Goal: Task Accomplishment & Management: Complete application form

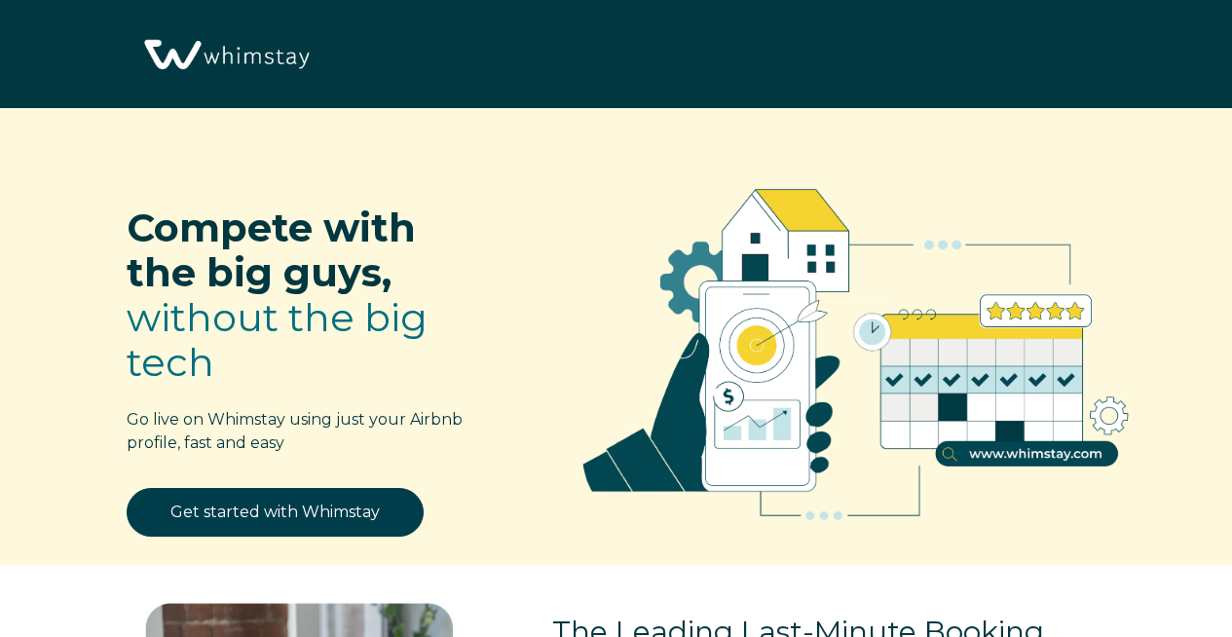
select select "US"
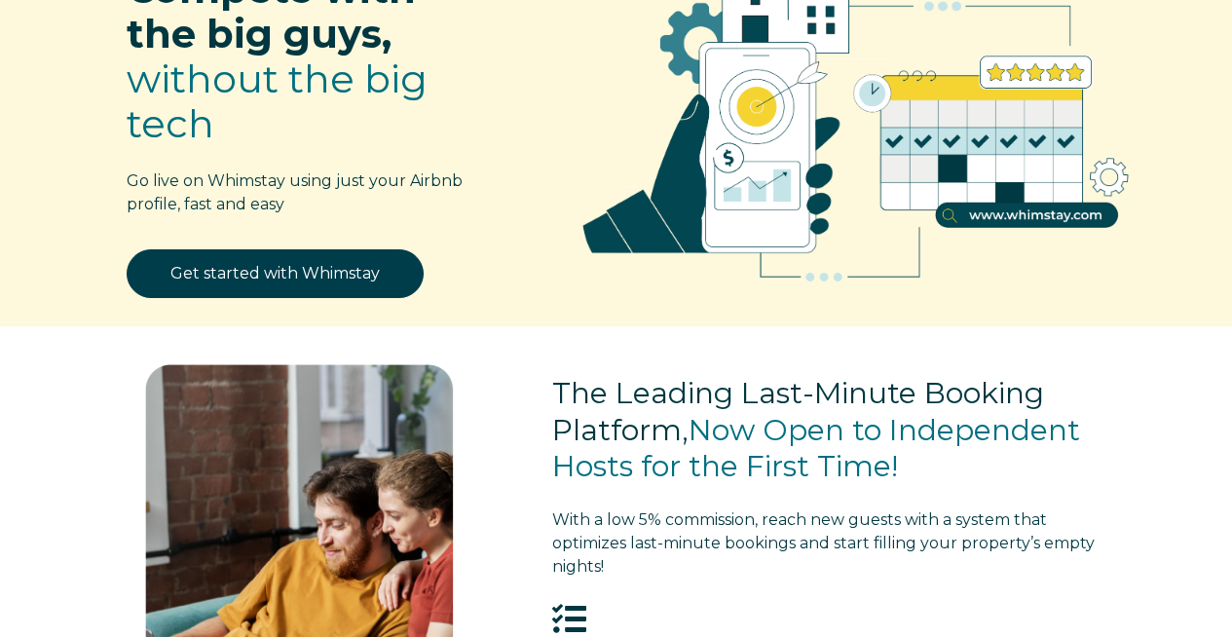
scroll to position [275, 0]
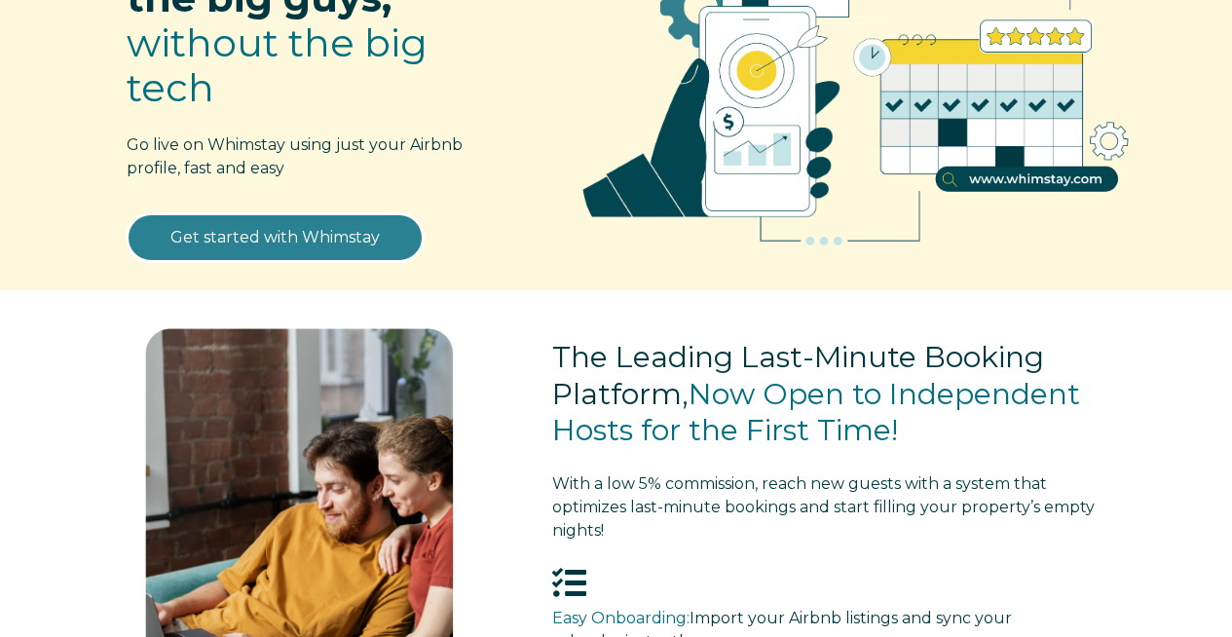
click at [277, 242] on link "Get started with Whimstay" at bounding box center [275, 237] width 297 height 49
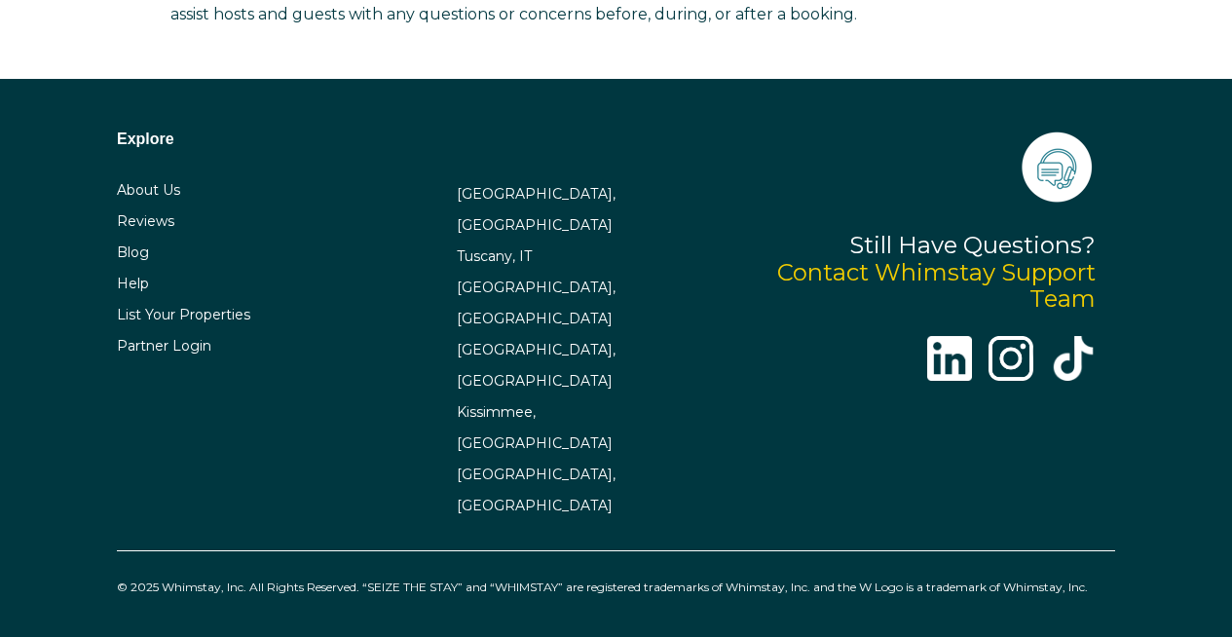
select select "US"
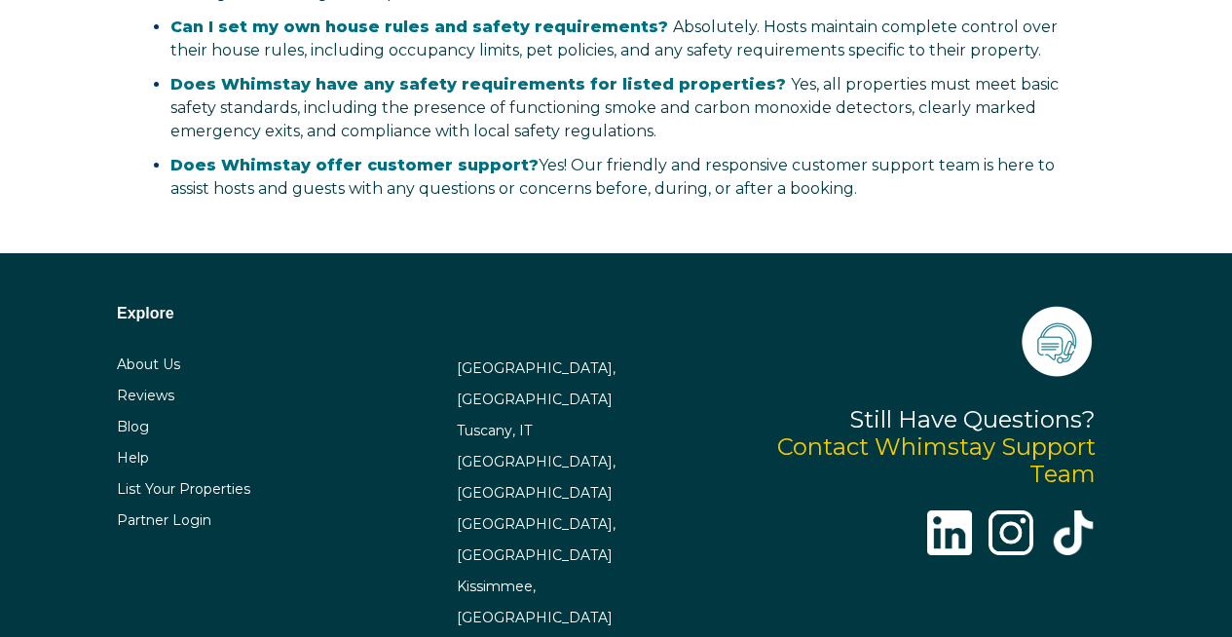
scroll to position [3857, 0]
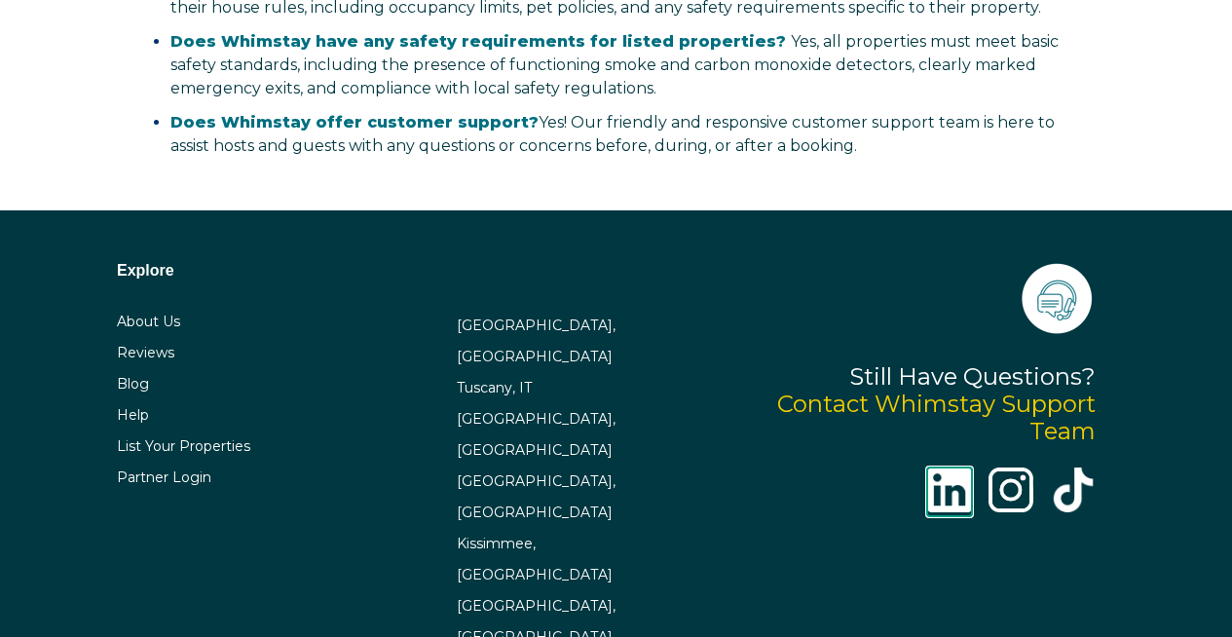
click at [948, 490] on img at bounding box center [949, 489] width 45 height 45
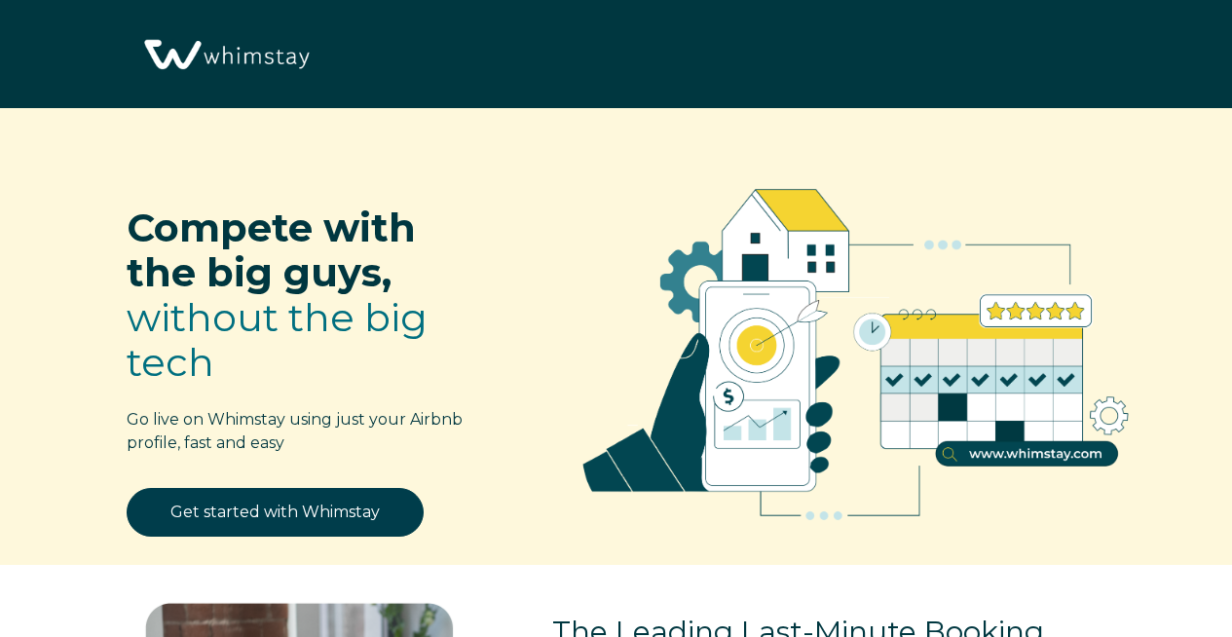
select select "US"
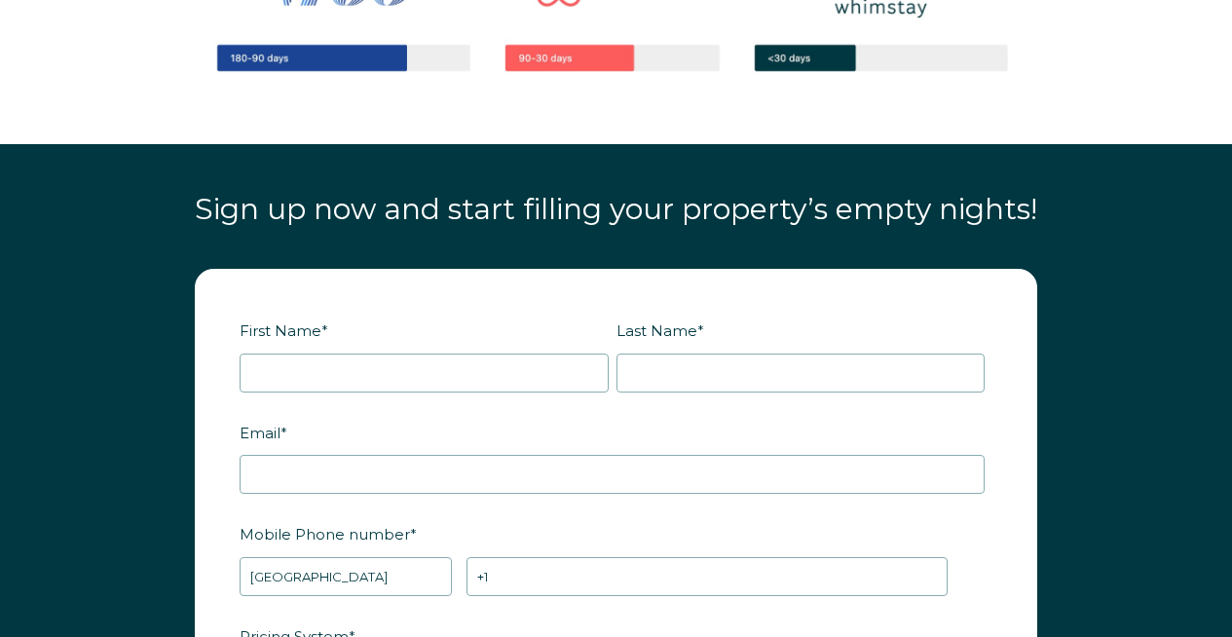
scroll to position [2279, 0]
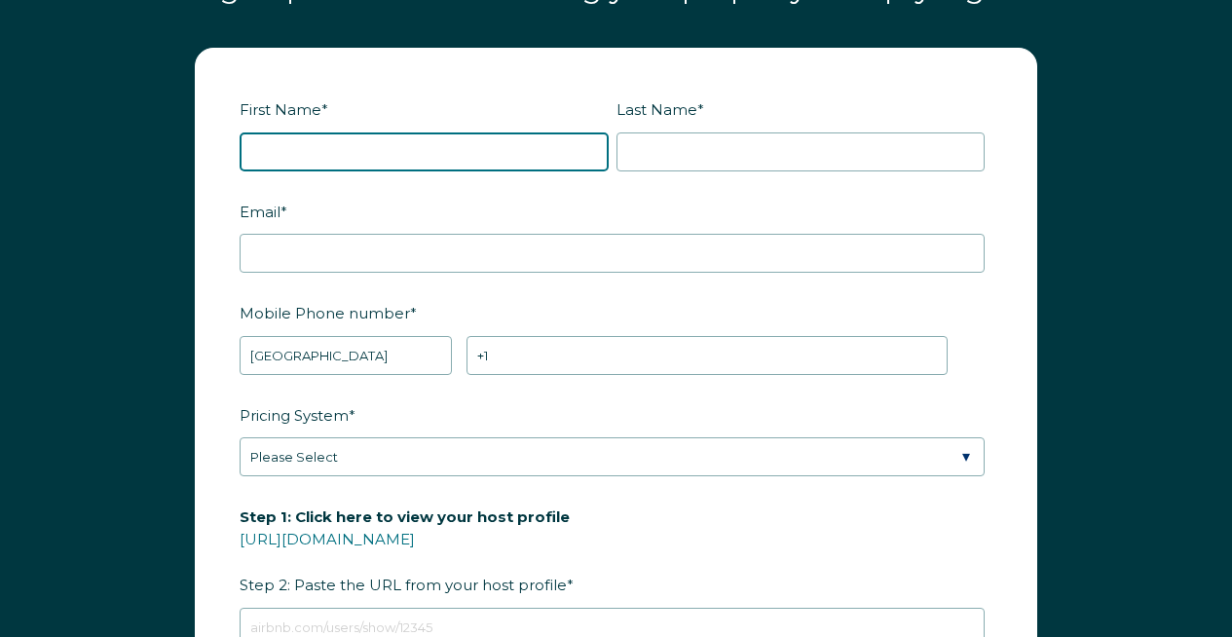
click at [376, 138] on input "First Name *" at bounding box center [424, 151] width 369 height 39
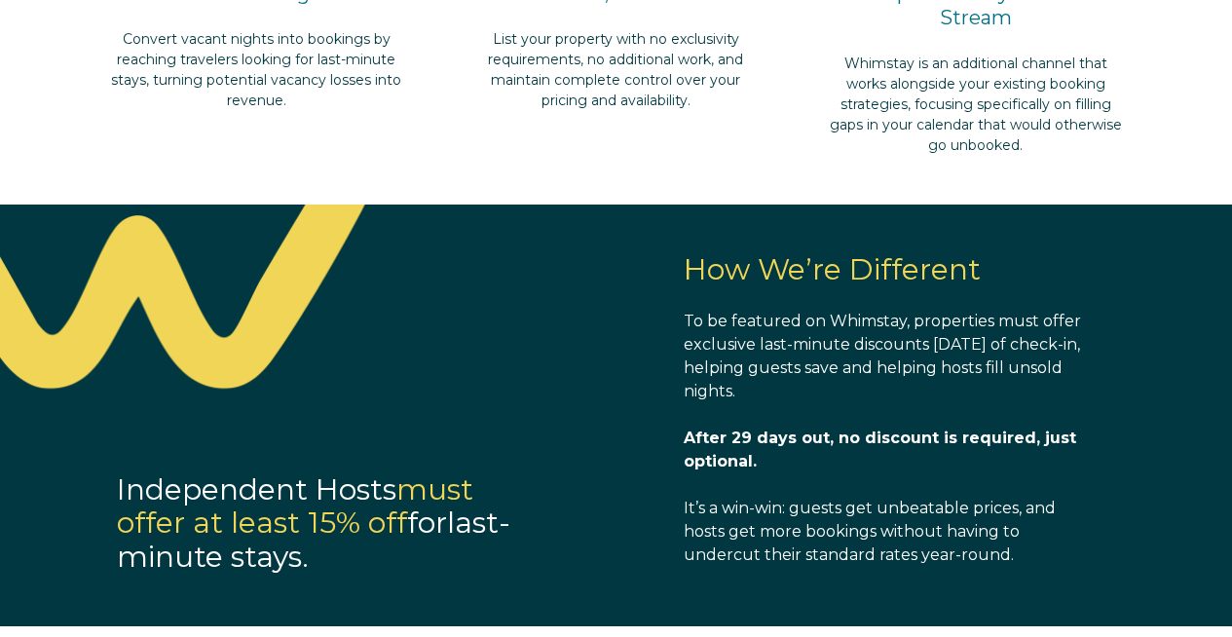
scroll to position [1225, 0]
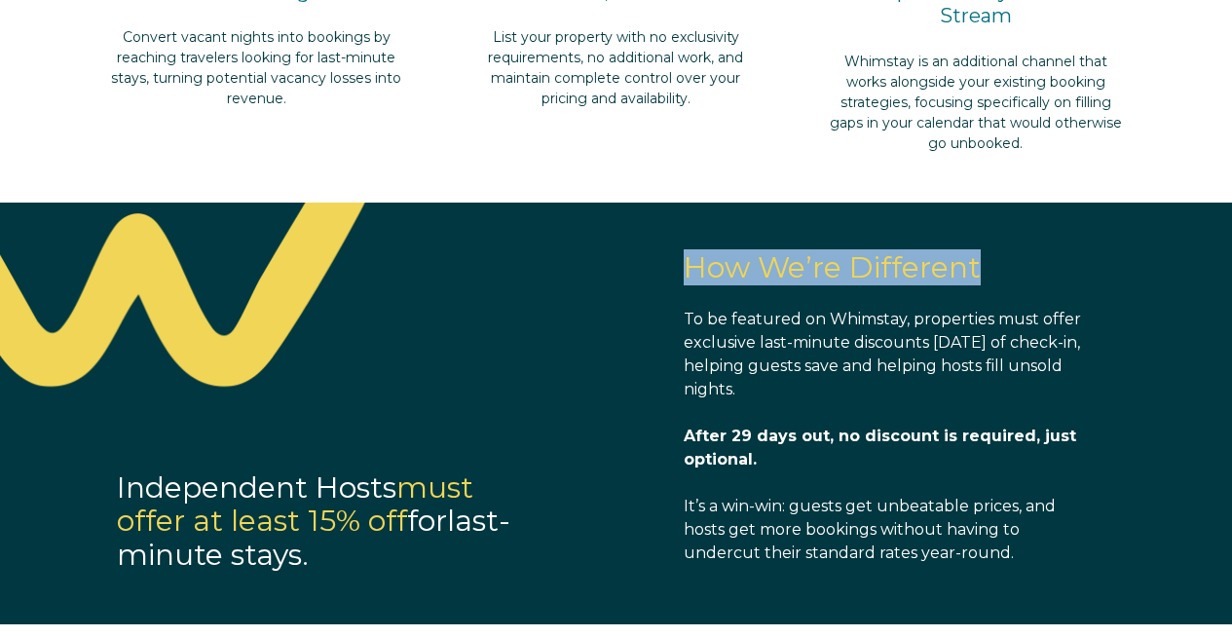
drag, startPoint x: 685, startPoint y: 253, endPoint x: 997, endPoint y: 274, distance: 312.2
click at [997, 274] on div "How We’re Different To be featured on Whimstay, properties must offer exclusive…" at bounding box center [889, 396] width 451 height 387
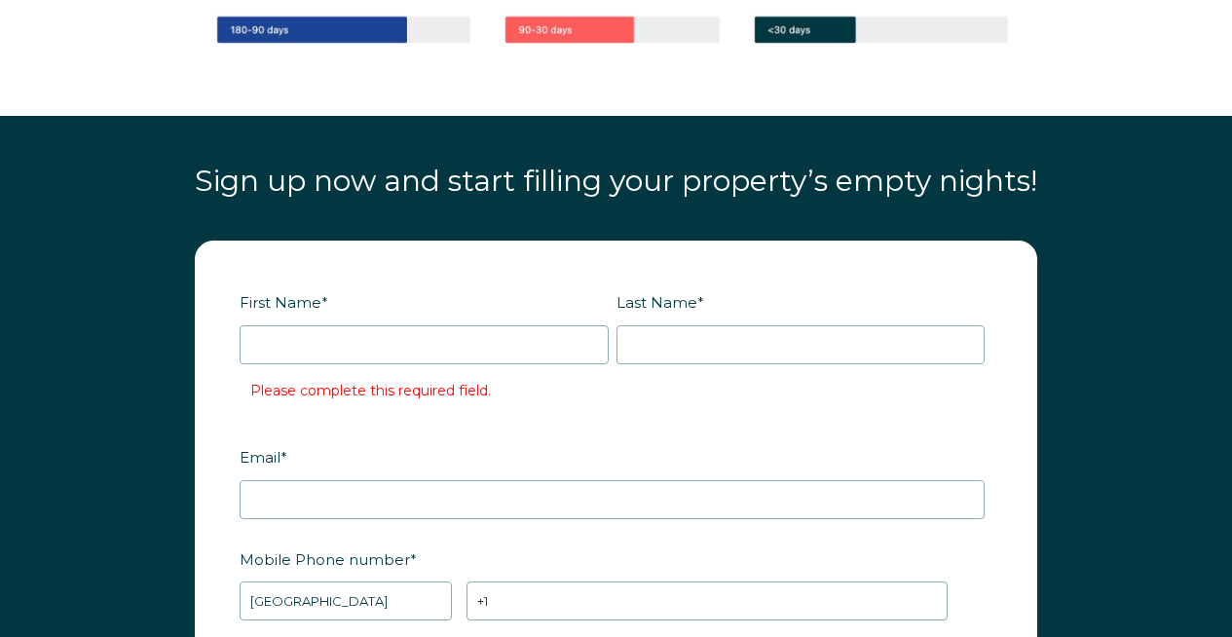
scroll to position [2093, 0]
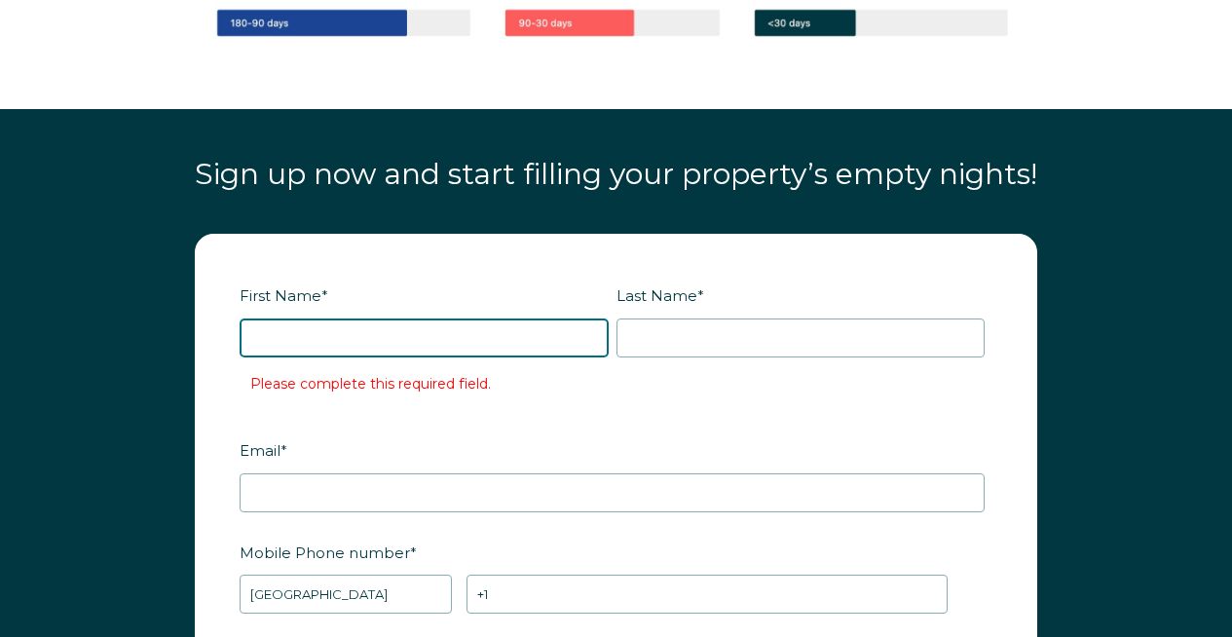
click at [445, 338] on input "First Name *" at bounding box center [424, 337] width 369 height 39
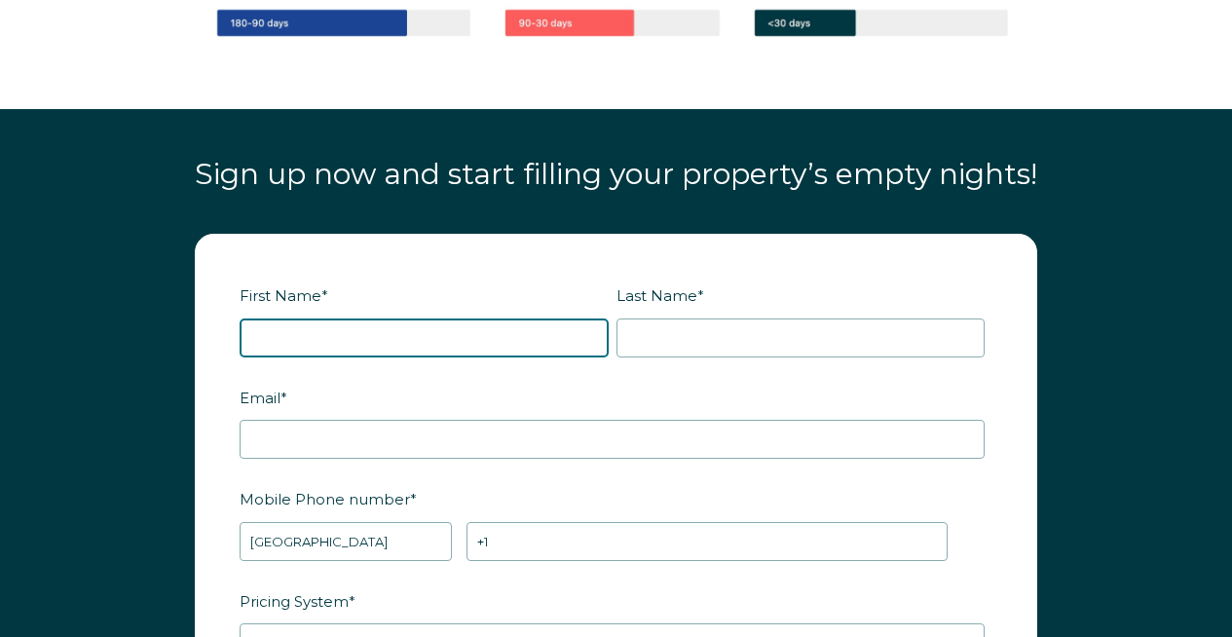
type input "Natalie"
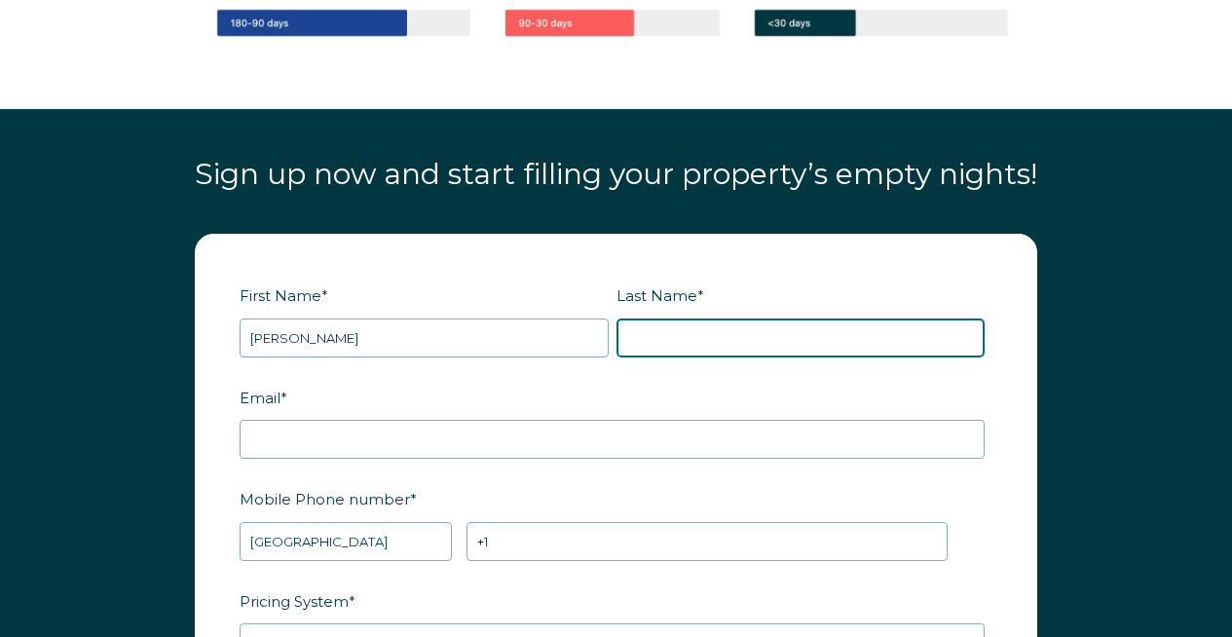
type input "Tenami"
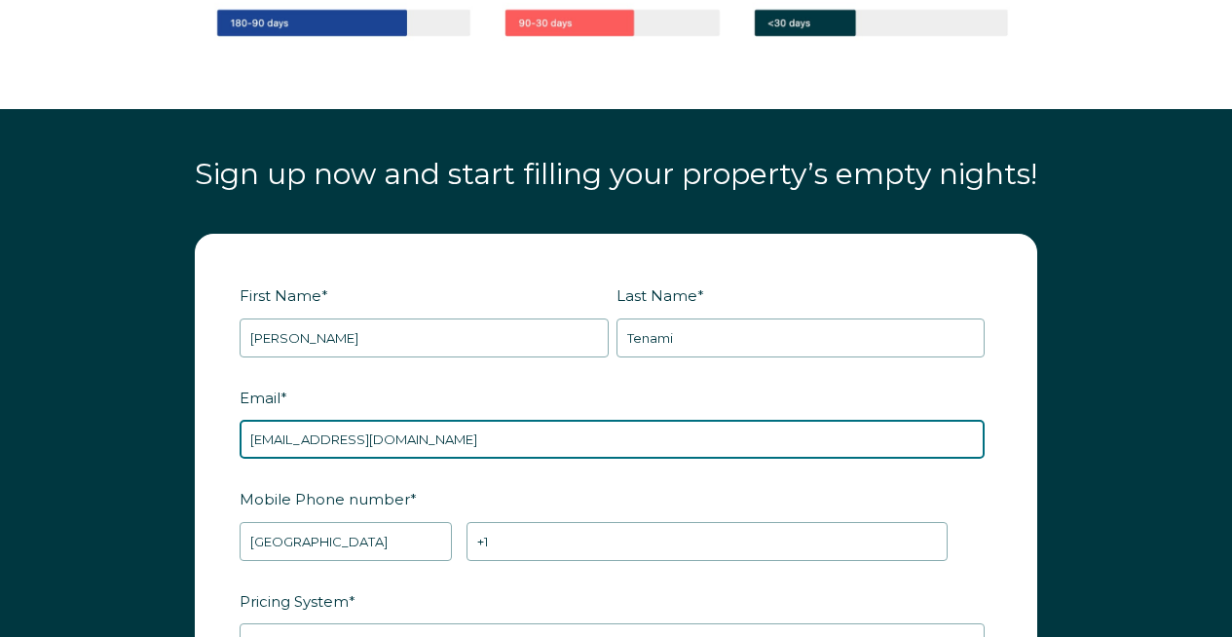
click at [372, 422] on input "wigwashsales@gmail.com" at bounding box center [612, 439] width 745 height 39
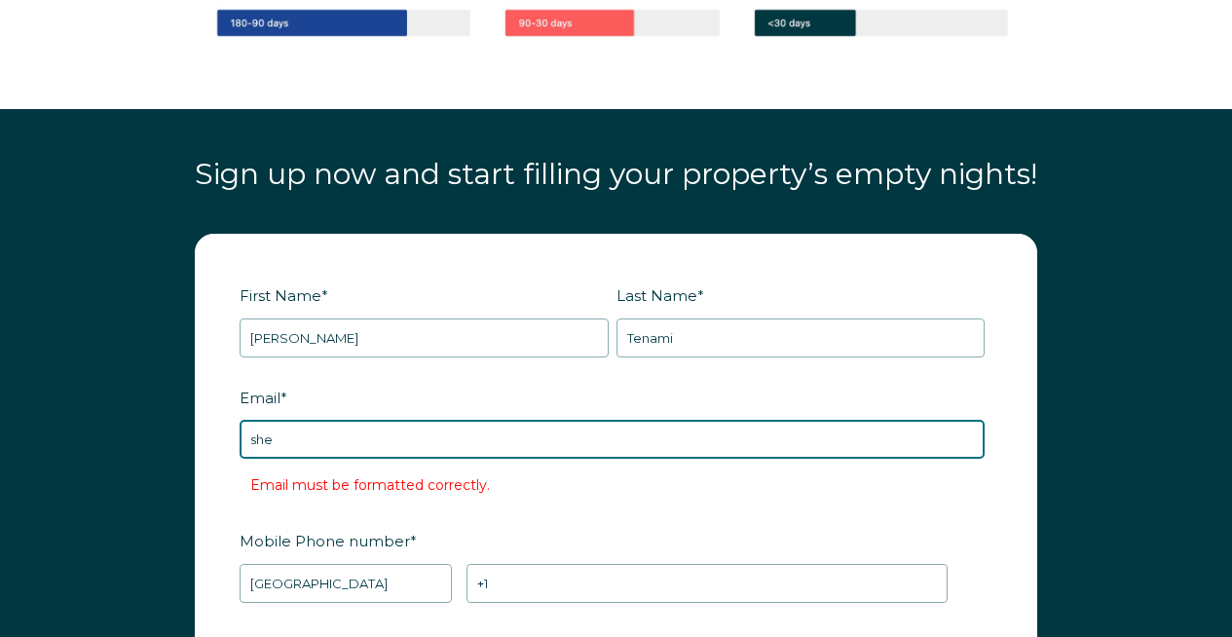
type input "sheffasparkles@gmail.com"
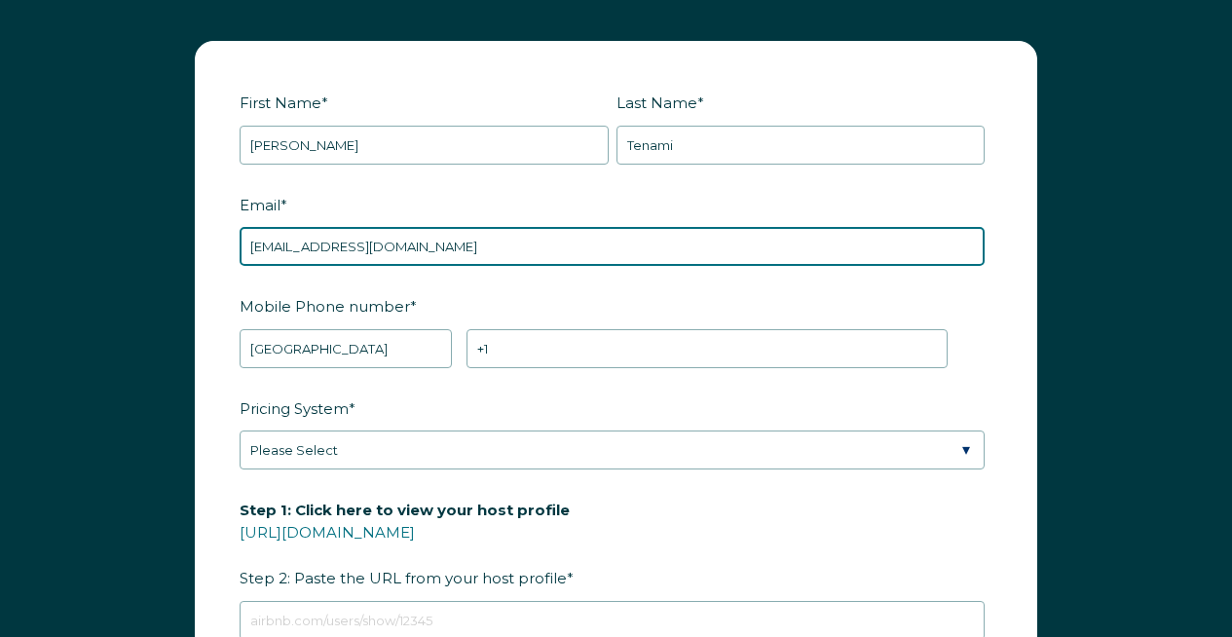
scroll to position [2313, 0]
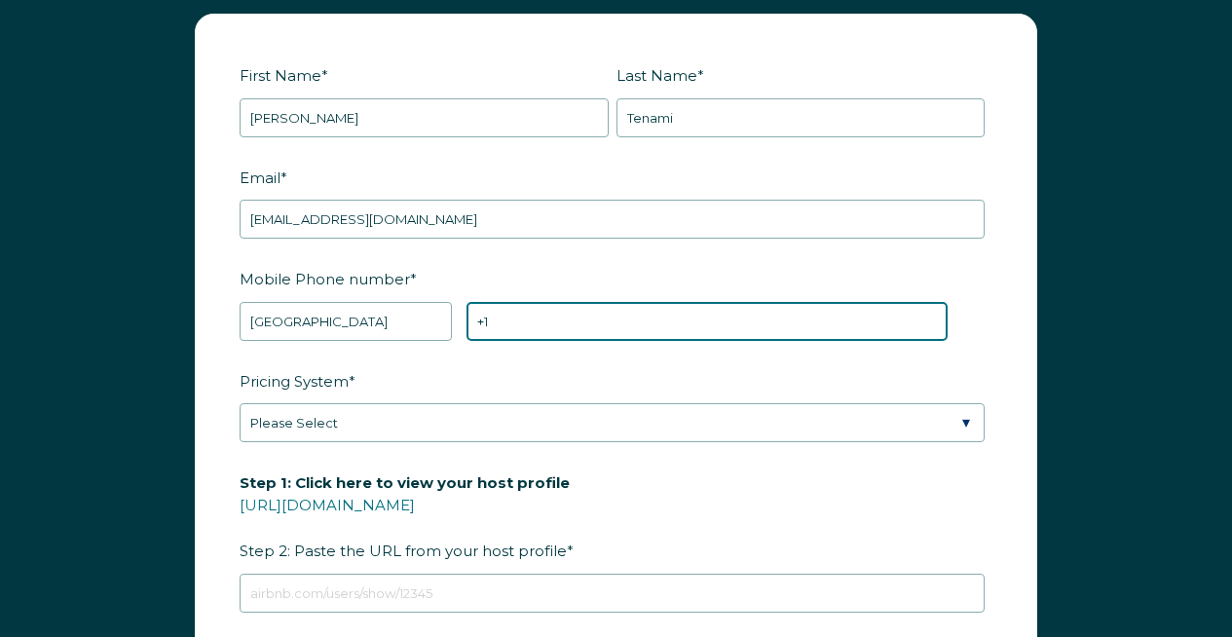
click at [527, 302] on input "+1" at bounding box center [706, 321] width 481 height 39
click at [520, 316] on input "+1" at bounding box center [706, 321] width 481 height 39
type input "+1 3478535281"
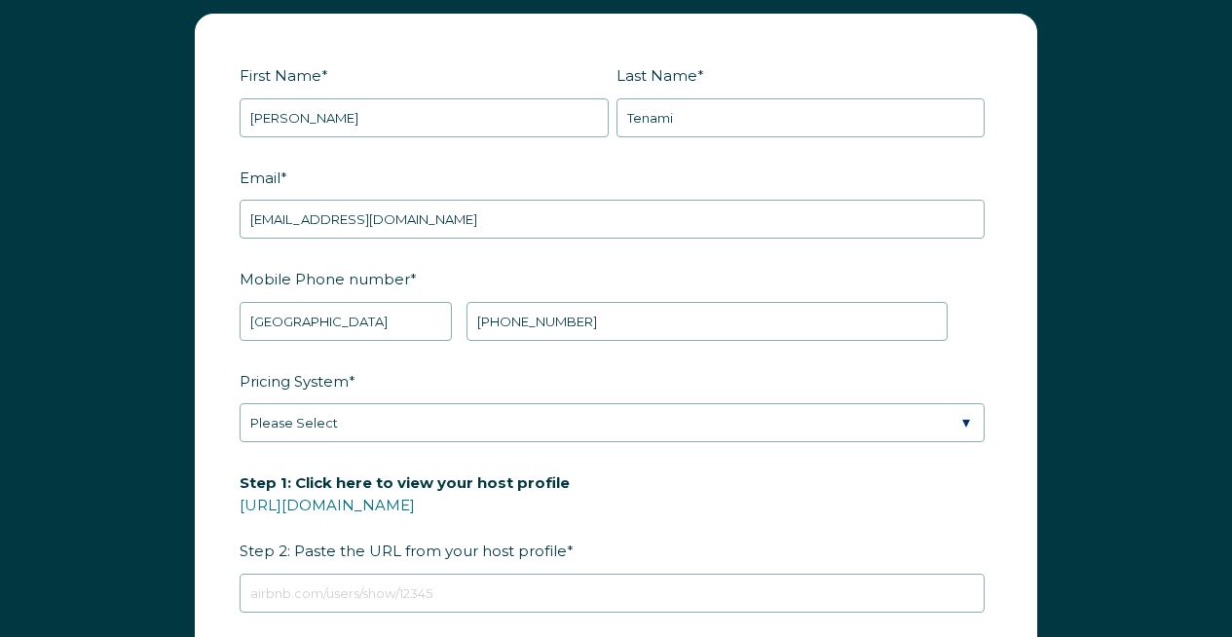
click at [392, 442] on fieldset "Pricing System * Please Select Manual Airbnb Smart Pricing PriceLabs Wheelhouse…" at bounding box center [616, 415] width 753 height 102
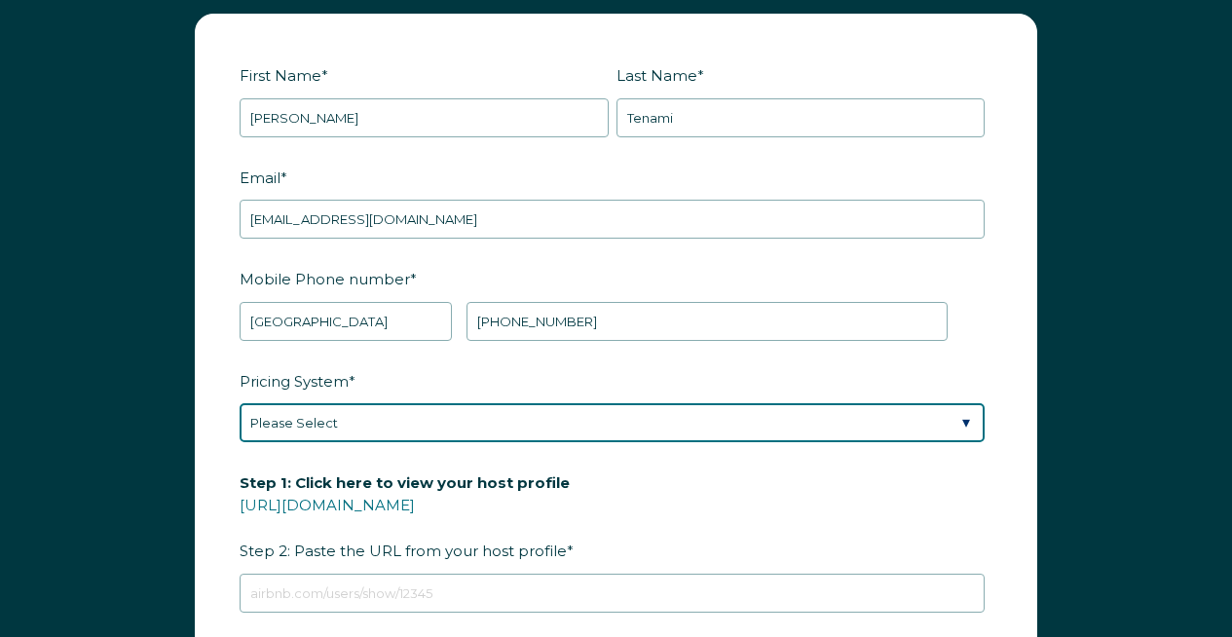
click at [374, 403] on select "Please Select Manual Airbnb Smart Pricing PriceLabs Wheelhouse Beyond Pricing 3…" at bounding box center [612, 422] width 745 height 39
select select "Airbnb Smart Pricing"
click at [240, 403] on select "Please Select Manual Airbnb Smart Pricing PriceLabs Wheelhouse Beyond Pricing 3…" at bounding box center [612, 422] width 745 height 39
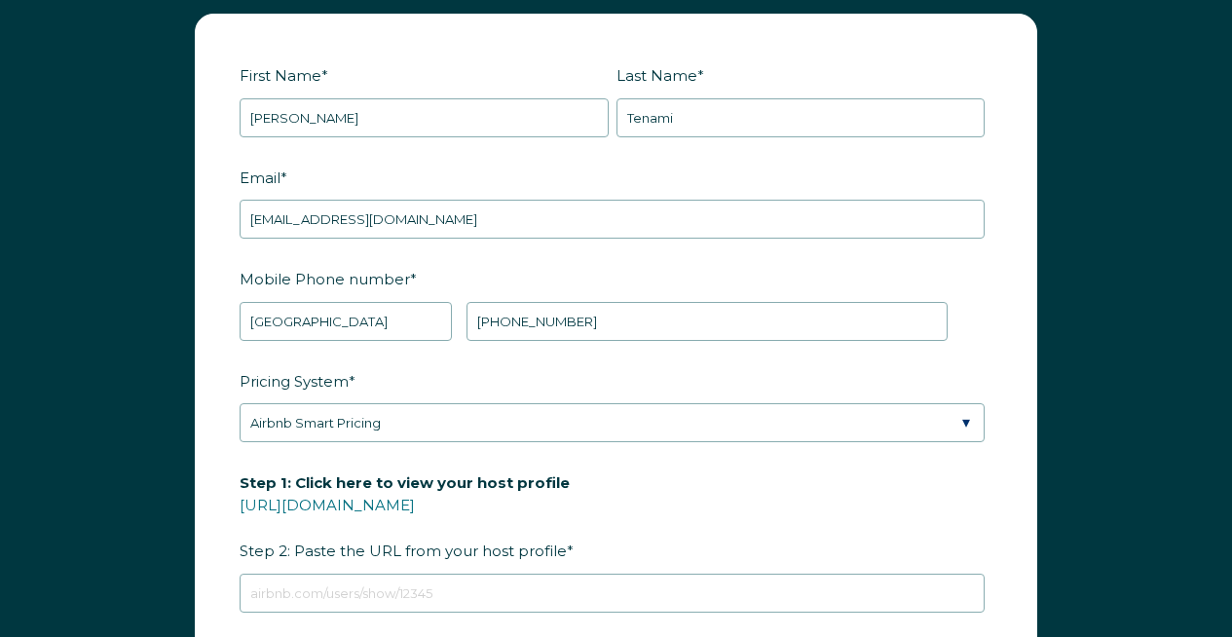
click at [229, 457] on form "First Name * Natalie Last Name * Tenami RBO Token Company ID Referrer Code Dial…" at bounding box center [616, 466] width 840 height 903
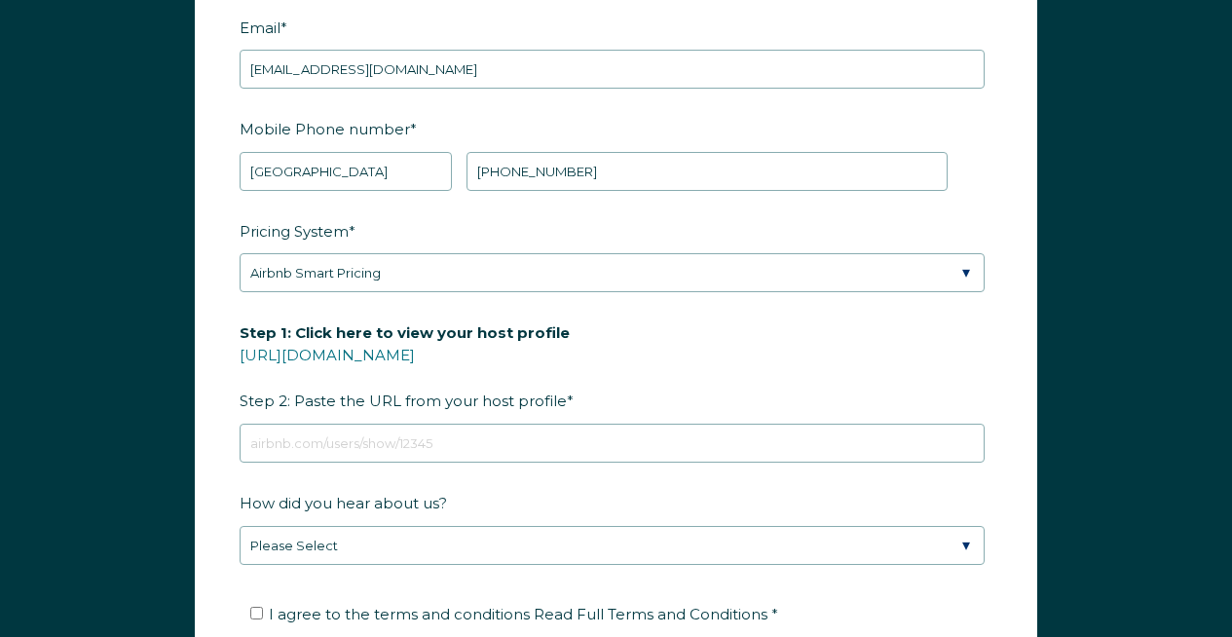
scroll to position [2472, 0]
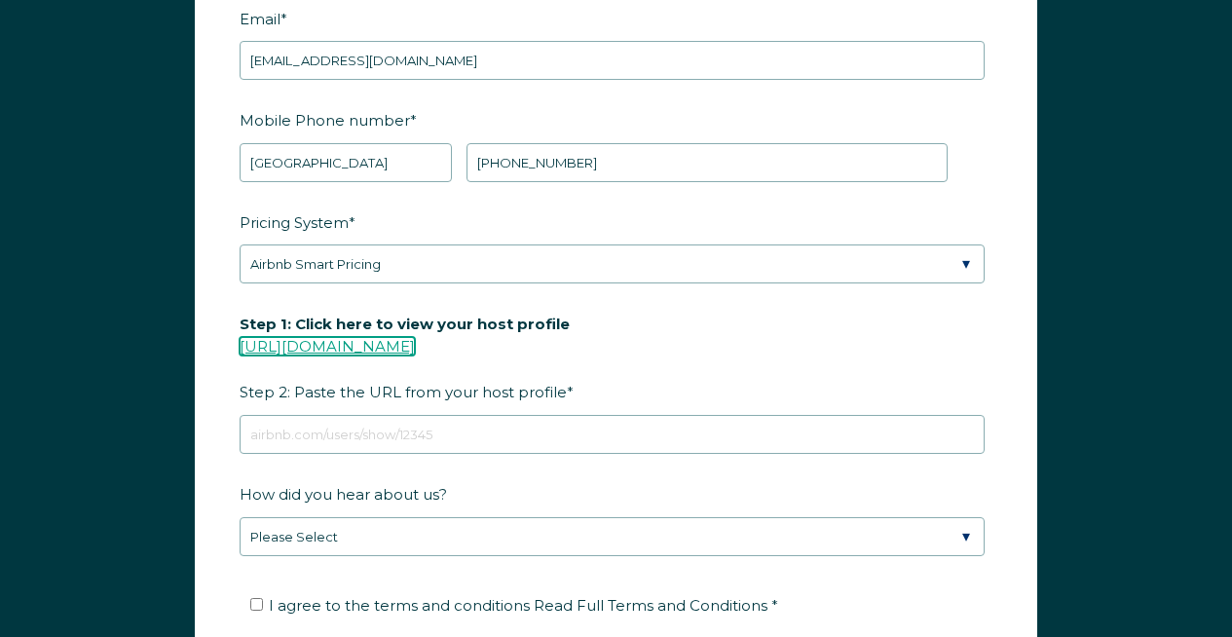
click at [415, 338] on link "https://www.airbnb.com/users/show/" at bounding box center [327, 346] width 175 height 18
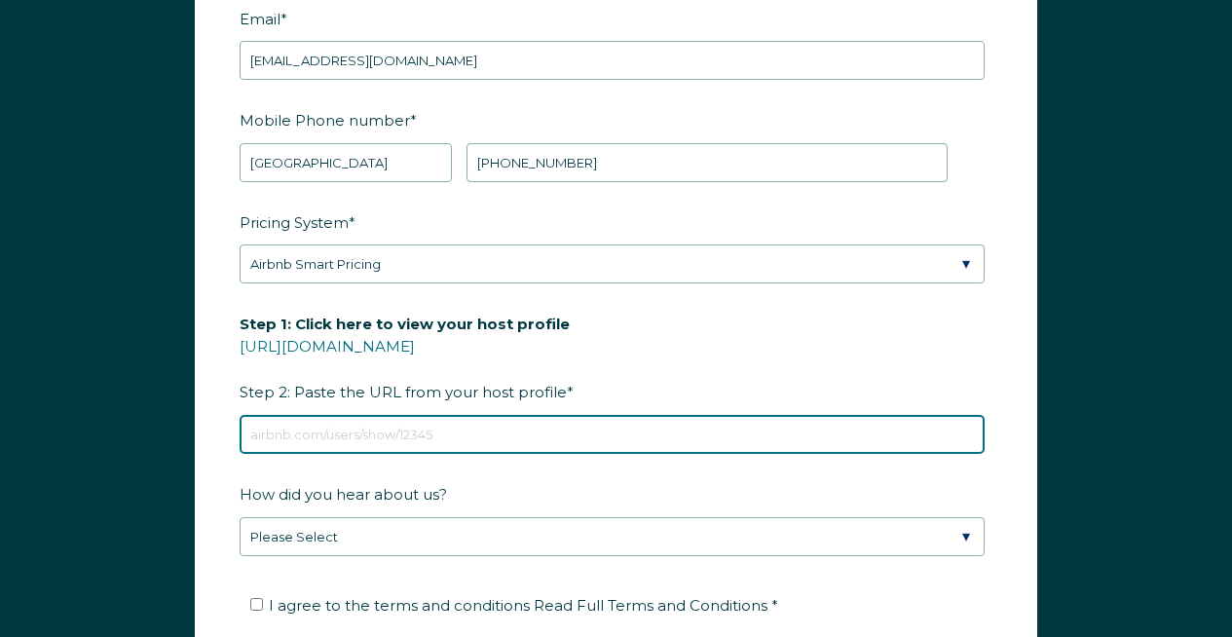
click at [351, 430] on input "Step 1: Click here to view your host profile https://www.airbnb.com/users/show/…" at bounding box center [612, 434] width 745 height 39
paste input "https://www.airbnb.com/rooms/595541817713910353?guests=1&adults=1&s=67&unique_s…"
type input "https://www.airbnb.com/rooms/595541817713910353?guests=1&adults=1&s=67&unique_s…"
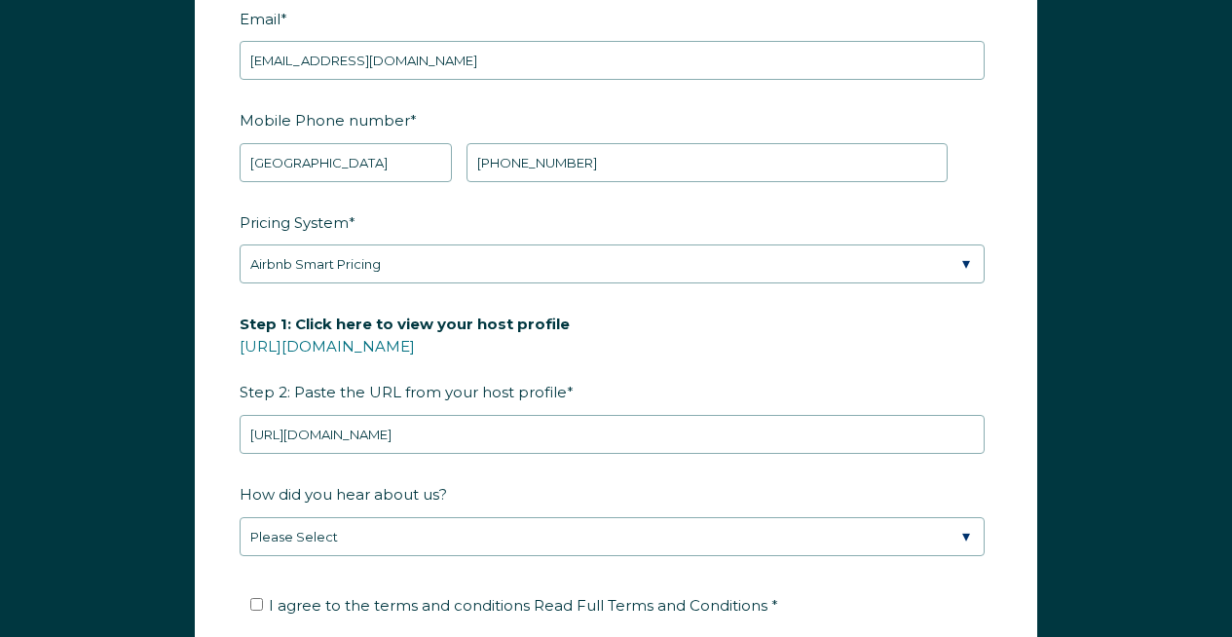
scroll to position [0, 0]
click at [568, 468] on fieldset "Step 1: Click here to view your host profile https://www.airbnb.com/users/show/…" at bounding box center [616, 392] width 753 height 170
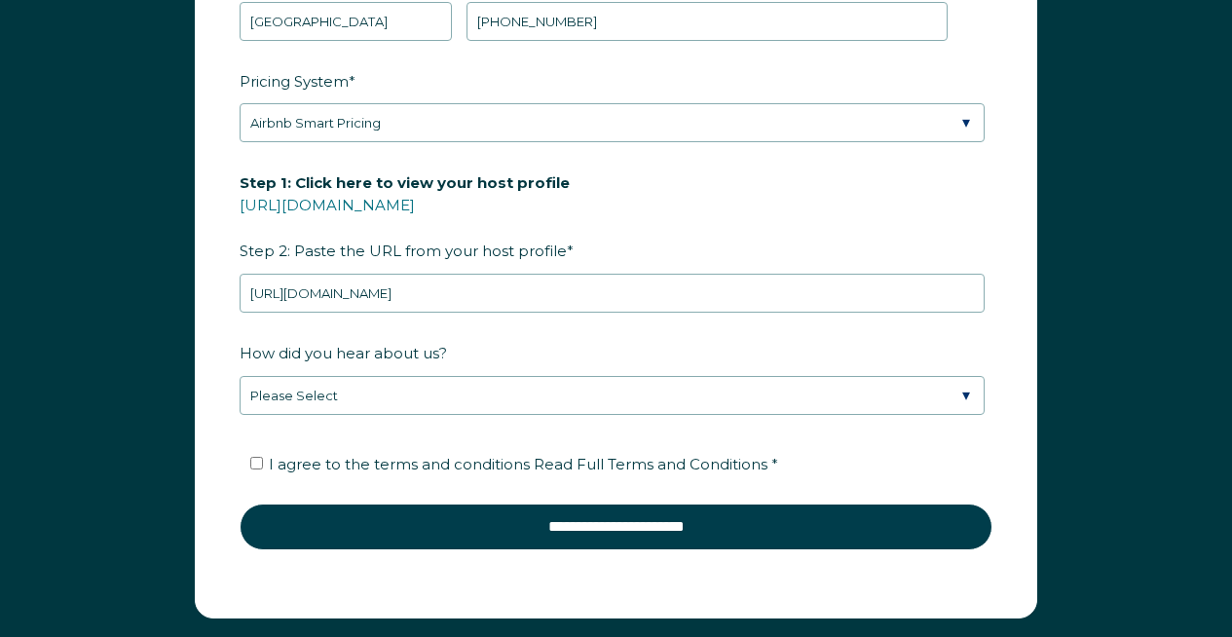
scroll to position [2633, 0]
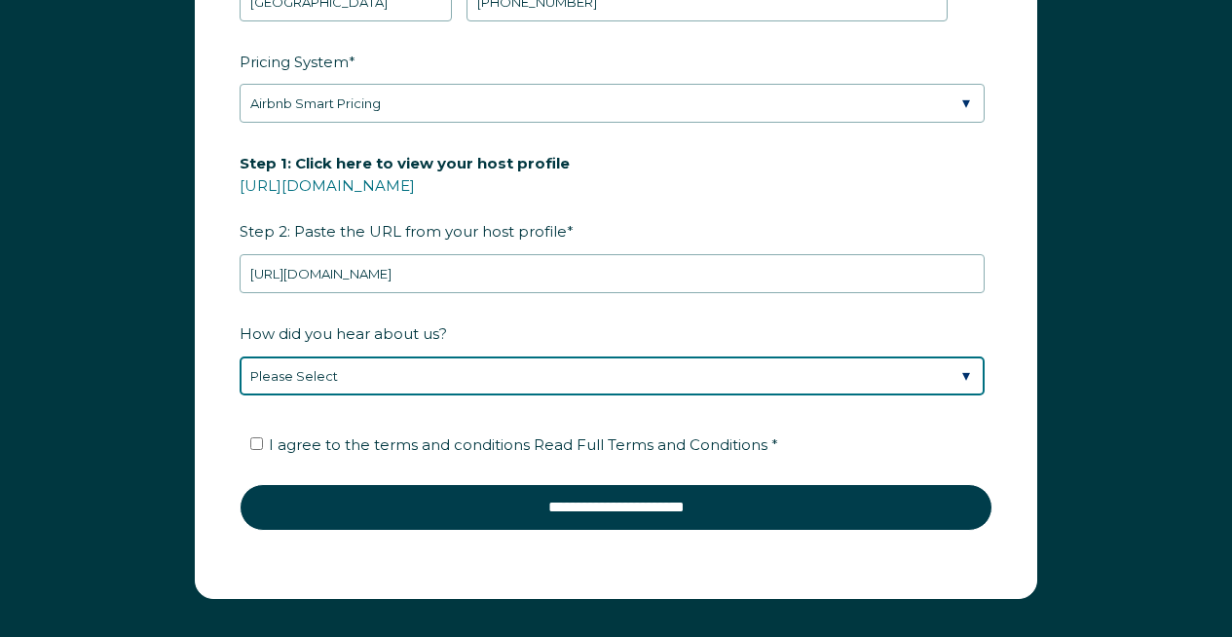
click at [373, 363] on select "Please Select Found Whimstay through a Google search Spoke to a Whimstay salesp…" at bounding box center [612, 375] width 745 height 39
select select "Referral from a Friend"
click at [240, 356] on select "Please Select Found Whimstay through a Google search Spoke to a Whimstay salesp…" at bounding box center [612, 375] width 745 height 39
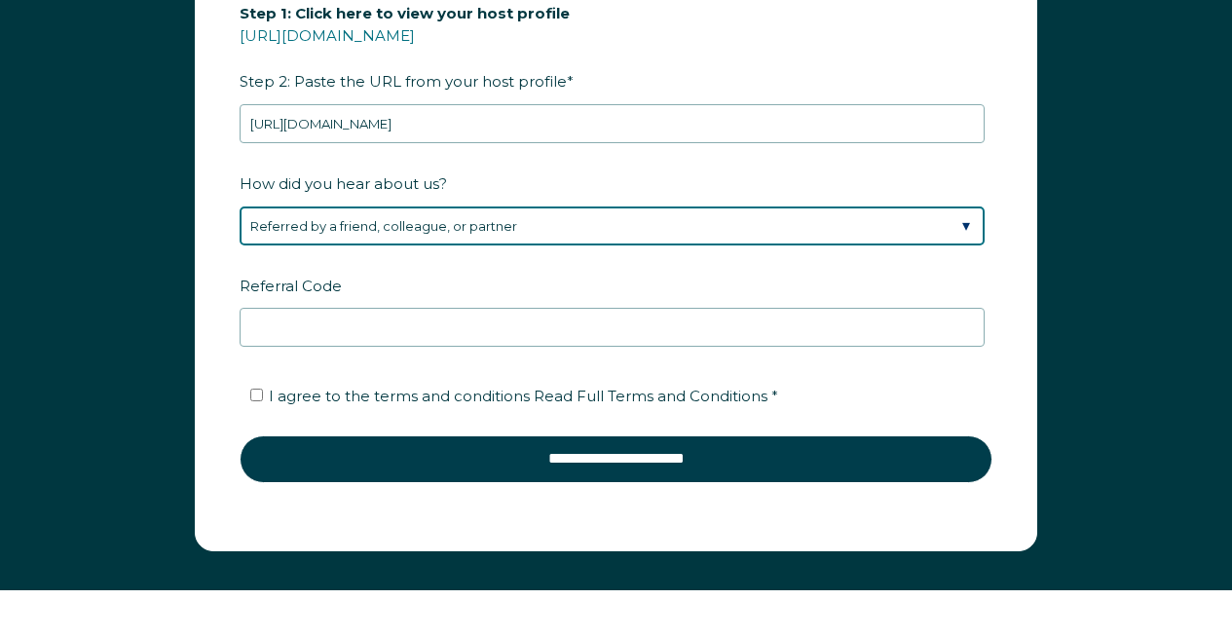
scroll to position [2784, 0]
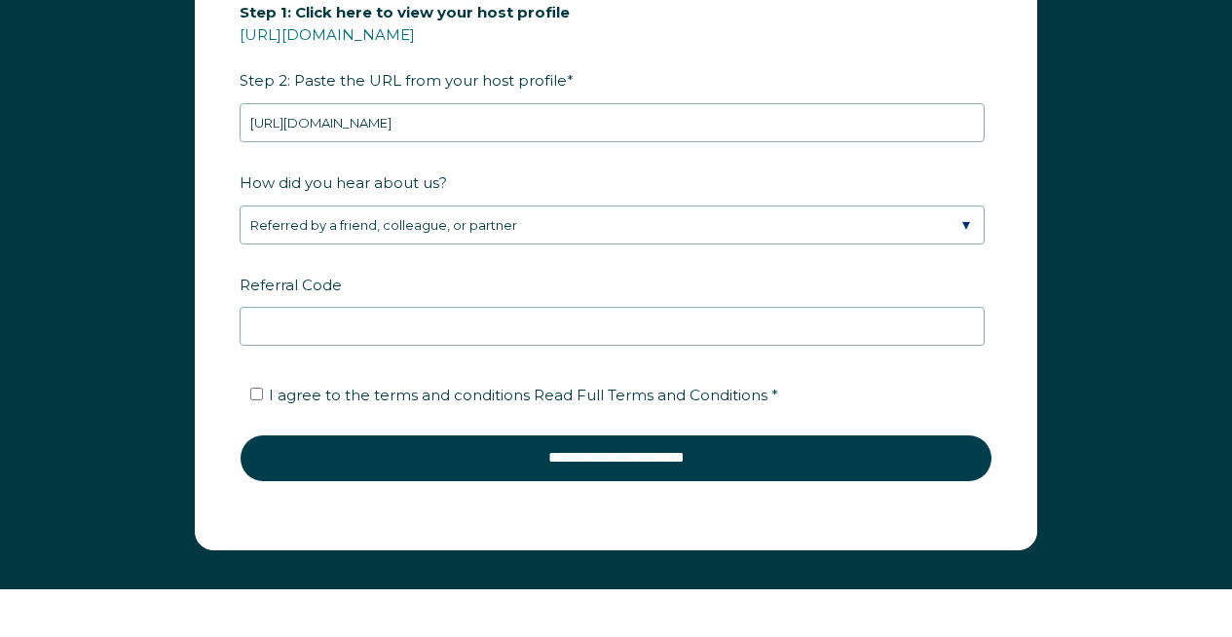
click at [264, 393] on label "I agree to the terms and conditions Read Full Terms and Conditions *" at bounding box center [514, 395] width 528 height 18
click at [263, 393] on input "I agree to the terms and conditions Read Full Terms and Conditions *" at bounding box center [256, 394] width 13 height 13
checkbox input "true"
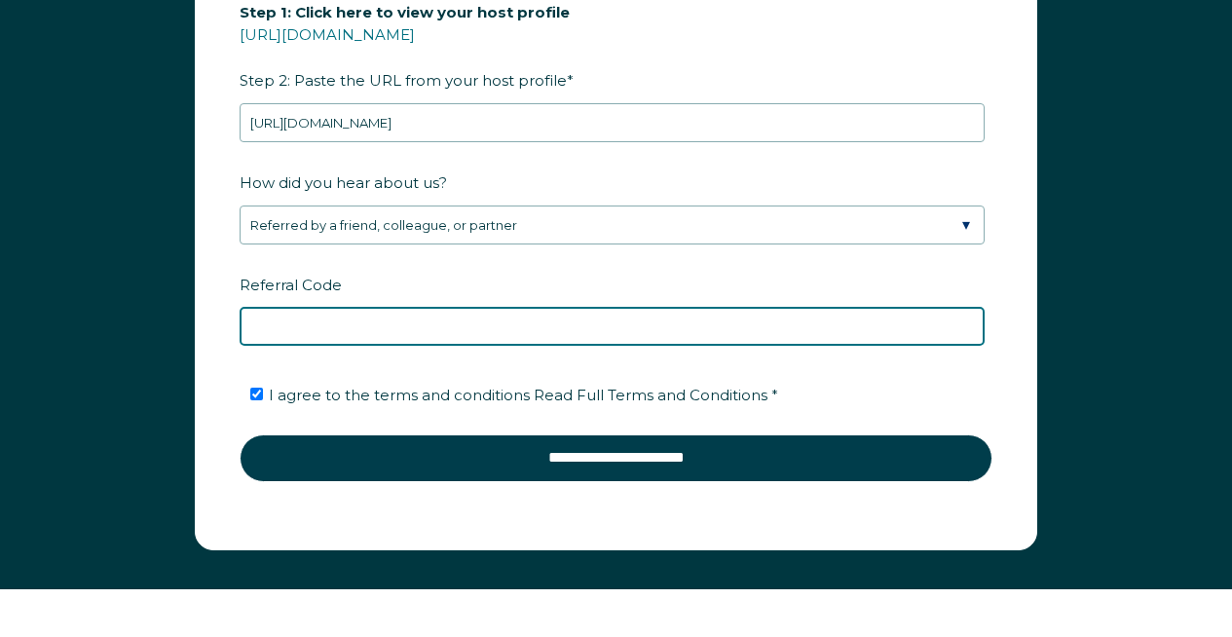
click at [385, 321] on input "Referral Code" at bounding box center [612, 326] width 745 height 39
click at [250, 321] on input "DISCOUNT" at bounding box center [612, 326] width 745 height 39
type input "ONBOARDDISCOUNT"
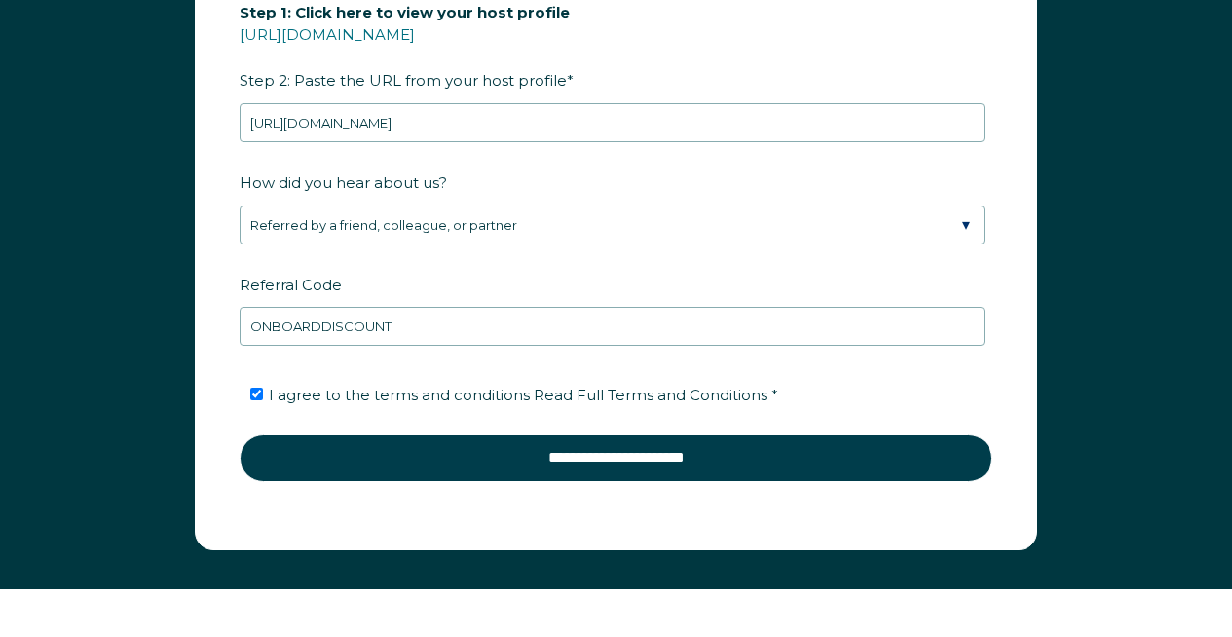
click at [323, 350] on fieldset "How did you hear about us? Please Select Found Whimstay through a Google search…" at bounding box center [616, 267] width 753 height 203
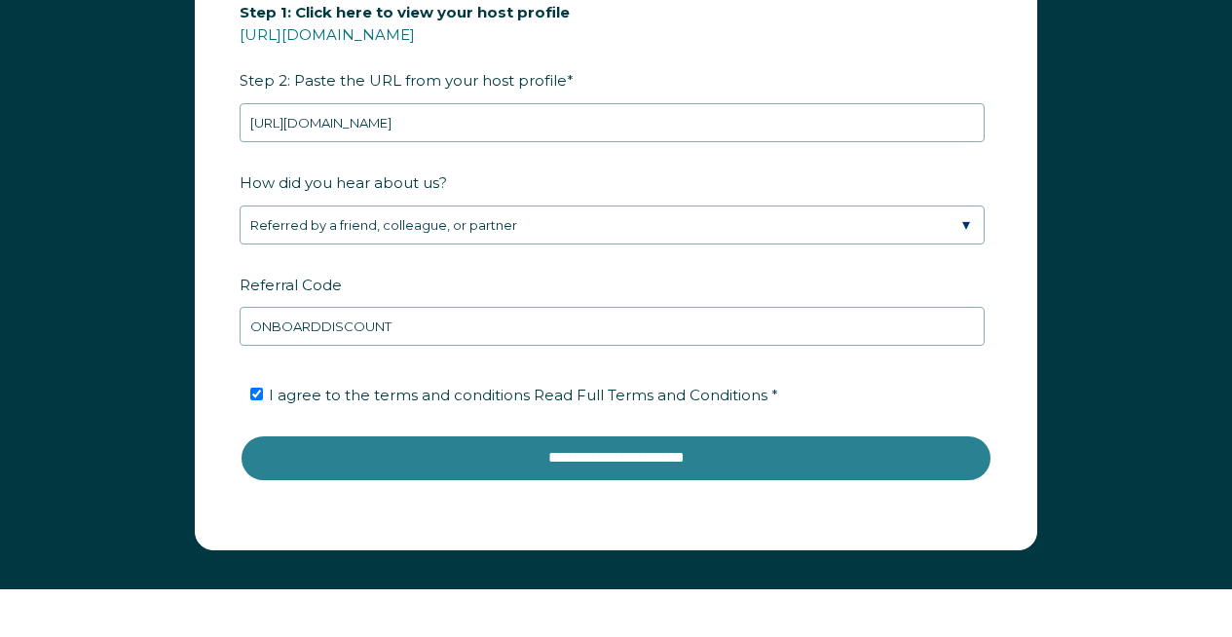
click at [591, 458] on input "**********" at bounding box center [616, 457] width 753 height 47
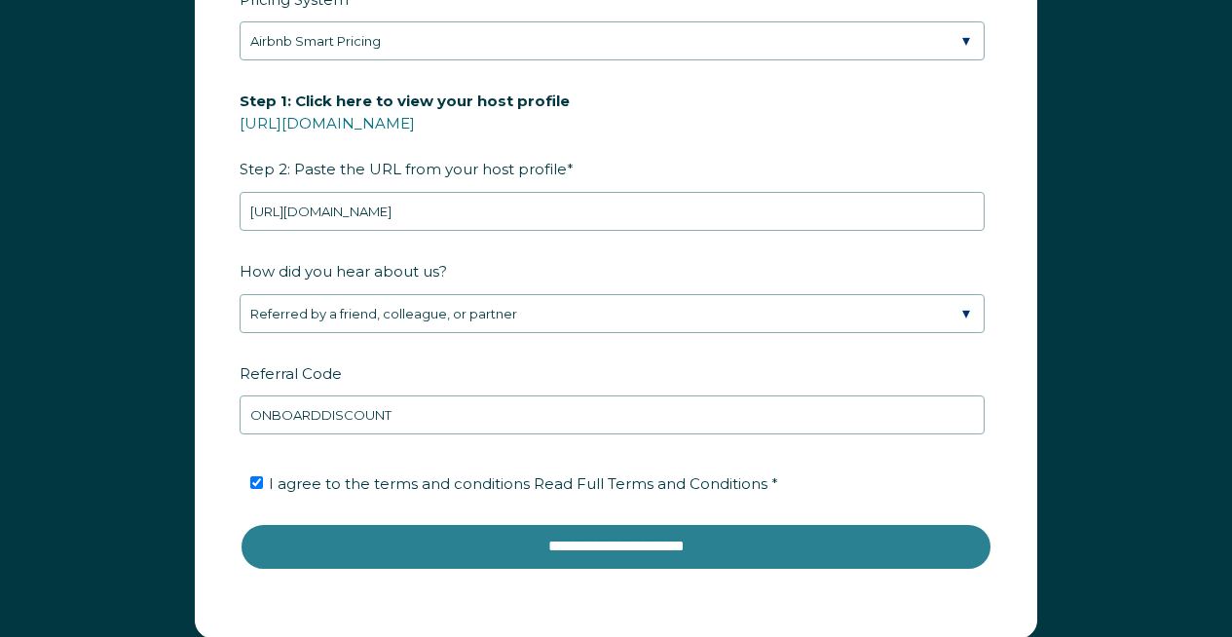
scroll to position [2702, 0]
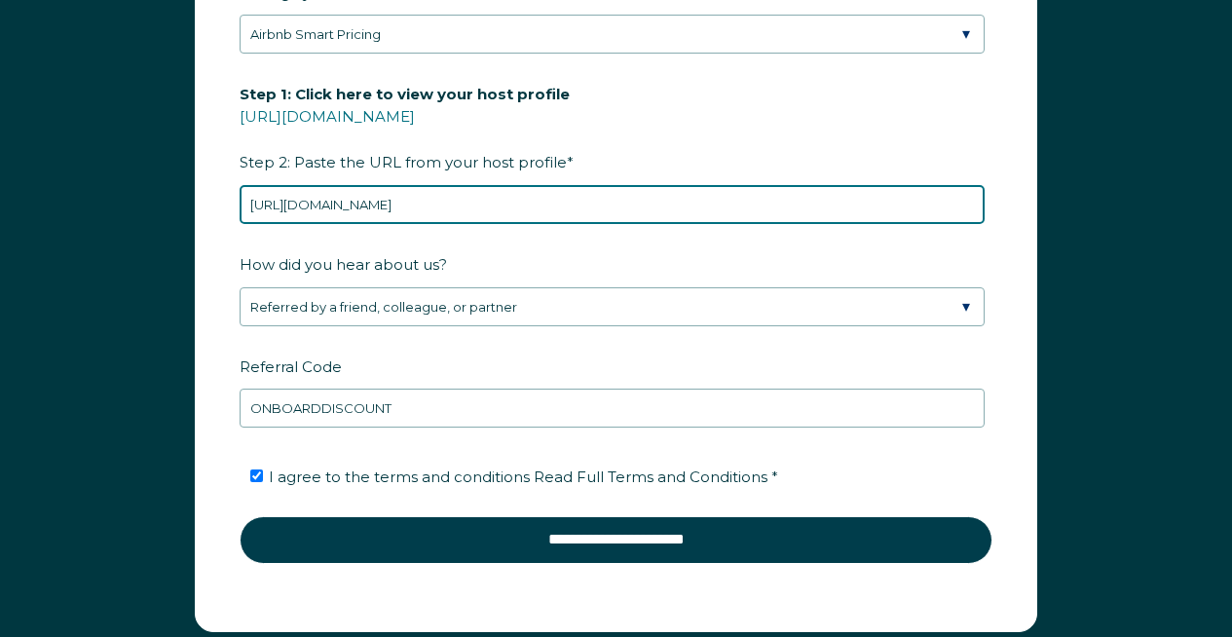
click at [605, 202] on input "https://www.airbnb.com/rooms/595541817713910353?guests=1&adults=1&s=67&unique_s…" at bounding box center [612, 204] width 745 height 39
drag, startPoint x: 581, startPoint y: 201, endPoint x: 1200, endPoint y: 185, distance: 618.5
click at [1203, 191] on div "First Name * Natalie Last Name * Tenami RBO Token Company ID Referrer Code Dial…" at bounding box center [616, 138] width 1232 height 1065
type input "https://www.airbnb.com/rooms/595541817713910353?"
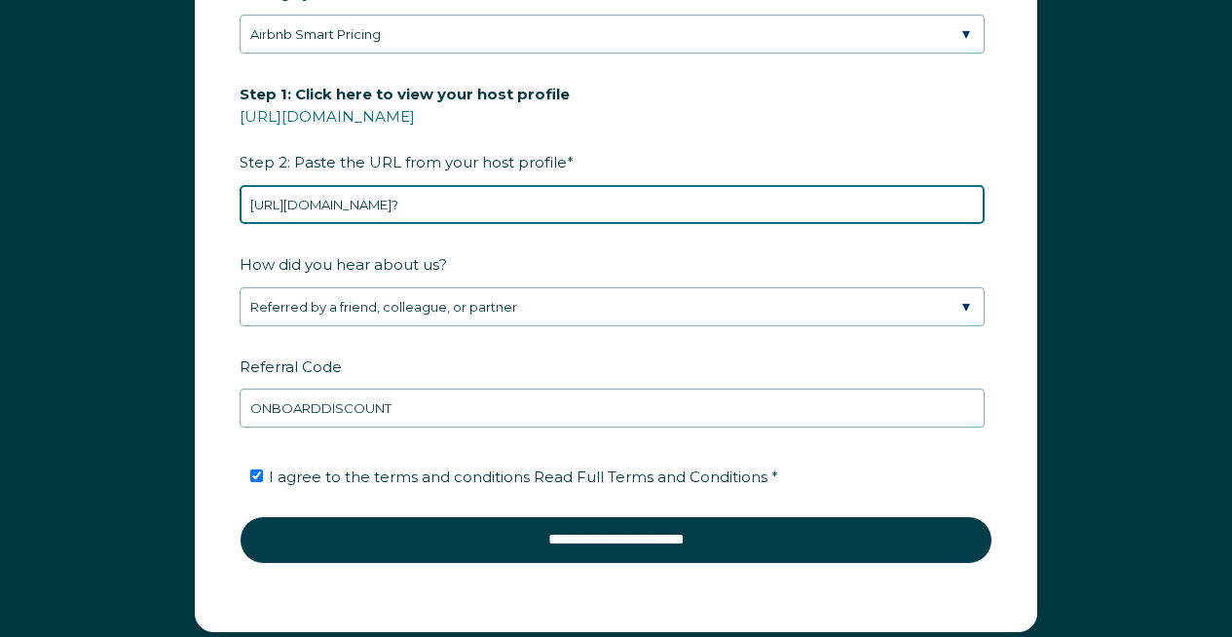
scroll to position [0, 0]
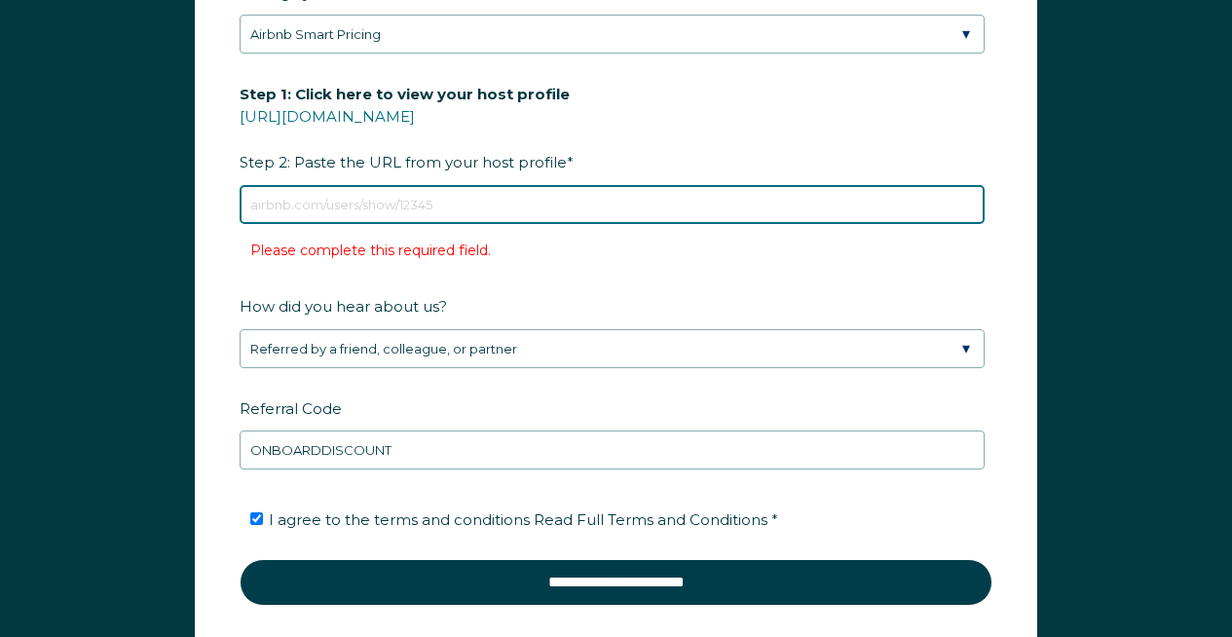
paste input "https://www.airbnb.com/rooms/595541817713910353?"
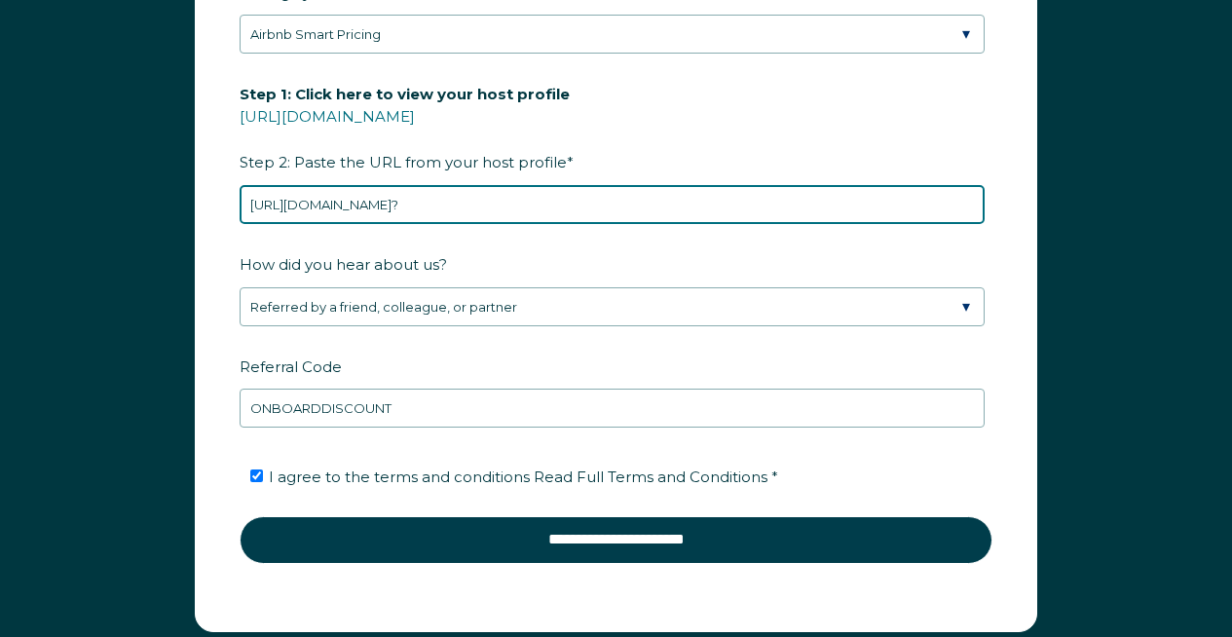
type input "https://www.airbnb.com/rooms/595541817713910353?"
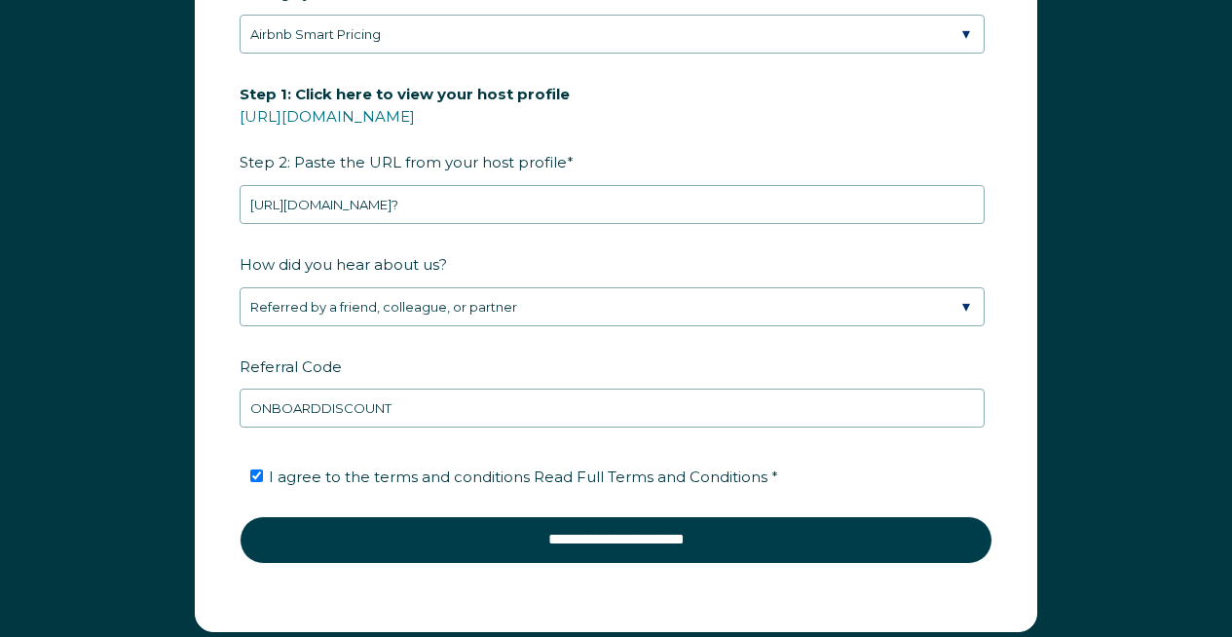
click at [540, 250] on label "How did you hear about us?" at bounding box center [616, 264] width 753 height 34
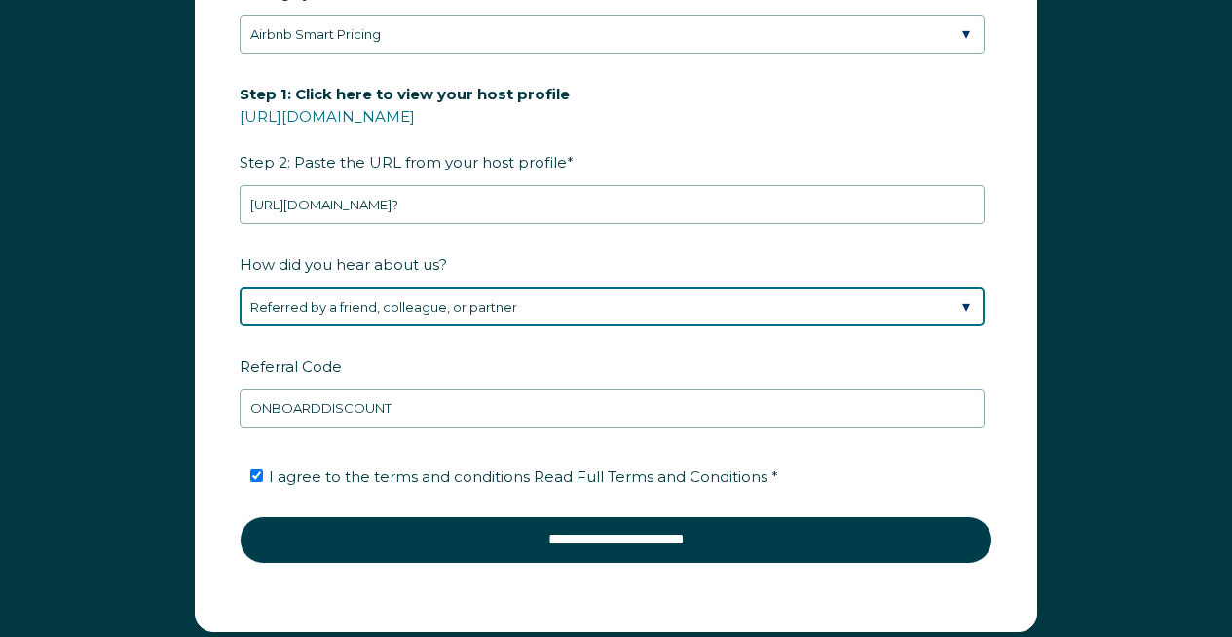
click at [540, 287] on select "Please Select Found Whimstay through a Google search Spoke to a Whimstay salesp…" at bounding box center [612, 306] width 745 height 39
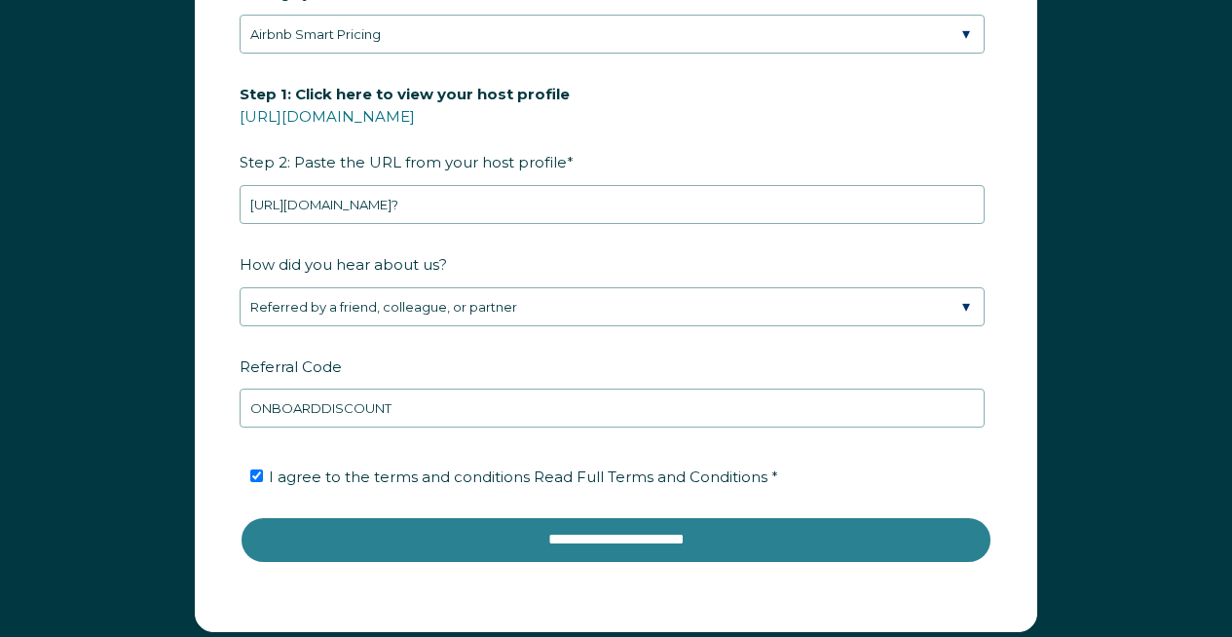
click at [626, 528] on input "**********" at bounding box center [616, 539] width 753 height 47
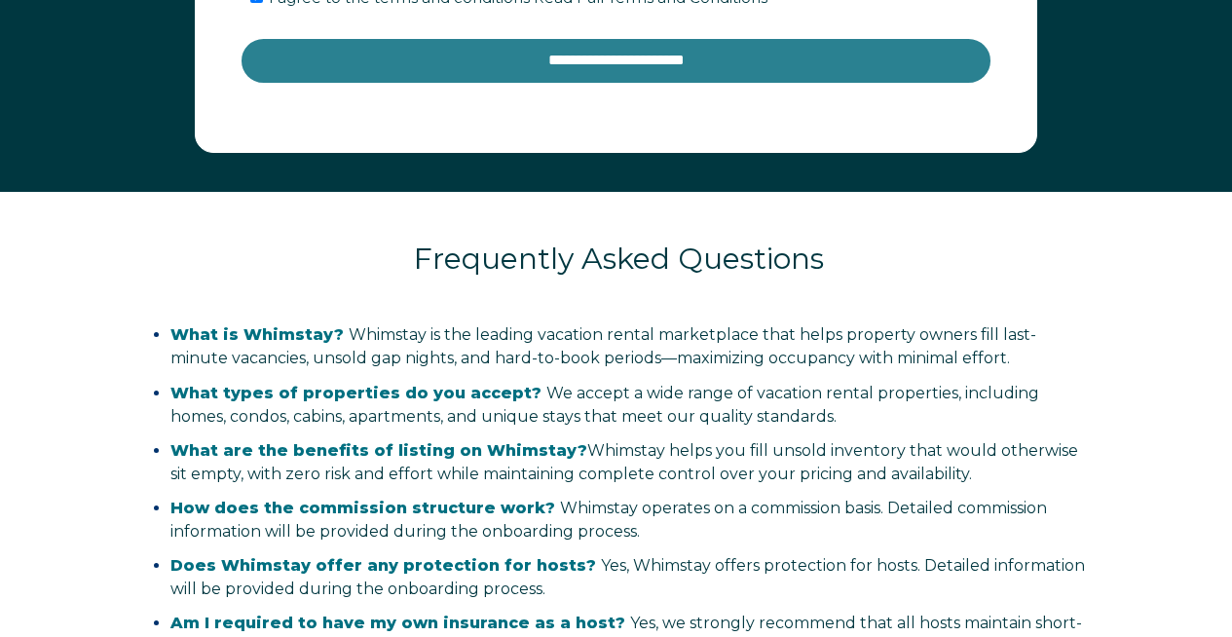
scroll to position [3218, 0]
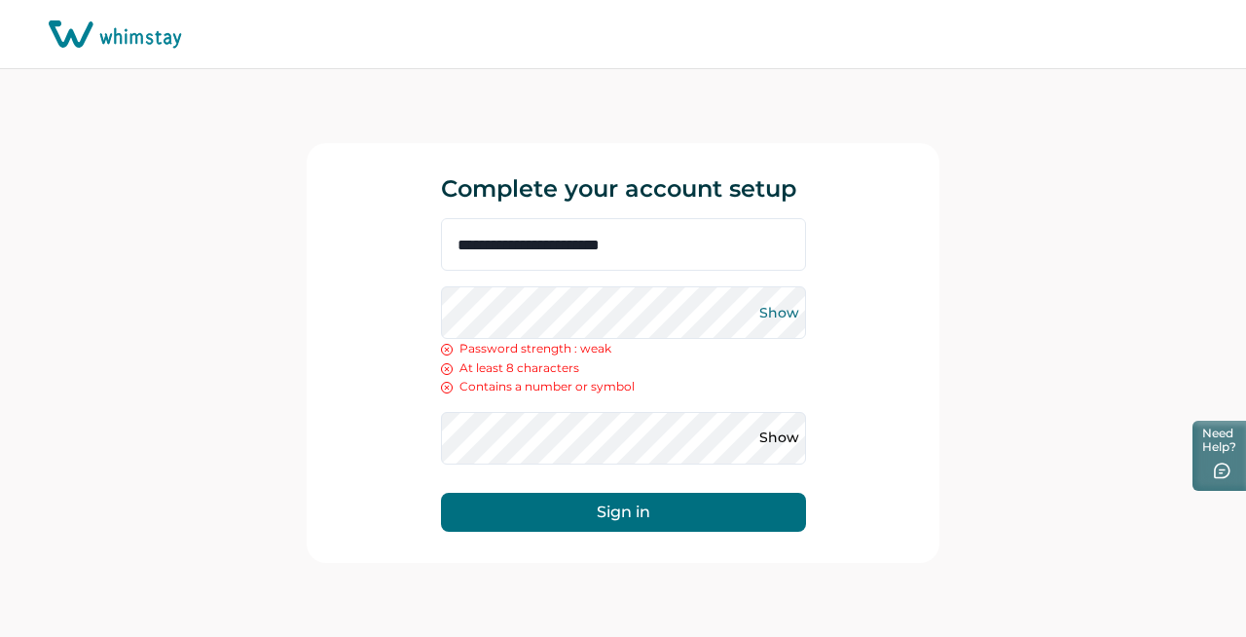
click at [764, 319] on button "Show" at bounding box center [779, 312] width 31 height 31
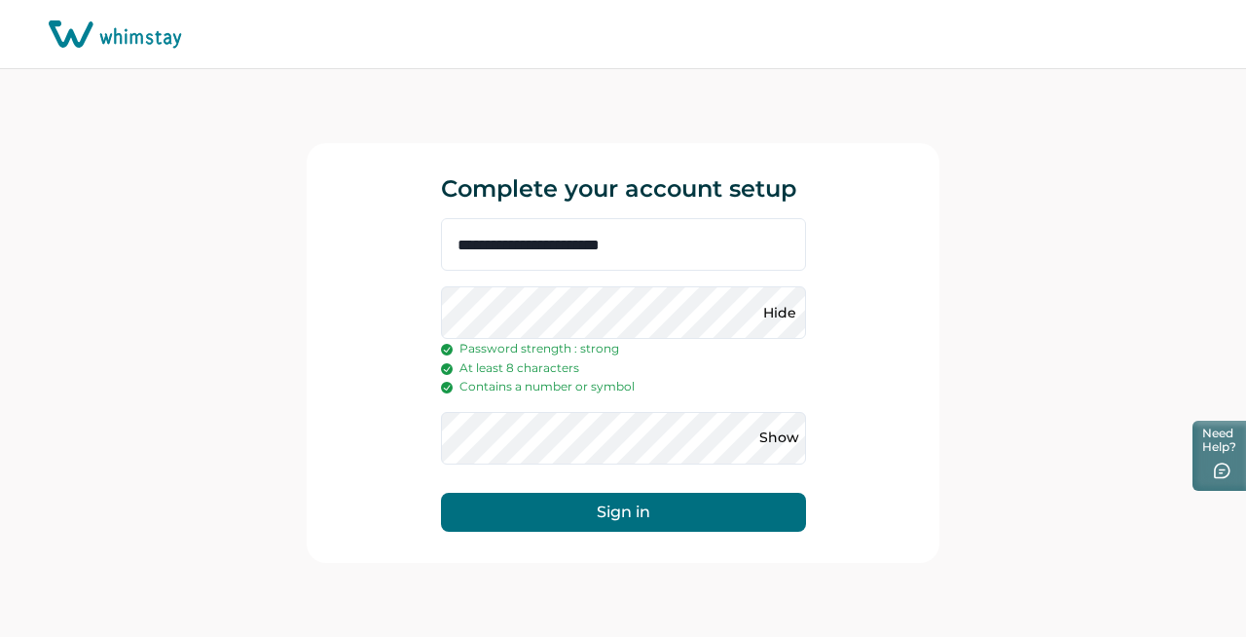
click at [404, 313] on div "**********" at bounding box center [623, 353] width 633 height 420
click at [787, 446] on button "Show" at bounding box center [779, 438] width 31 height 31
click at [1024, 409] on div "**********" at bounding box center [623, 353] width 1246 height 568
click at [593, 507] on button "Sign in" at bounding box center [623, 512] width 365 height 39
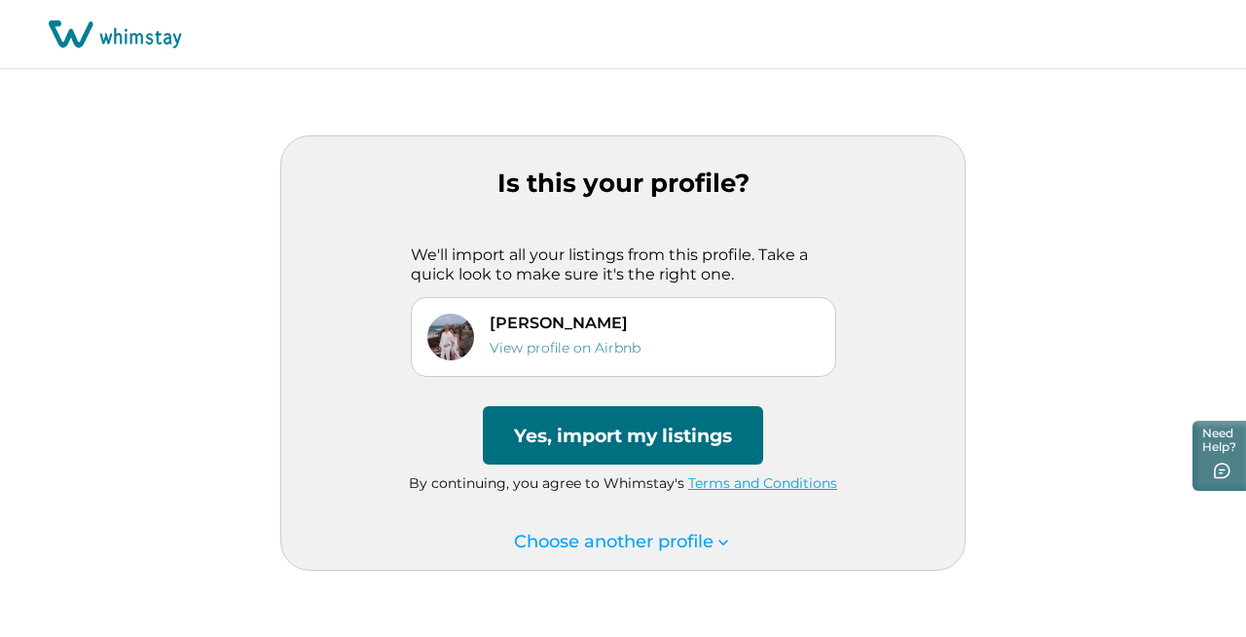
click at [592, 439] on button "Yes, import my listings" at bounding box center [623, 435] width 280 height 58
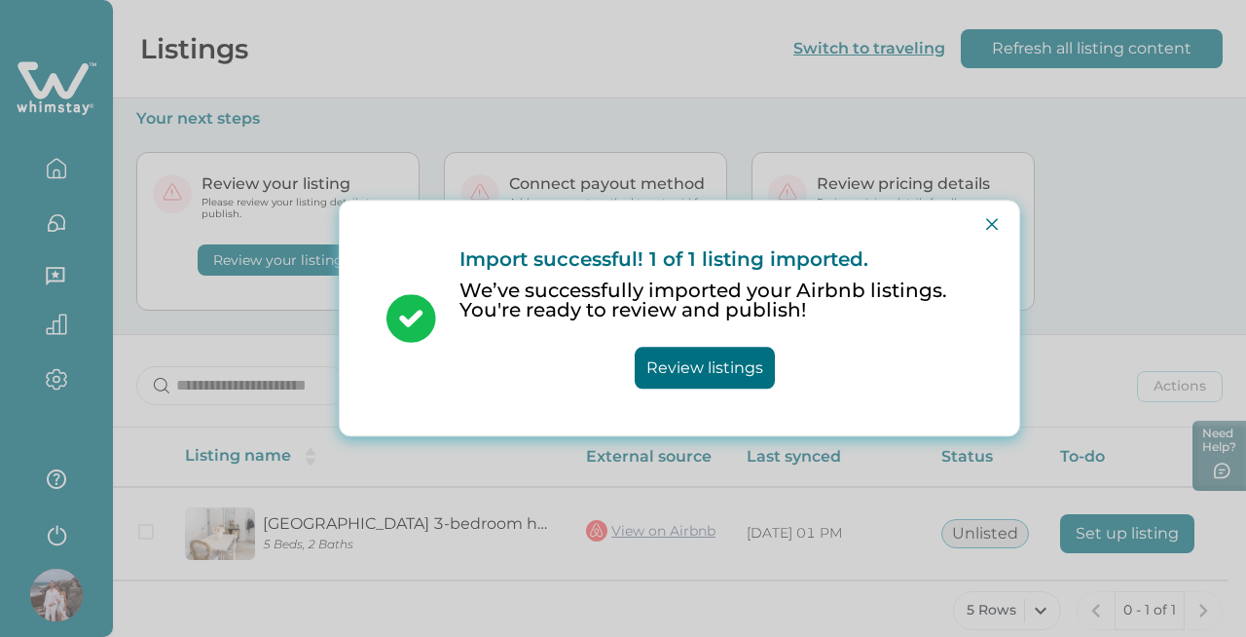
click at [715, 368] on button "Review listings" at bounding box center [705, 369] width 140 height 42
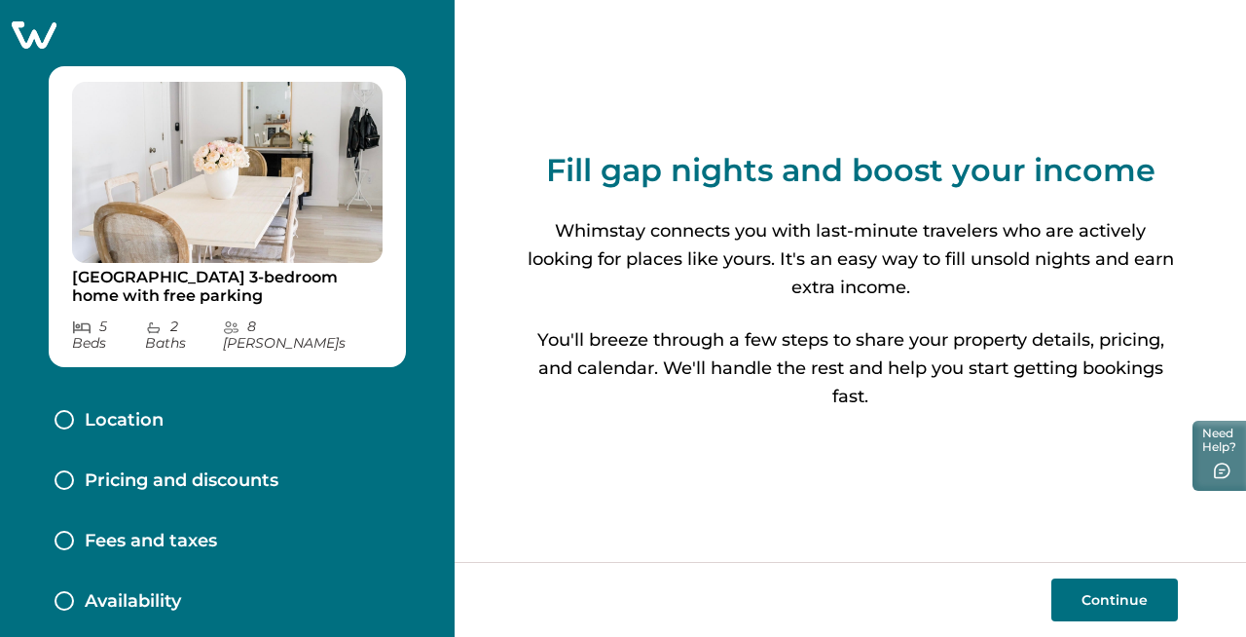
click at [1090, 605] on button "Continue" at bounding box center [1115, 599] width 127 height 43
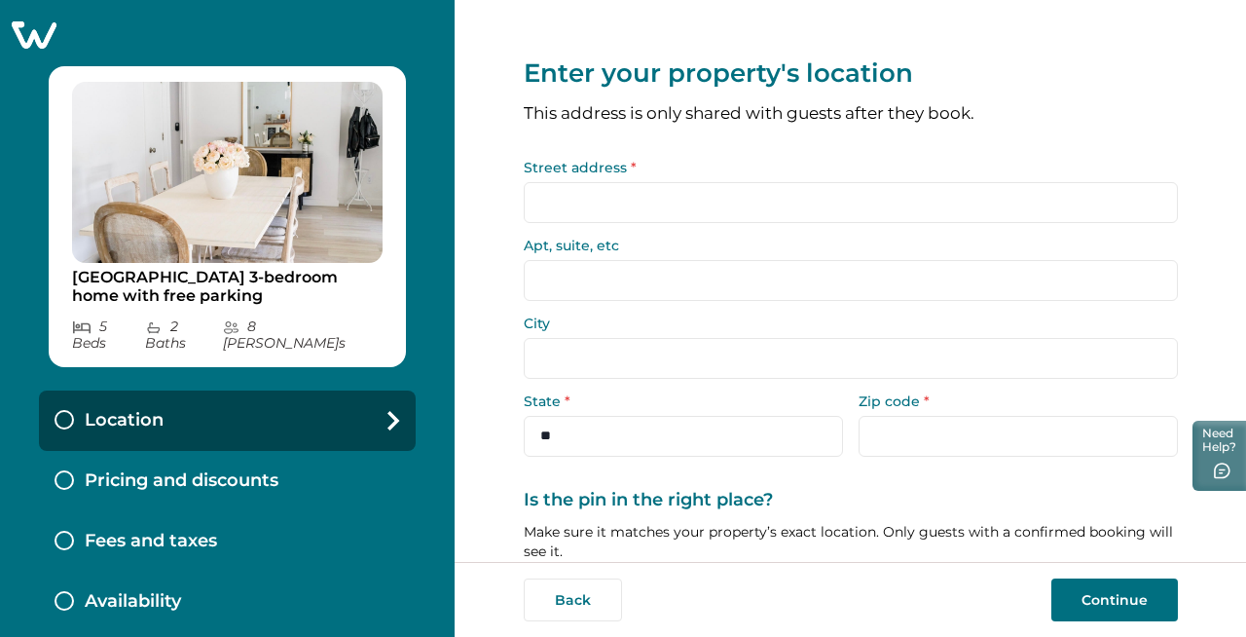
click at [641, 201] on input "Street address *" at bounding box center [851, 202] width 654 height 41
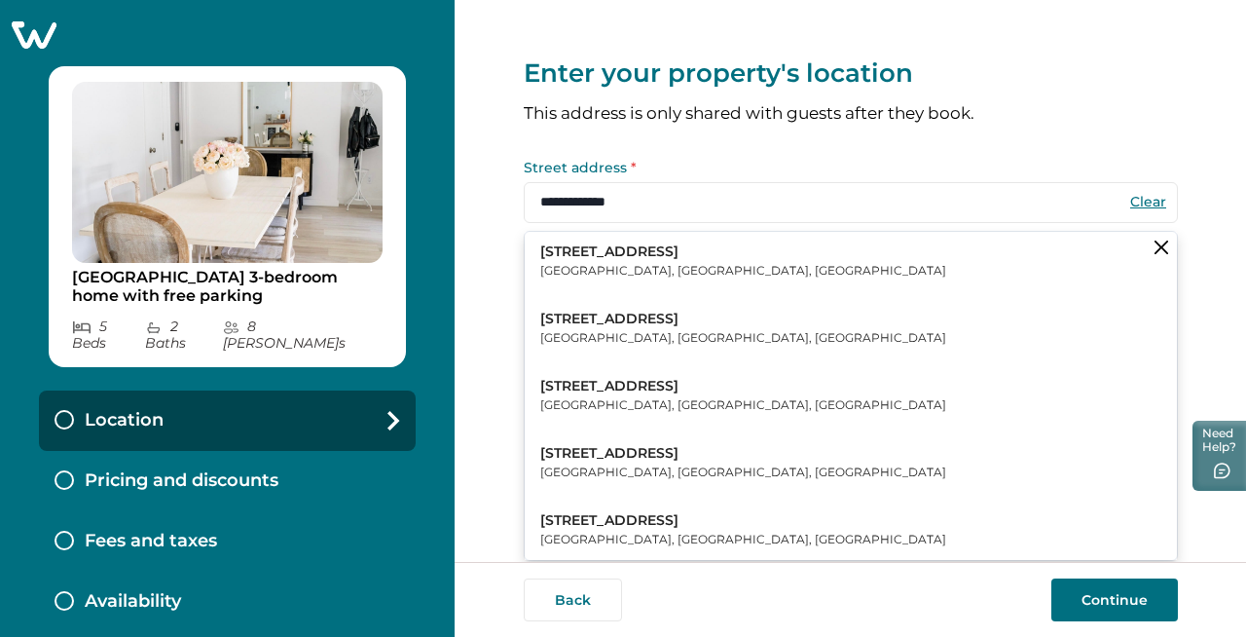
click at [639, 322] on p "59 S Whitney St" at bounding box center [743, 319] width 406 height 19
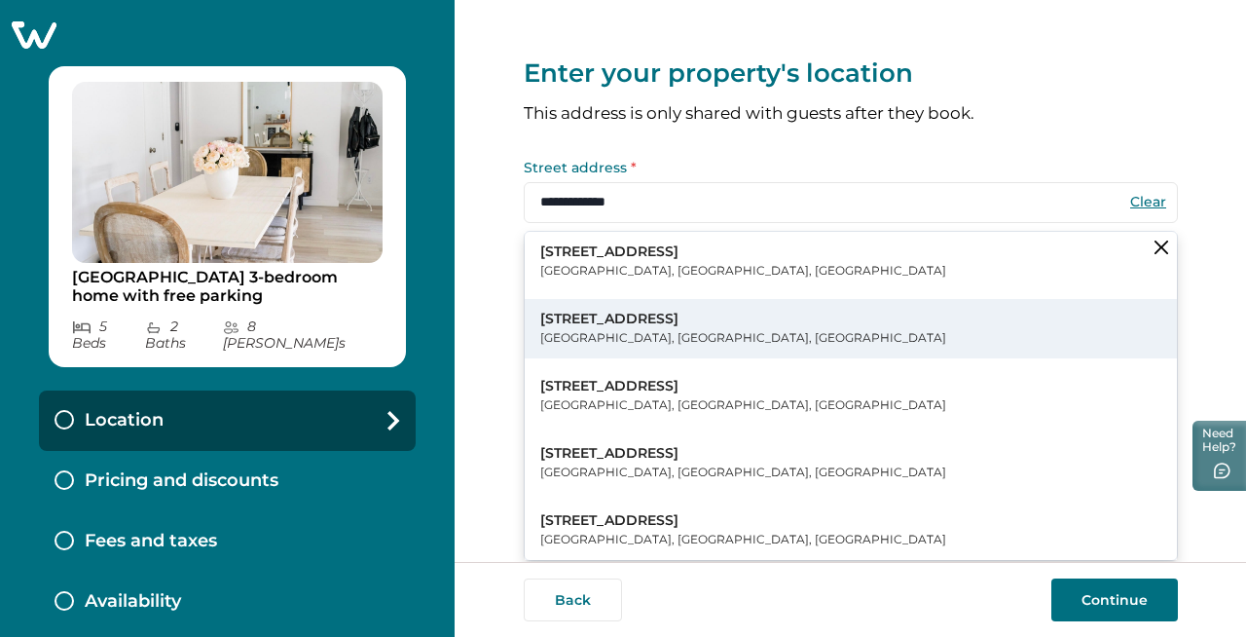
type input "**********"
select select "**"
type input "*****"
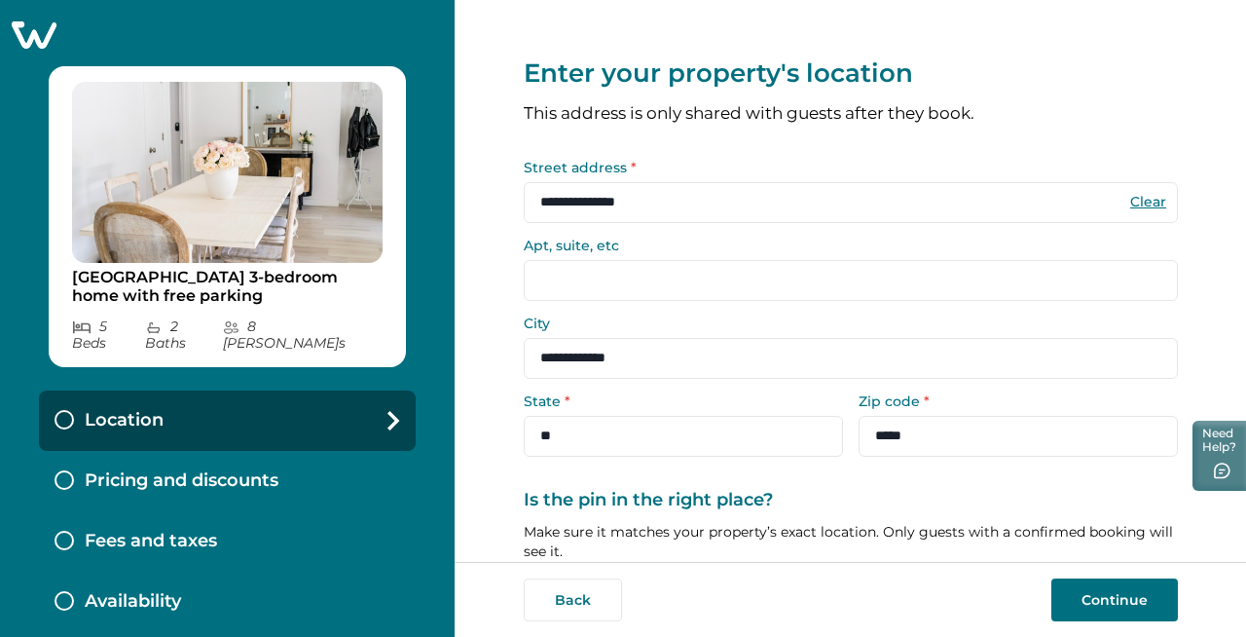
click at [503, 304] on div "**********" at bounding box center [851, 281] width 792 height 562
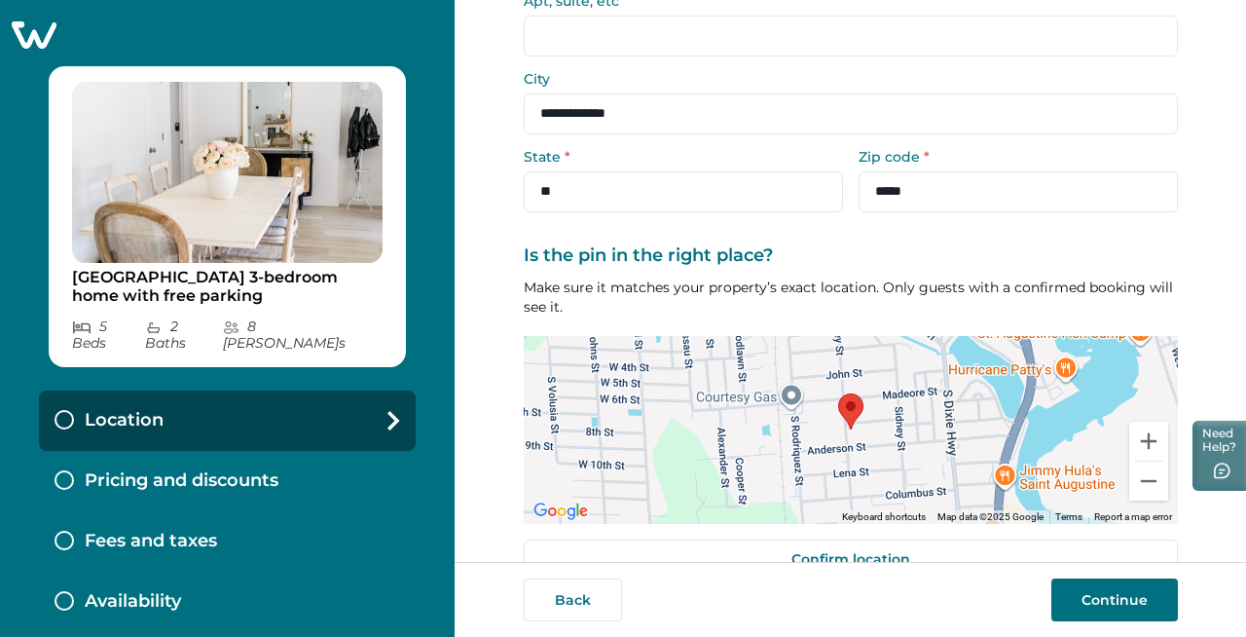
scroll to position [287, 0]
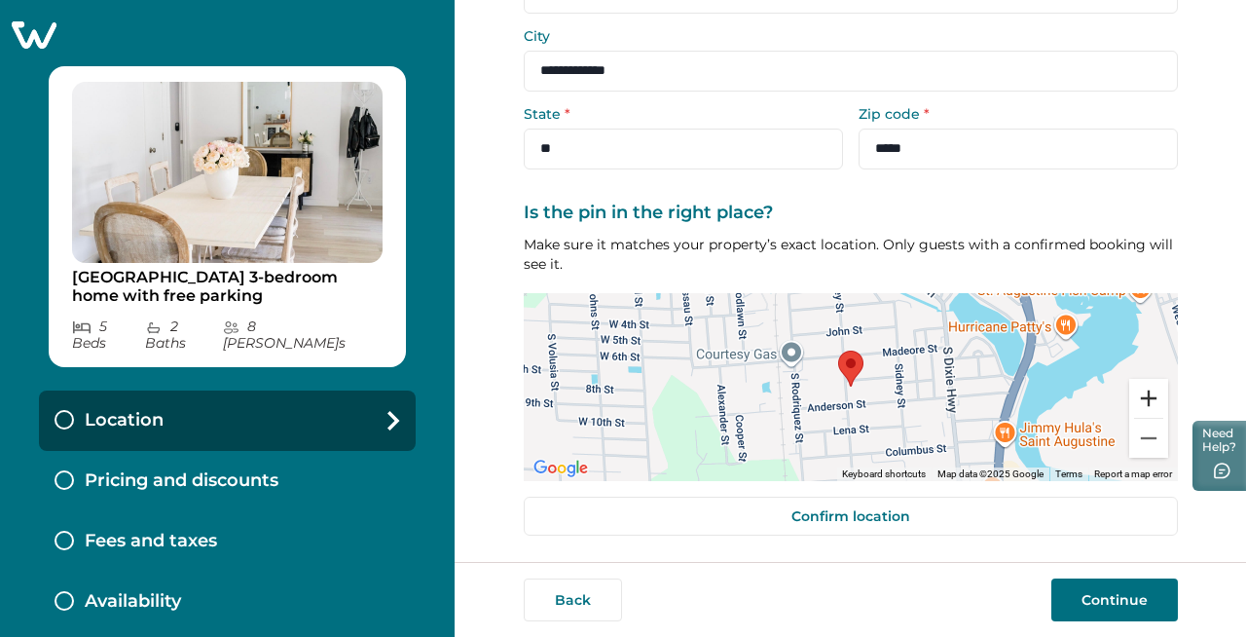
click at [1159, 379] on button "Zoom in" at bounding box center [1148, 398] width 39 height 39
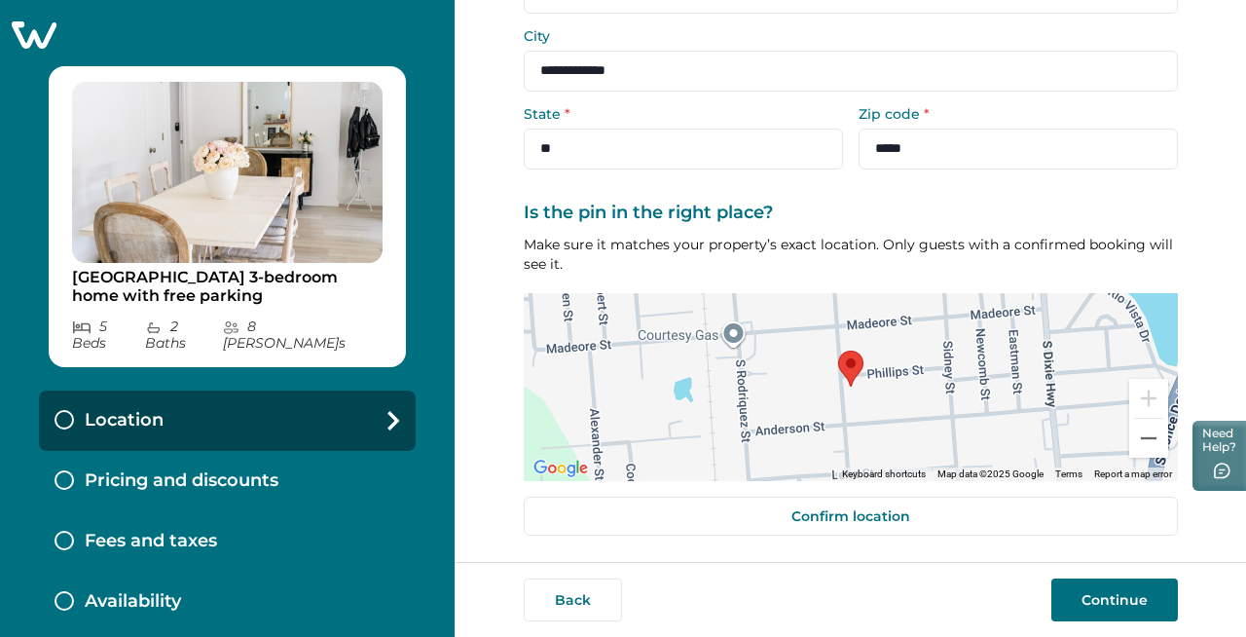
click at [499, 184] on div "**********" at bounding box center [851, 281] width 792 height 562
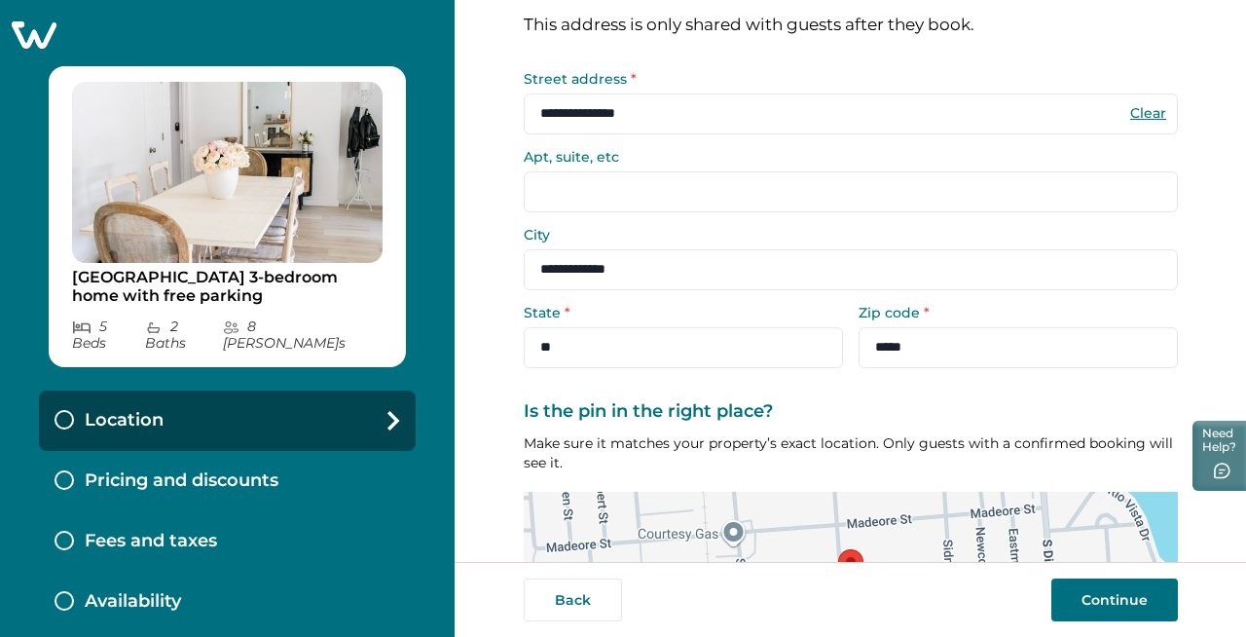
scroll to position [88, 0]
click at [820, 402] on label "Is the pin in the right place?" at bounding box center [845, 412] width 643 height 21
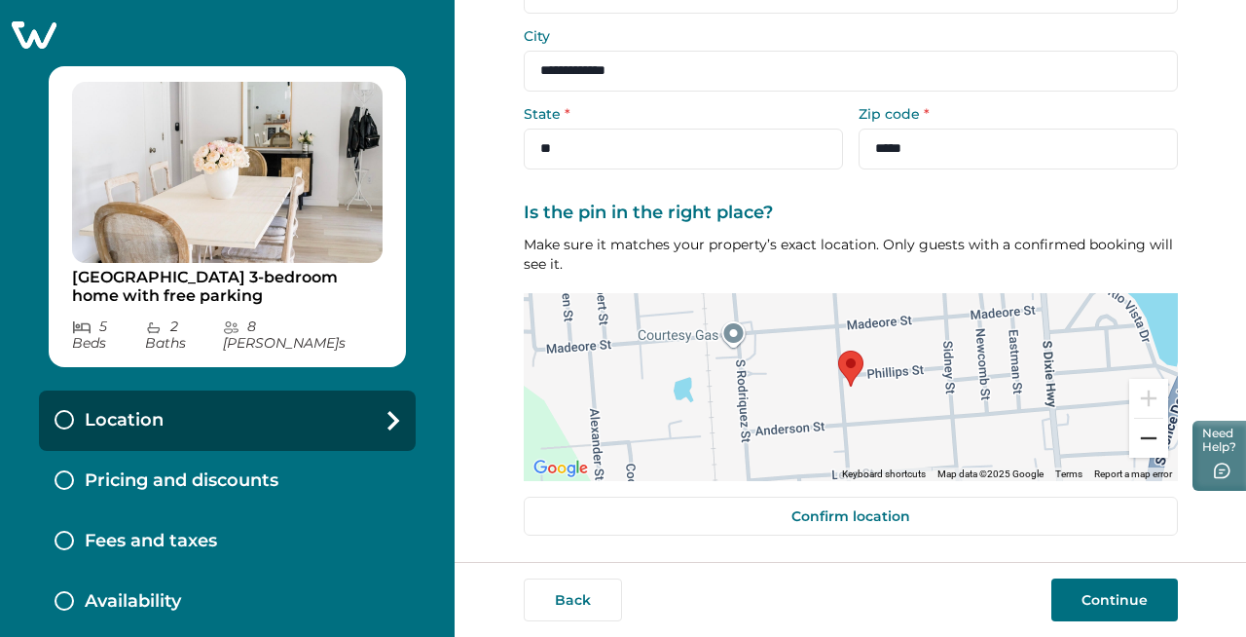
click at [1142, 441] on button "Zoom out" at bounding box center [1148, 438] width 39 height 39
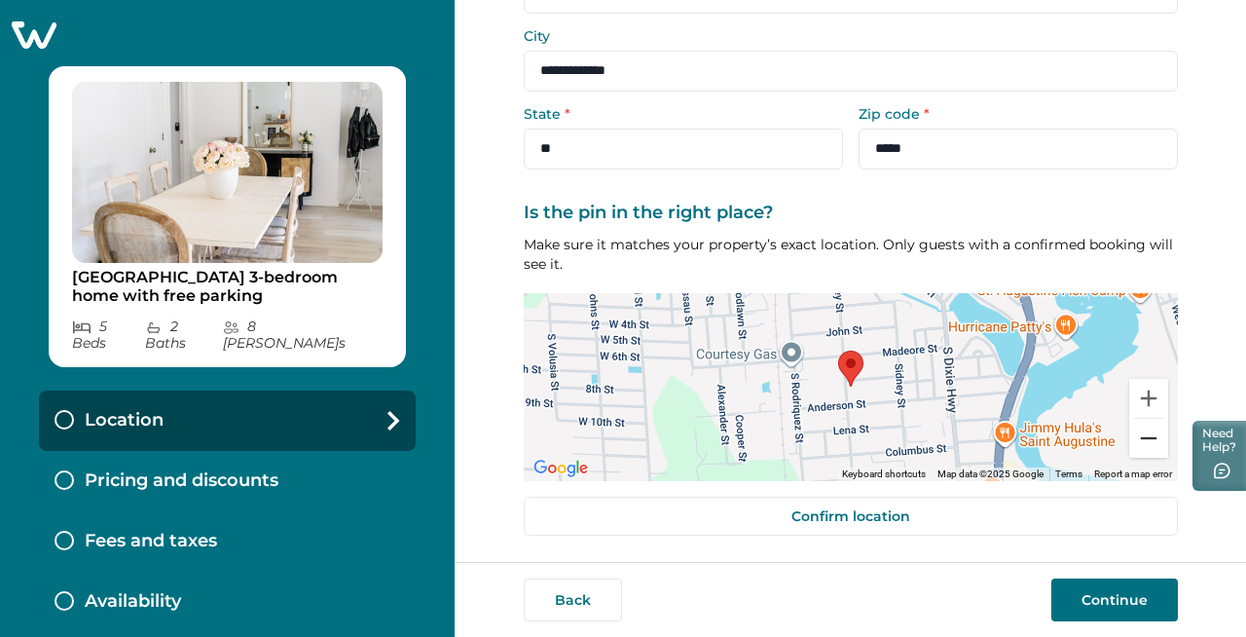
click at [1142, 441] on button "Zoom out" at bounding box center [1148, 438] width 39 height 39
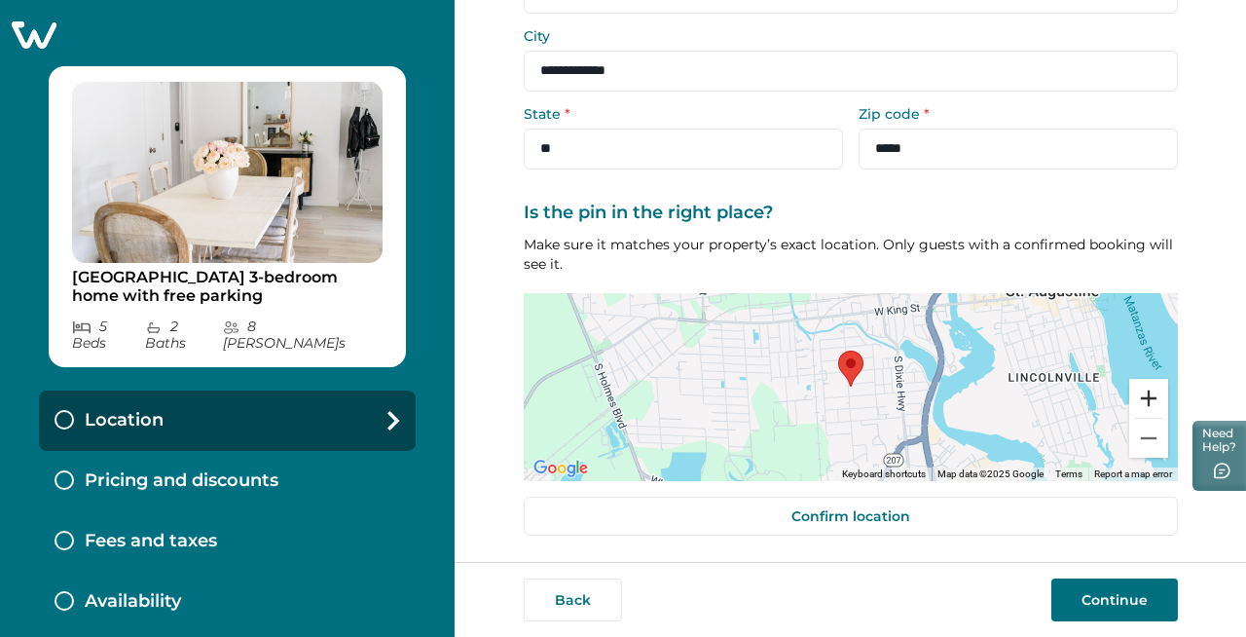
click at [1143, 396] on button "Zoom in" at bounding box center [1148, 398] width 39 height 39
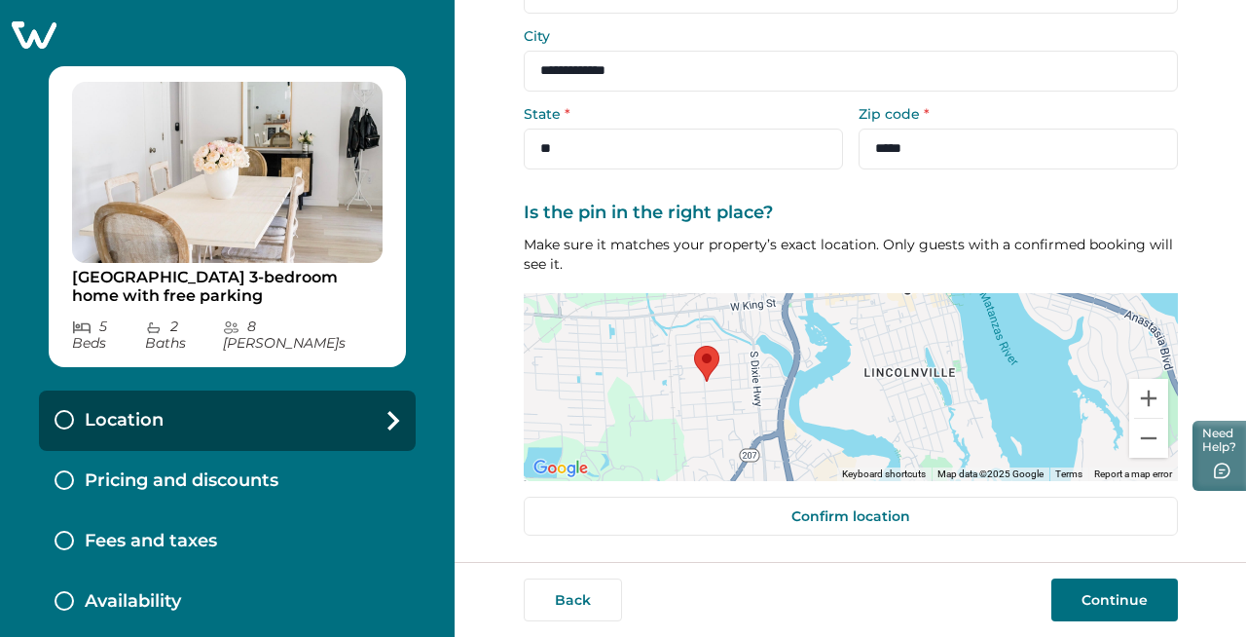
drag, startPoint x: 998, startPoint y: 408, endPoint x: 783, endPoint y: 403, distance: 215.2
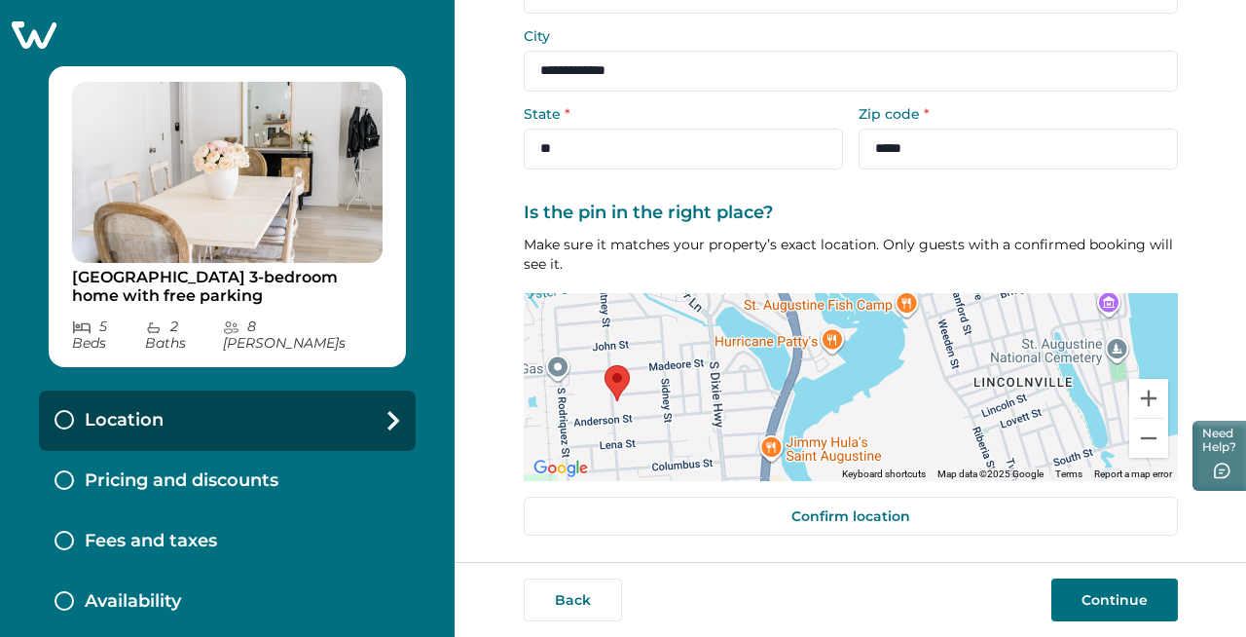
drag, startPoint x: 954, startPoint y: 409, endPoint x: 943, endPoint y: 453, distance: 45.3
click at [943, 453] on div at bounding box center [851, 387] width 654 height 188
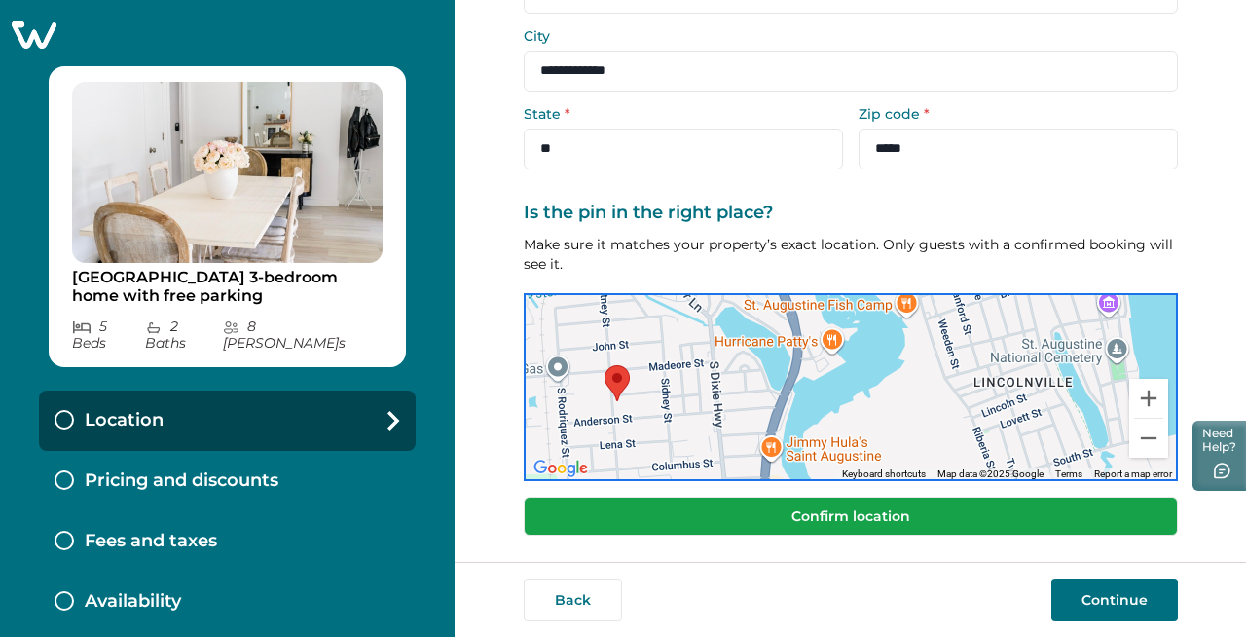
click at [819, 514] on button "Confirm location" at bounding box center [851, 516] width 654 height 39
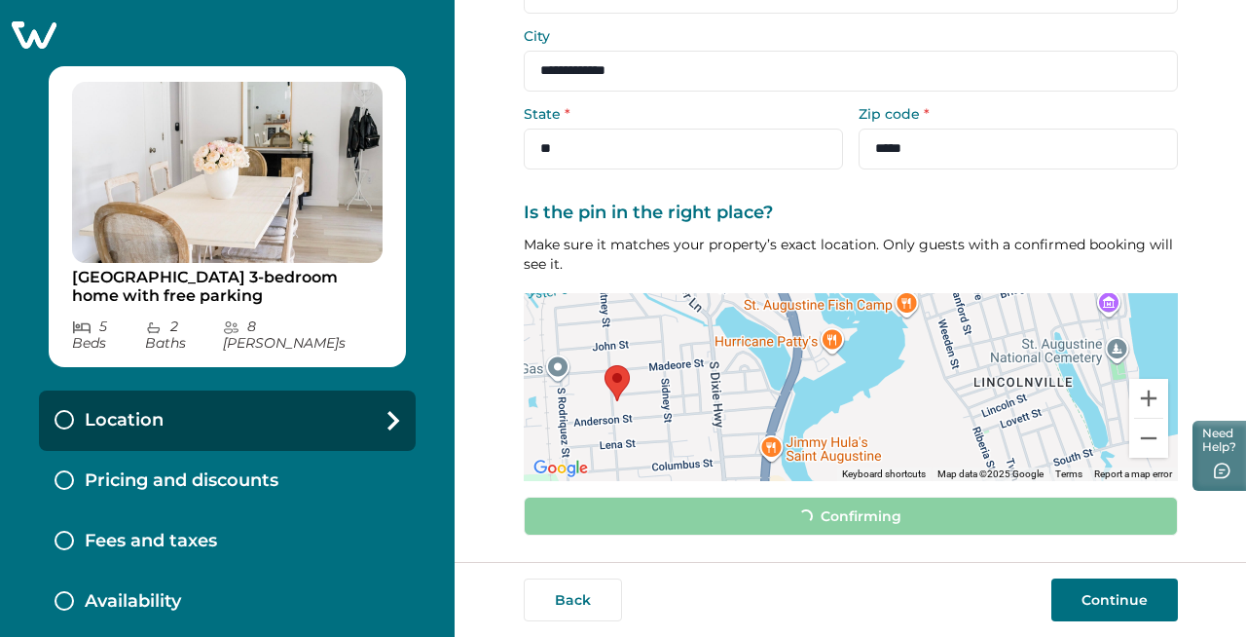
scroll to position [275, 0]
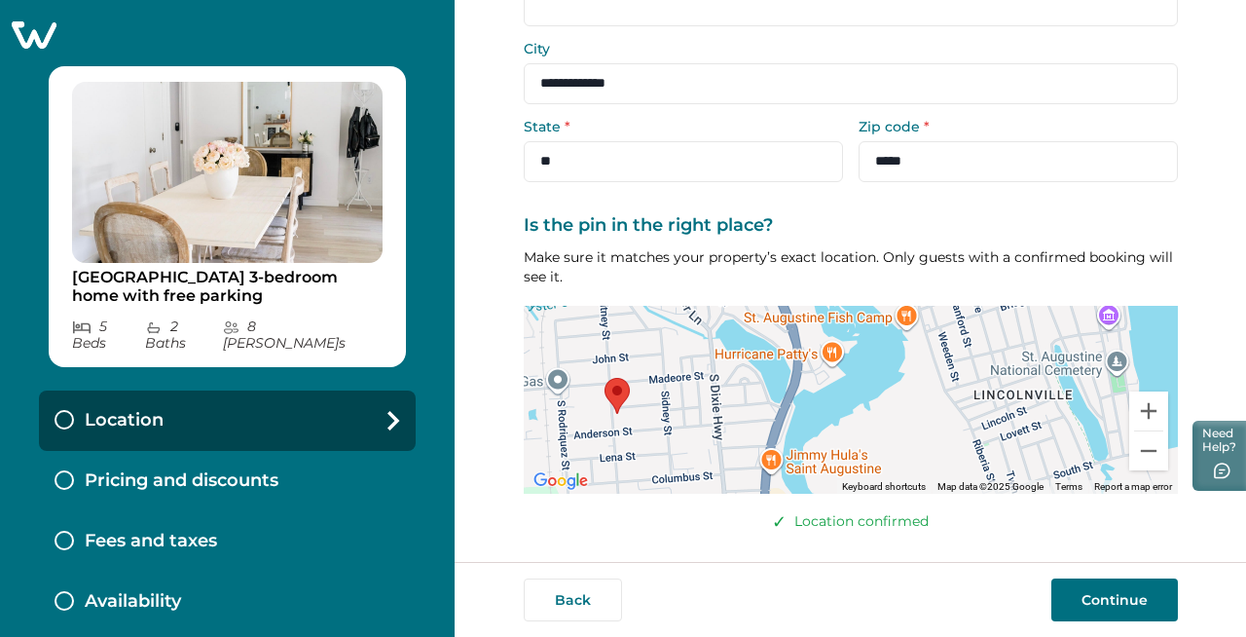
click at [1087, 605] on button "Continue" at bounding box center [1115, 599] width 127 height 43
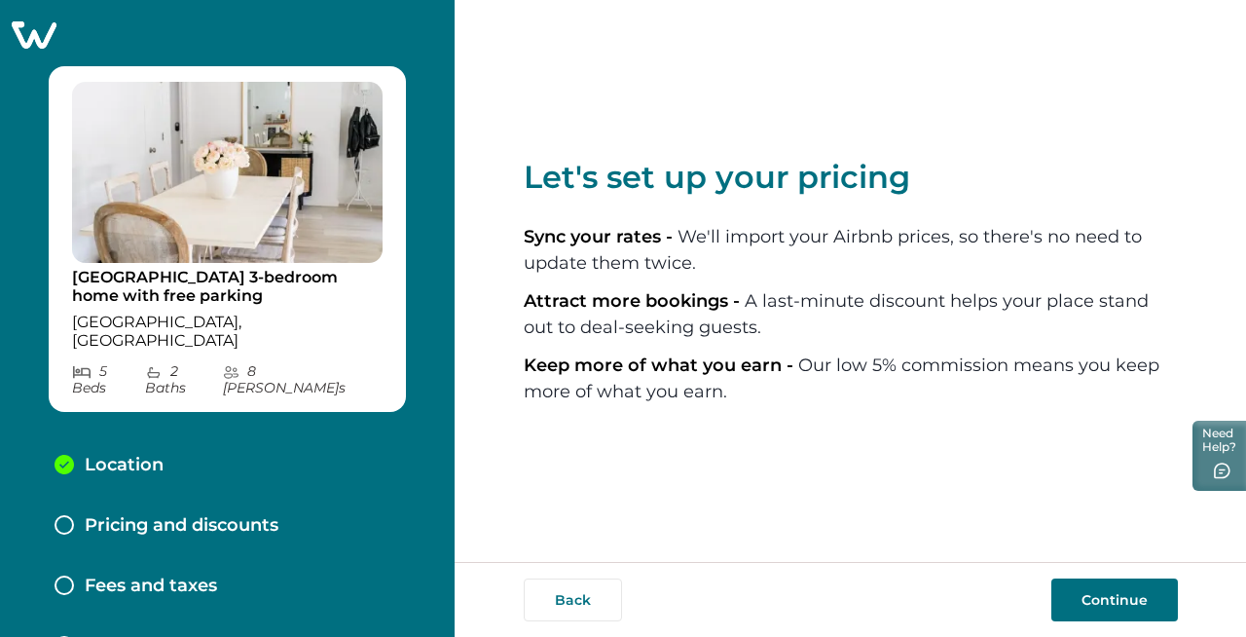
click at [1127, 599] on button "Continue" at bounding box center [1115, 599] width 127 height 43
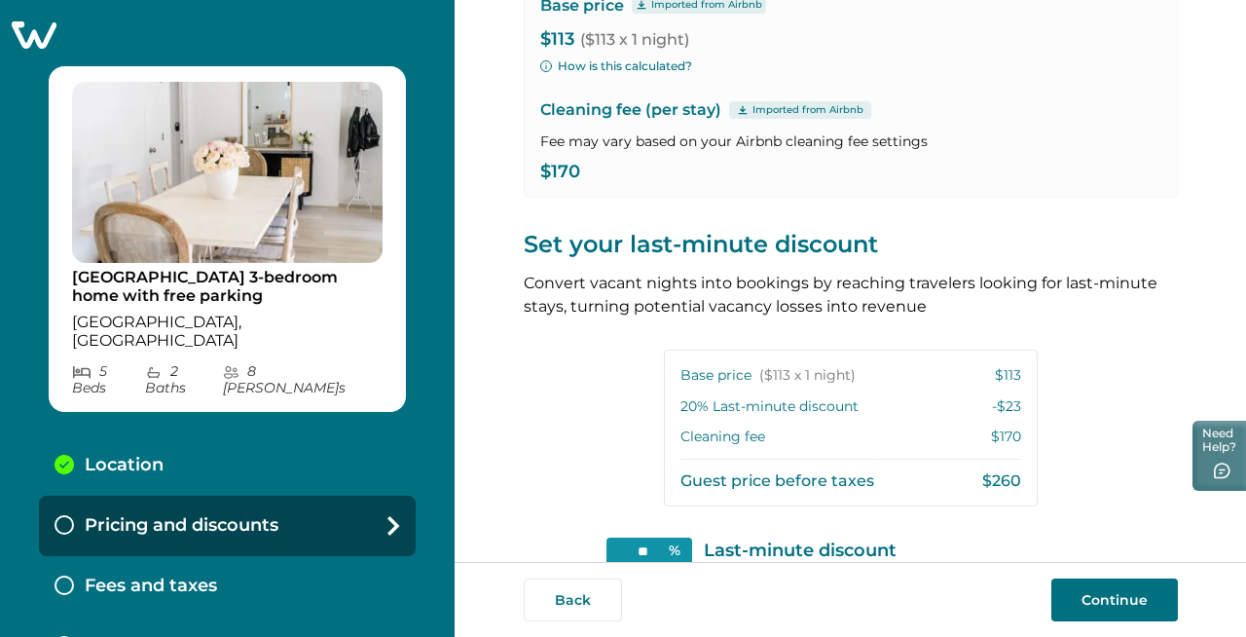
scroll to position [477, 0]
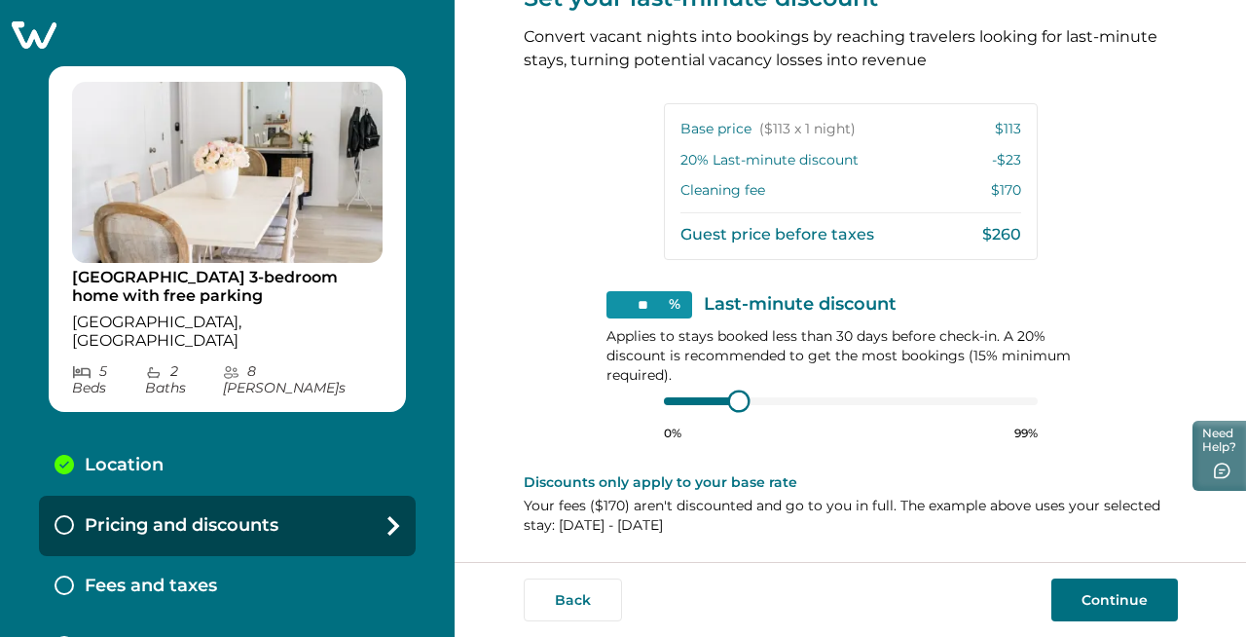
click at [735, 401] on div at bounding box center [851, 401] width 374 height 16
click at [536, 355] on div "View your pricing We imported your pricing from Airbnb and picked the next avai…" at bounding box center [851, 42] width 654 height 1039
click at [684, 401] on div at bounding box center [851, 401] width 374 height 16
type input "**"
click at [735, 406] on div at bounding box center [739, 401] width 18 height 18
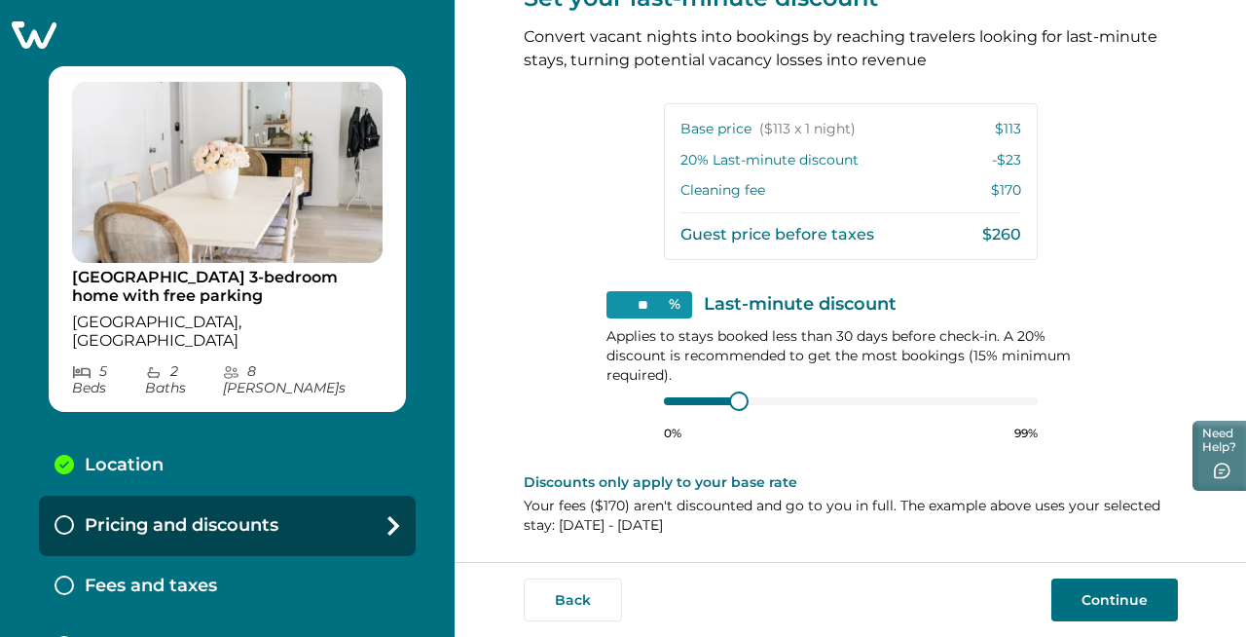
click at [532, 180] on div "View your pricing We imported your pricing from Airbnb and picked the next avai…" at bounding box center [851, 42] width 654 height 1039
click at [1097, 595] on button "Continue" at bounding box center [1115, 599] width 127 height 43
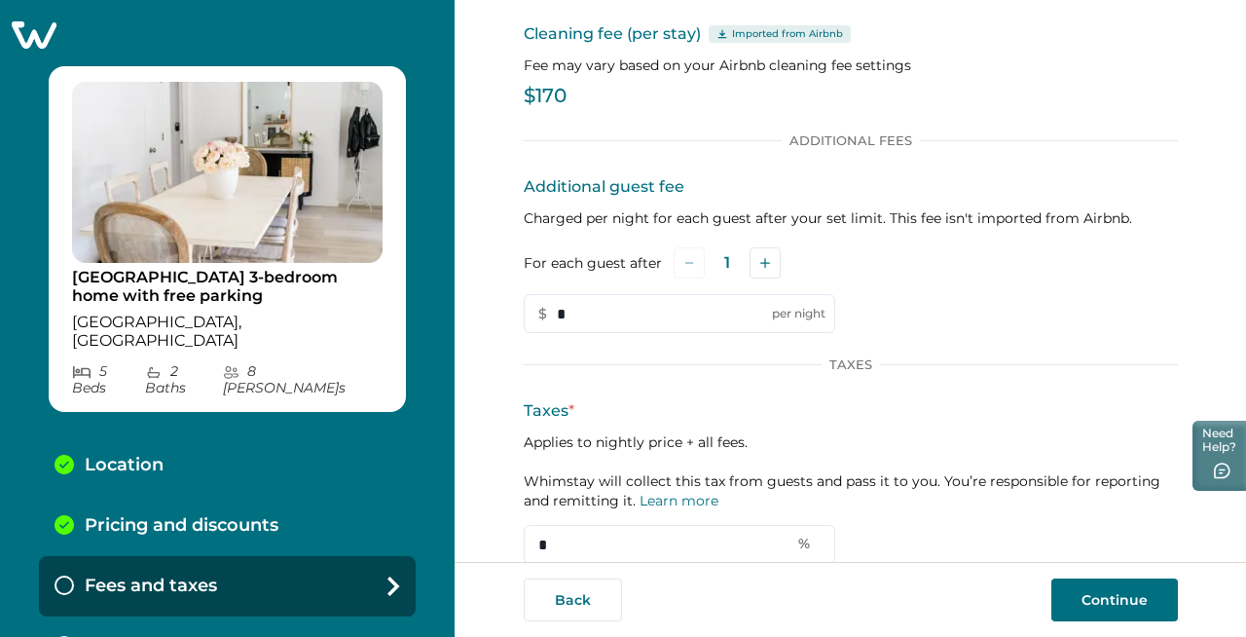
scroll to position [103, 0]
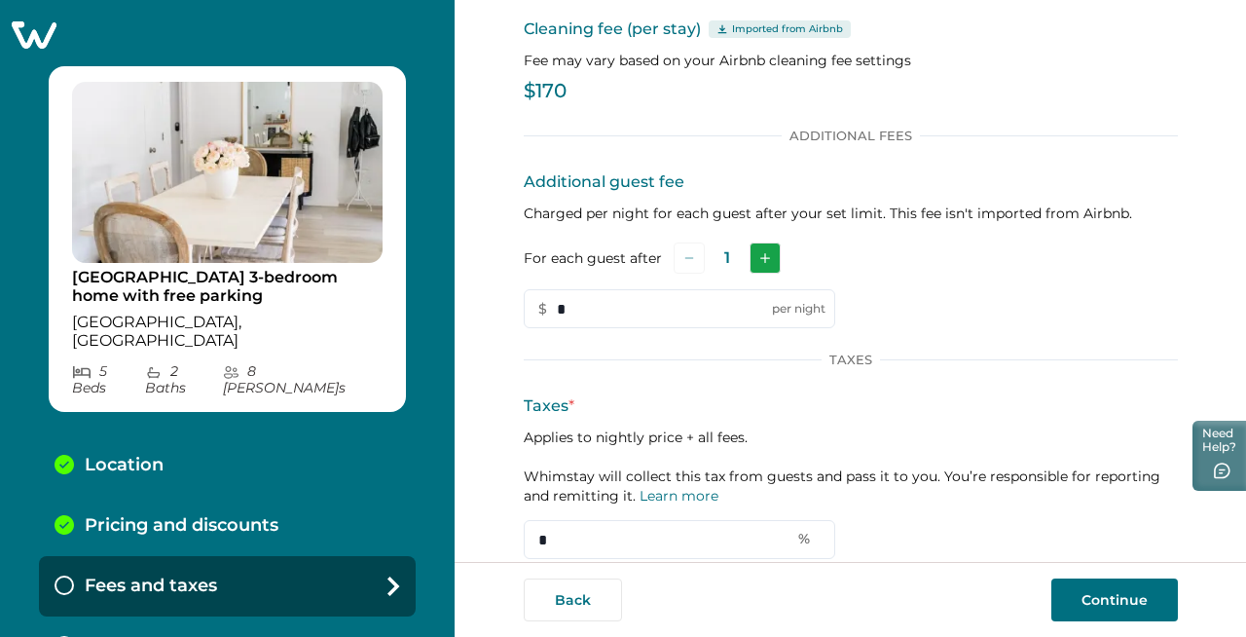
click at [760, 263] on icon "Add" at bounding box center [765, 258] width 10 height 10
click at [677, 264] on button "Subtract" at bounding box center [689, 257] width 31 height 31
click at [760, 255] on icon "Add" at bounding box center [765, 258] width 10 height 10
click at [763, 255] on icon "Add" at bounding box center [768, 258] width 10 height 10
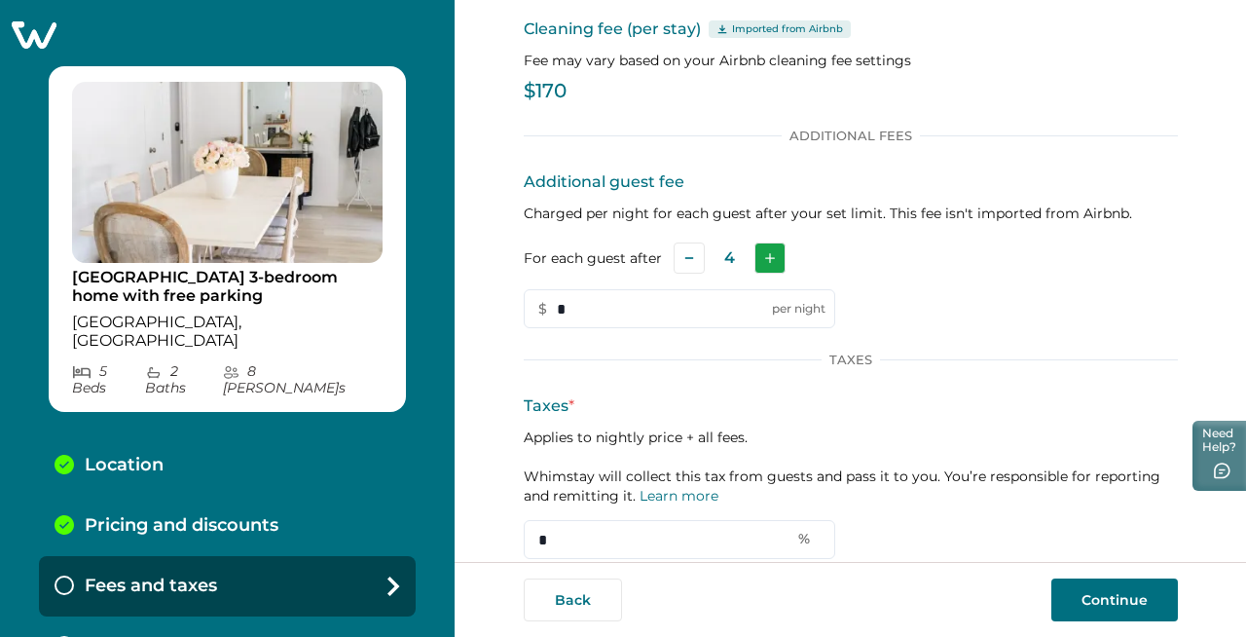
click at [765, 255] on icon "Add" at bounding box center [770, 258] width 10 height 10
click at [685, 262] on icon "Subtract" at bounding box center [689, 258] width 10 height 10
click at [765, 261] on icon "Add" at bounding box center [770, 258] width 10 height 10
click at [768, 261] on button "Add" at bounding box center [768, 257] width 31 height 31
click at [857, 270] on div "For each guest after 6" at bounding box center [851, 257] width 654 height 31
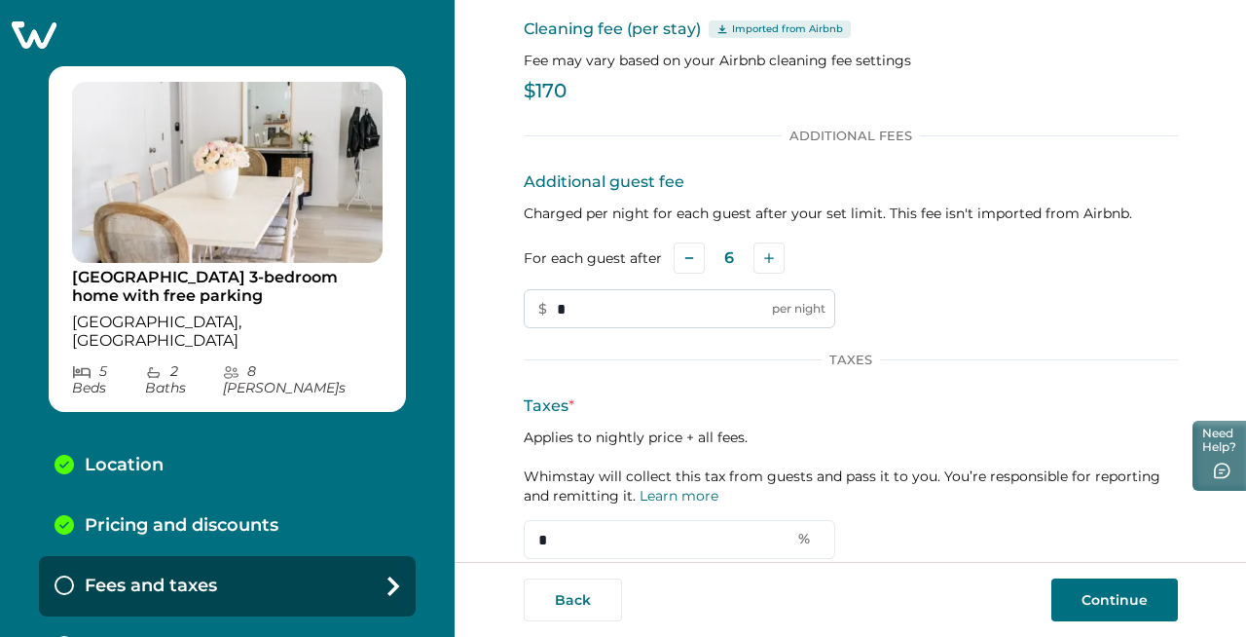
click at [592, 307] on input "*" at bounding box center [680, 308] width 312 height 39
drag, startPoint x: 592, startPoint y: 307, endPoint x: 544, endPoint y: 308, distance: 47.7
click at [544, 308] on input "*" at bounding box center [680, 308] width 312 height 39
type input "**"
click at [891, 291] on div "Additional guest fee Charged per night for each guest after your set limit. Thi…" at bounding box center [851, 249] width 654 height 158
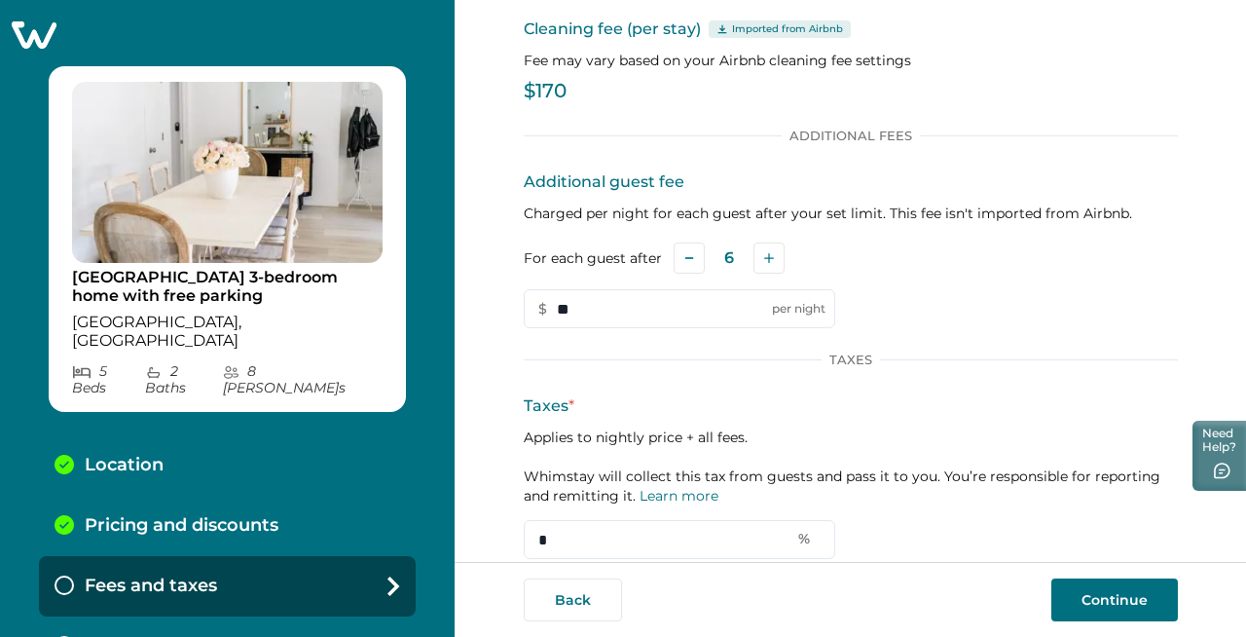
scroll to position [166, 0]
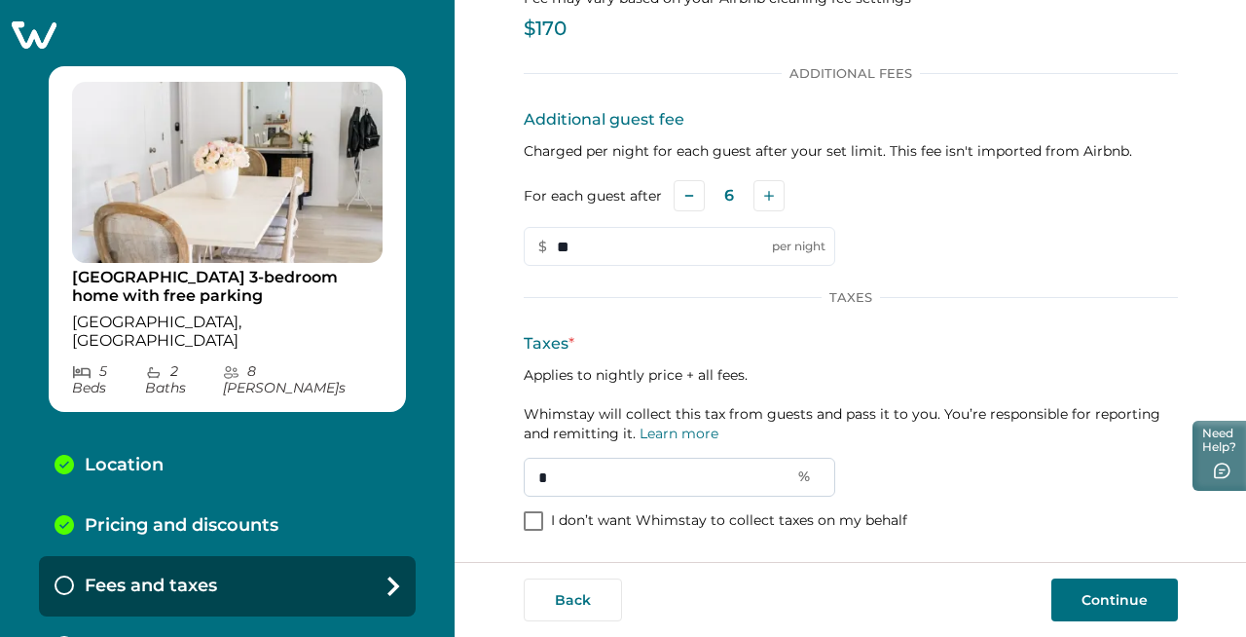
click at [562, 476] on input "*" at bounding box center [680, 477] width 312 height 39
drag, startPoint x: 562, startPoint y: 476, endPoint x: 522, endPoint y: 475, distance: 39.9
click at [524, 476] on input "*" at bounding box center [680, 477] width 312 height 39
type input "*"
click at [892, 446] on div "Taxes * Applies to nightly price + all fees. Whimstay will collect this tax fro…" at bounding box center [851, 414] width 654 height 165
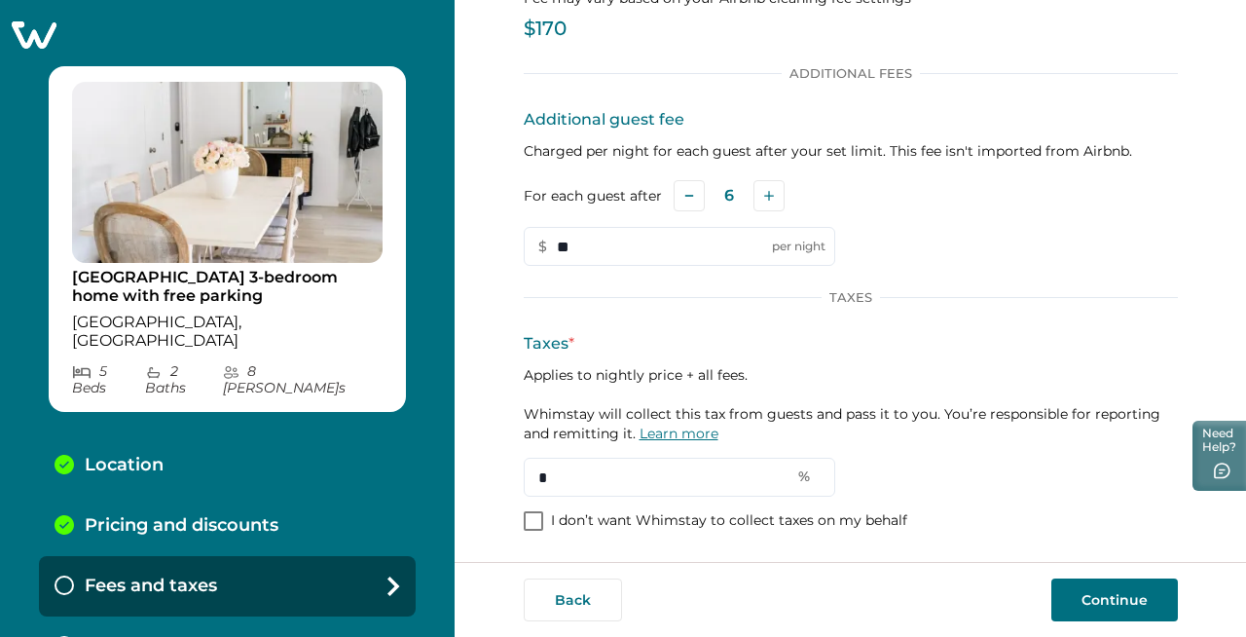
click at [668, 436] on link "Learn more" at bounding box center [679, 434] width 79 height 18
click at [1113, 599] on button "Continue" at bounding box center [1115, 599] width 127 height 43
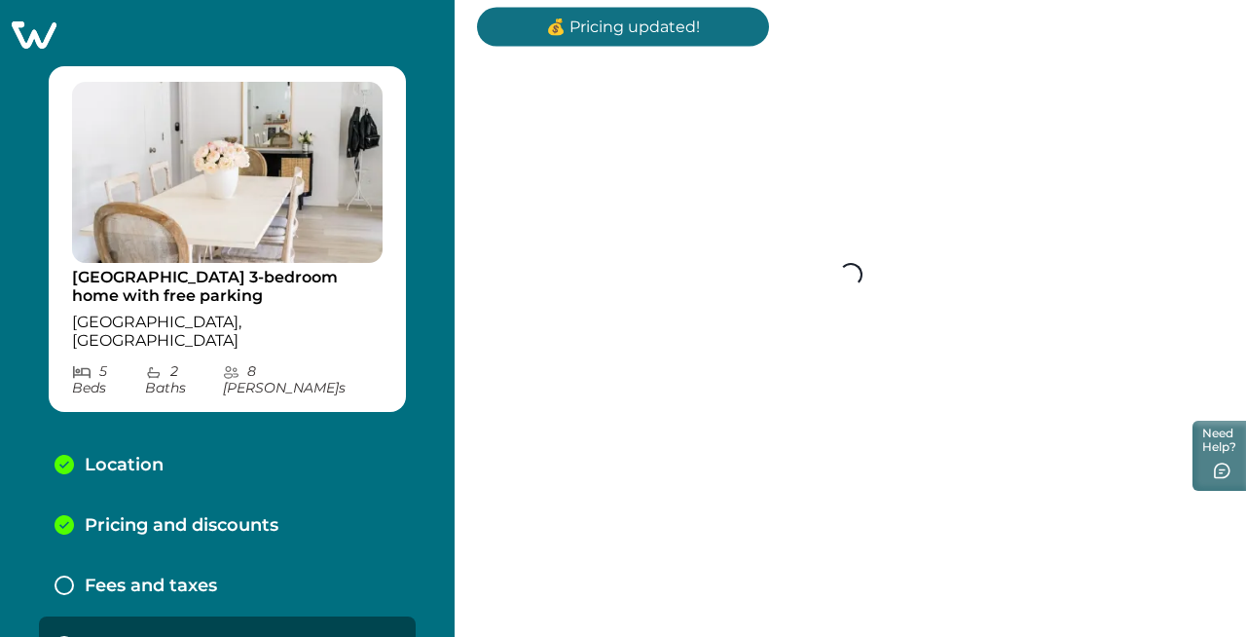
scroll to position [4, 0]
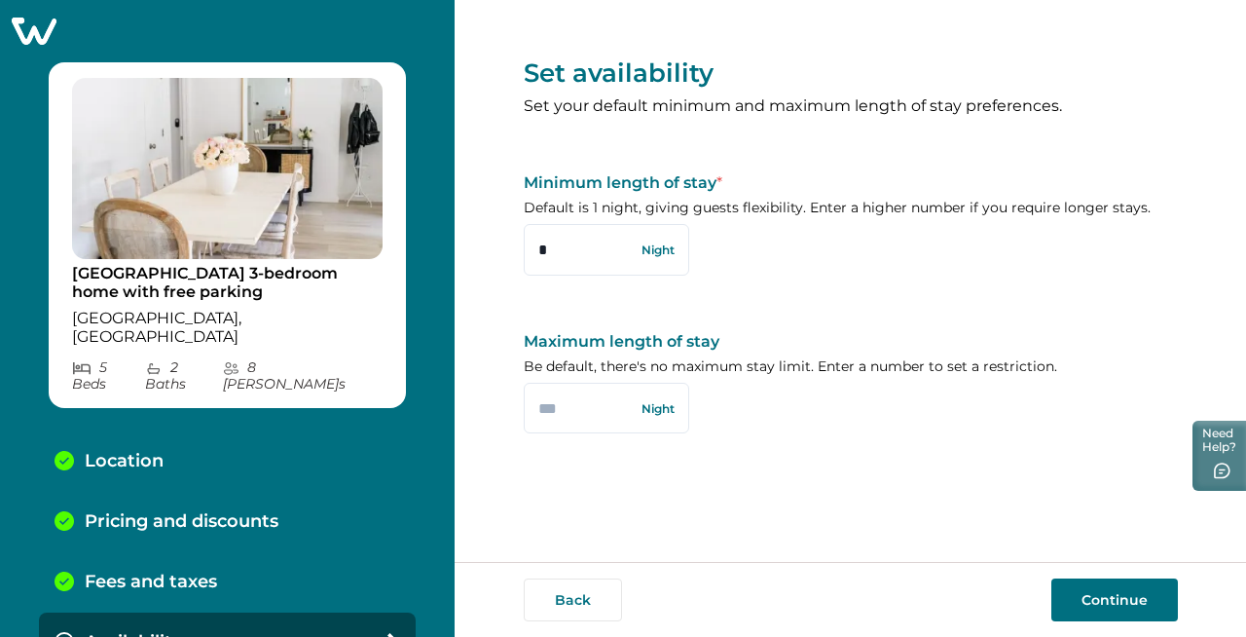
click at [824, 416] on div "Maximum length of stay Be default, there's no maximum stay limit. Enter a numbe…" at bounding box center [851, 383] width 654 height 102
click at [1102, 597] on button "Continue" at bounding box center [1115, 599] width 127 height 43
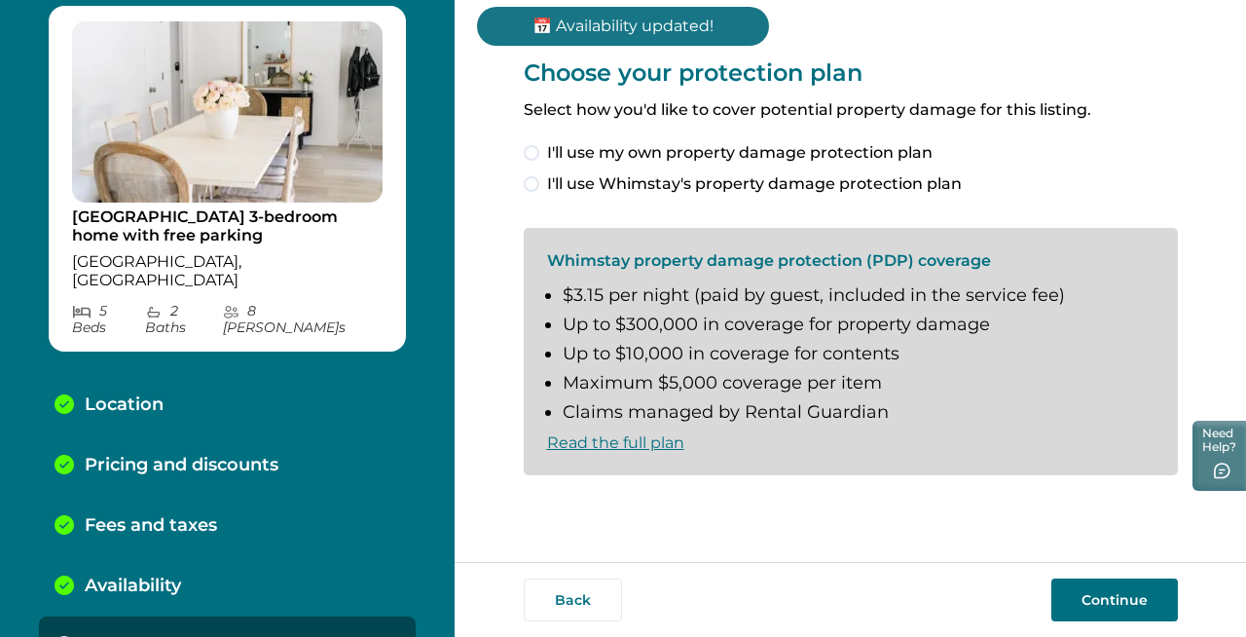
scroll to position [64, 0]
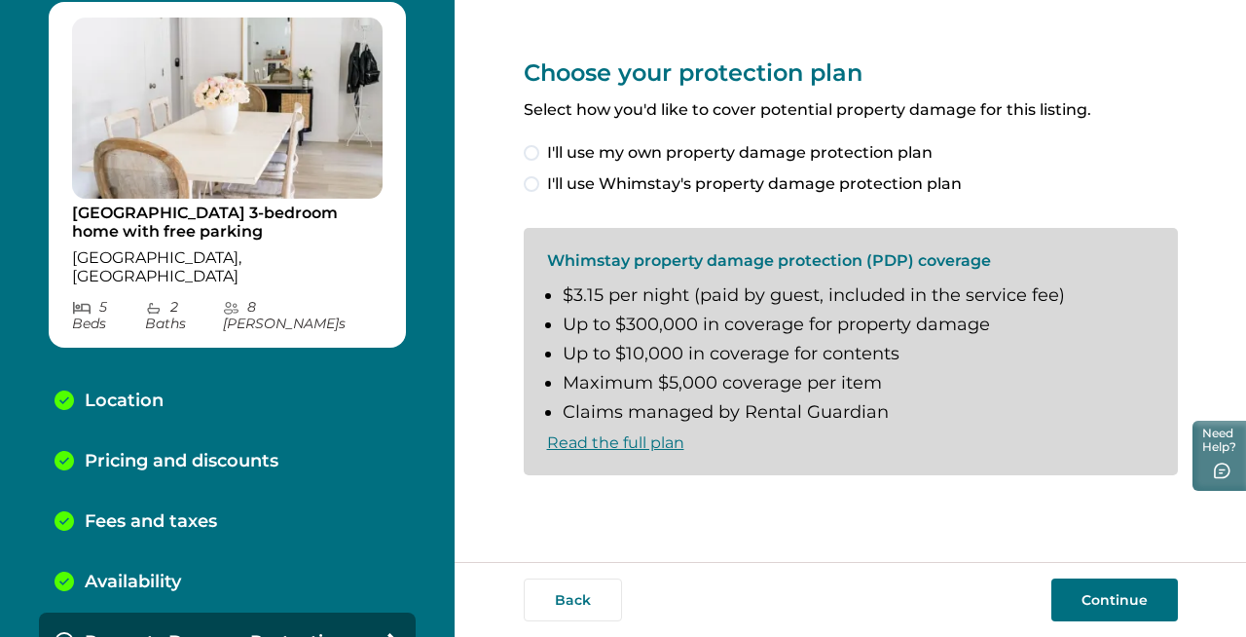
click at [533, 156] on span at bounding box center [532, 153] width 16 height 16
click at [569, 592] on button "Back" at bounding box center [573, 599] width 98 height 43
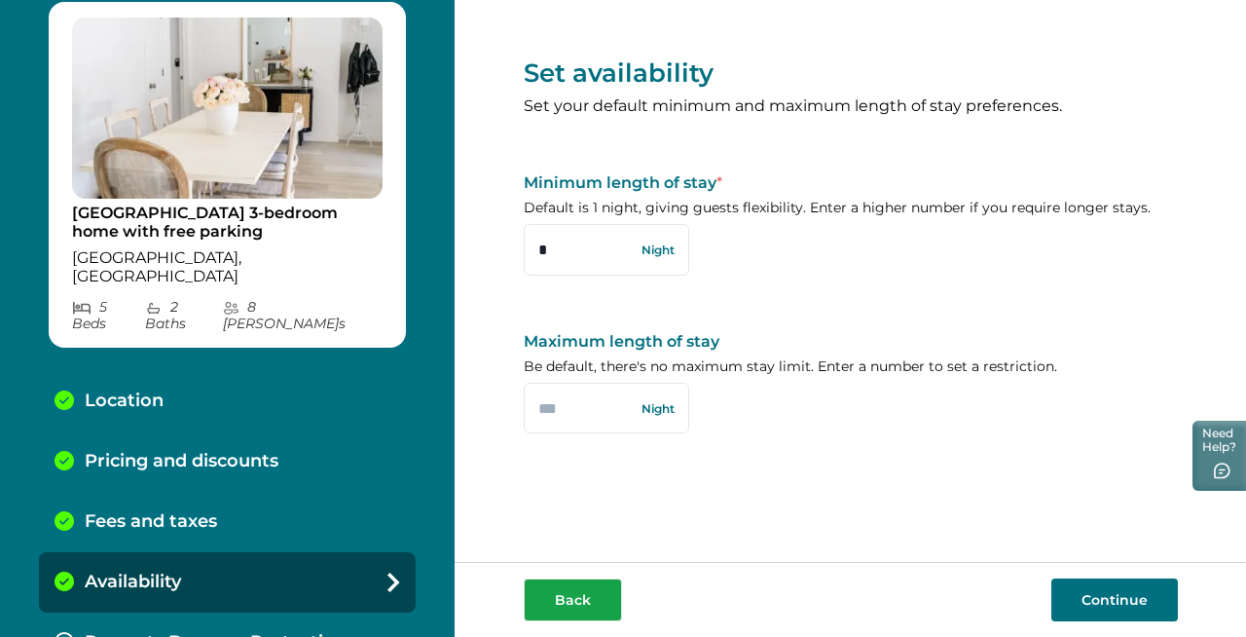
click at [573, 603] on button "Back" at bounding box center [573, 599] width 98 height 43
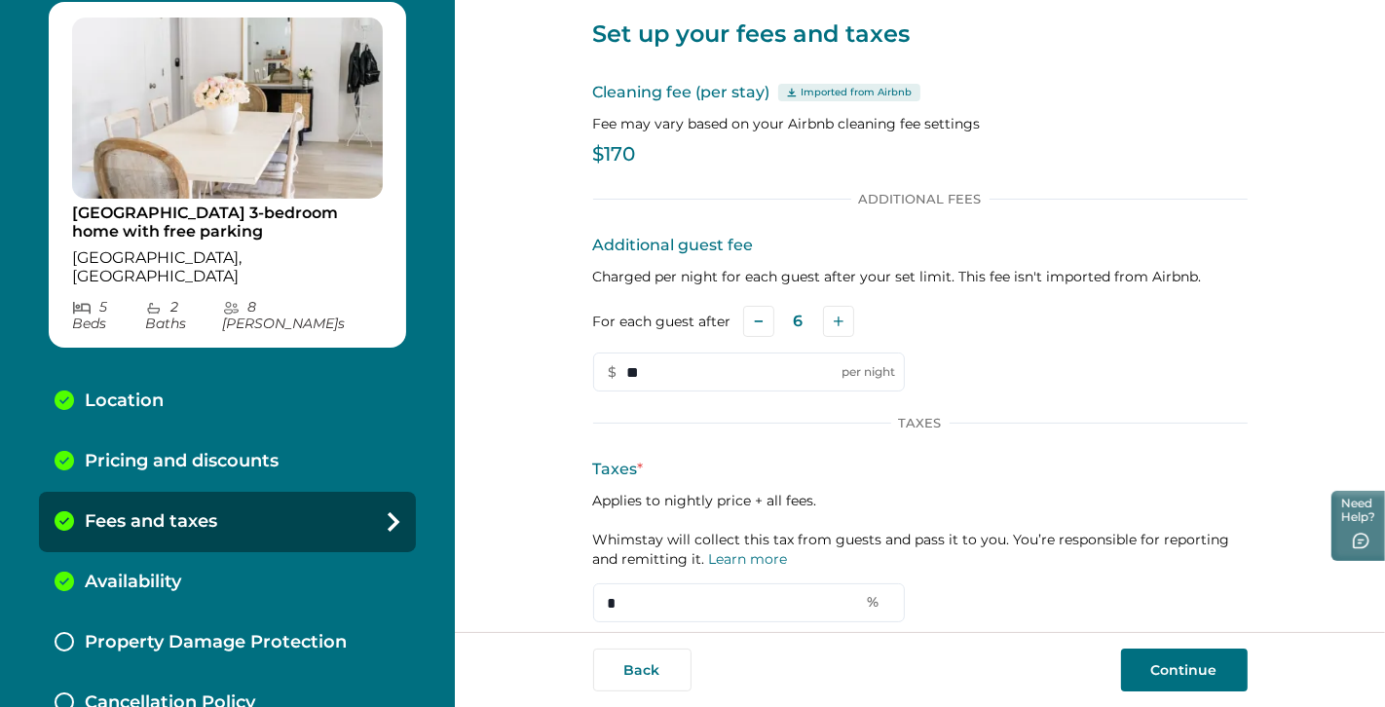
scroll to position [42, 0]
click at [1163, 636] on button "Continue" at bounding box center [1184, 669] width 127 height 43
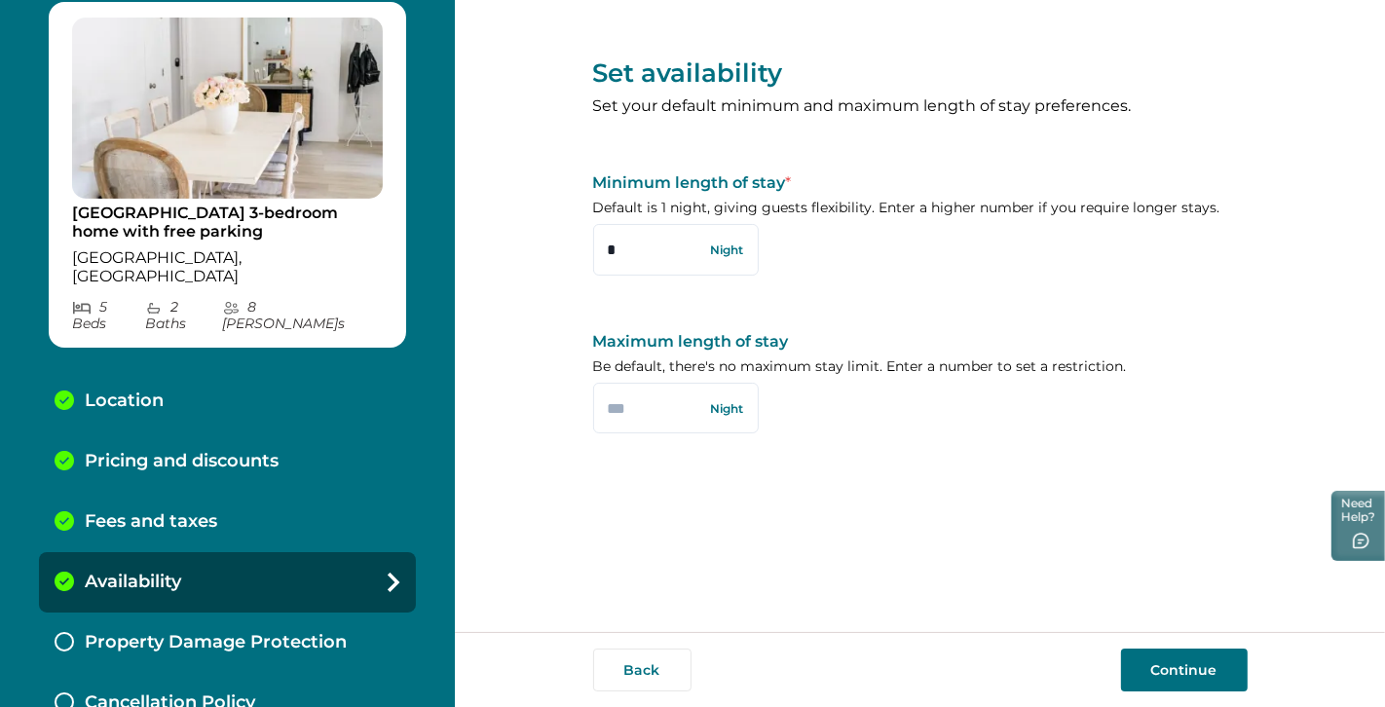
click at [1168, 636] on button "Continue" at bounding box center [1184, 669] width 127 height 43
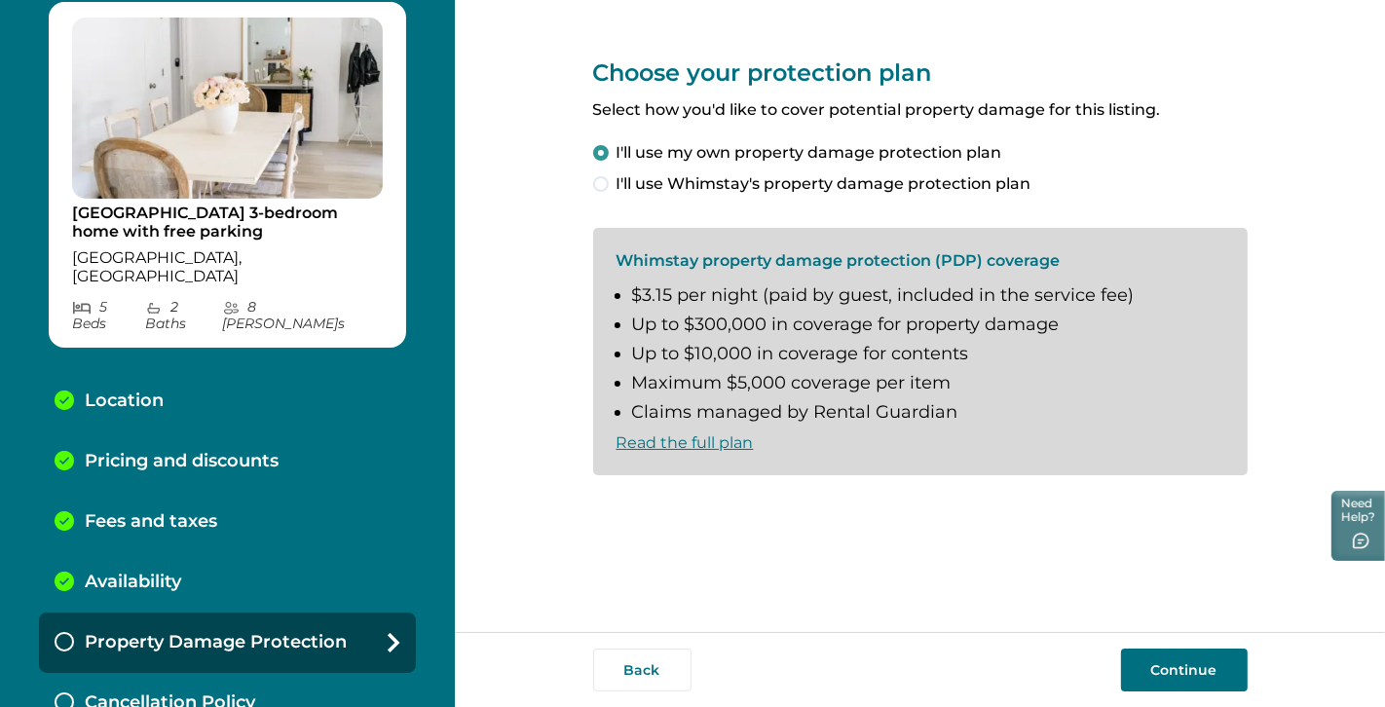
click at [699, 441] on link "Read the full plan" at bounding box center [684, 442] width 137 height 18
click at [603, 179] on span at bounding box center [601, 184] width 16 height 16
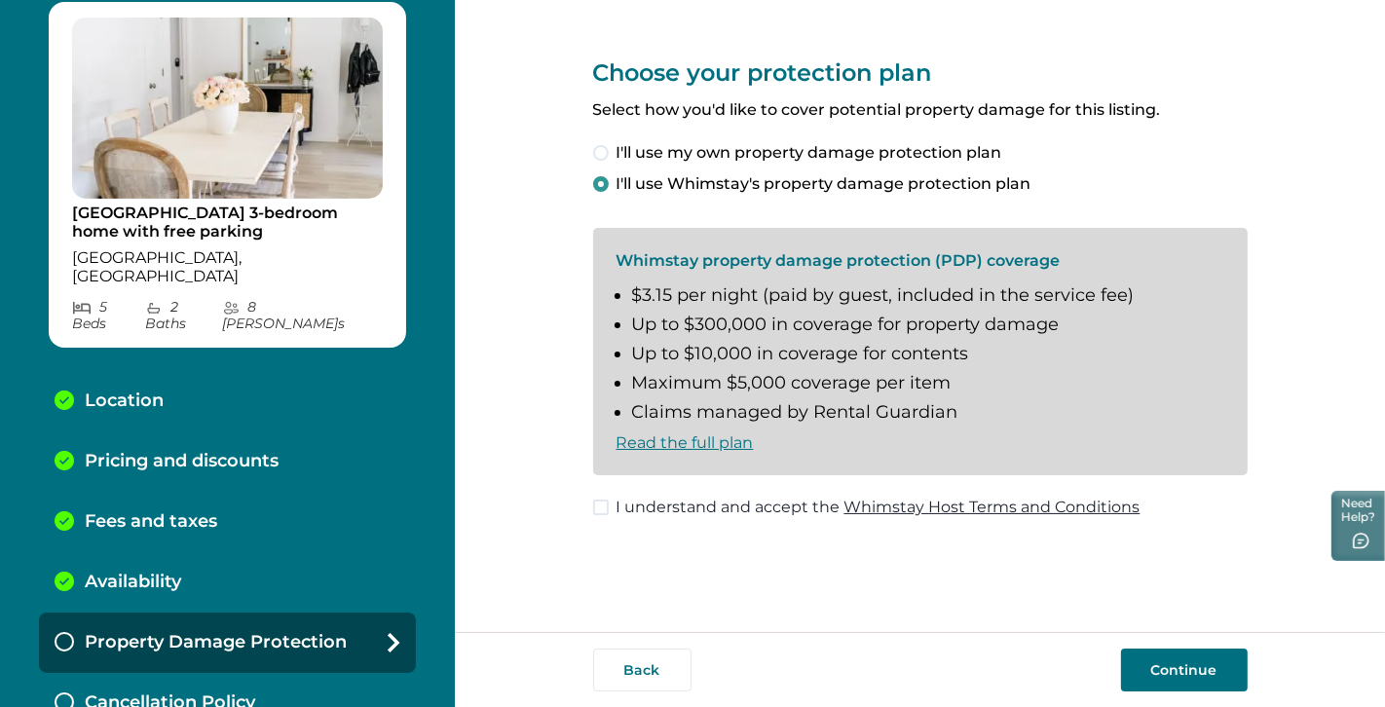
click at [893, 510] on link "Whimstay Host Terms and Conditions" at bounding box center [992, 507] width 296 height 18
click at [1245, 539] on icon "button" at bounding box center [1356, 541] width 16 height 16
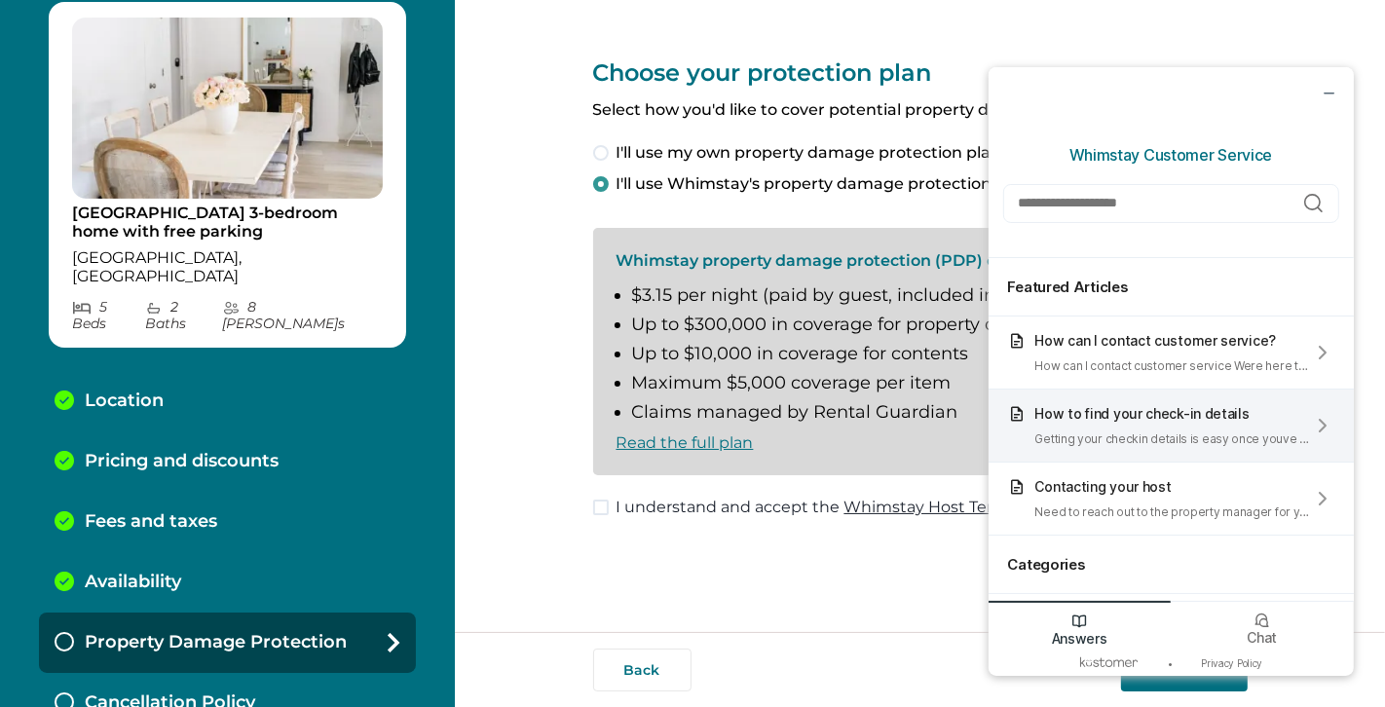
scroll to position [135, 0]
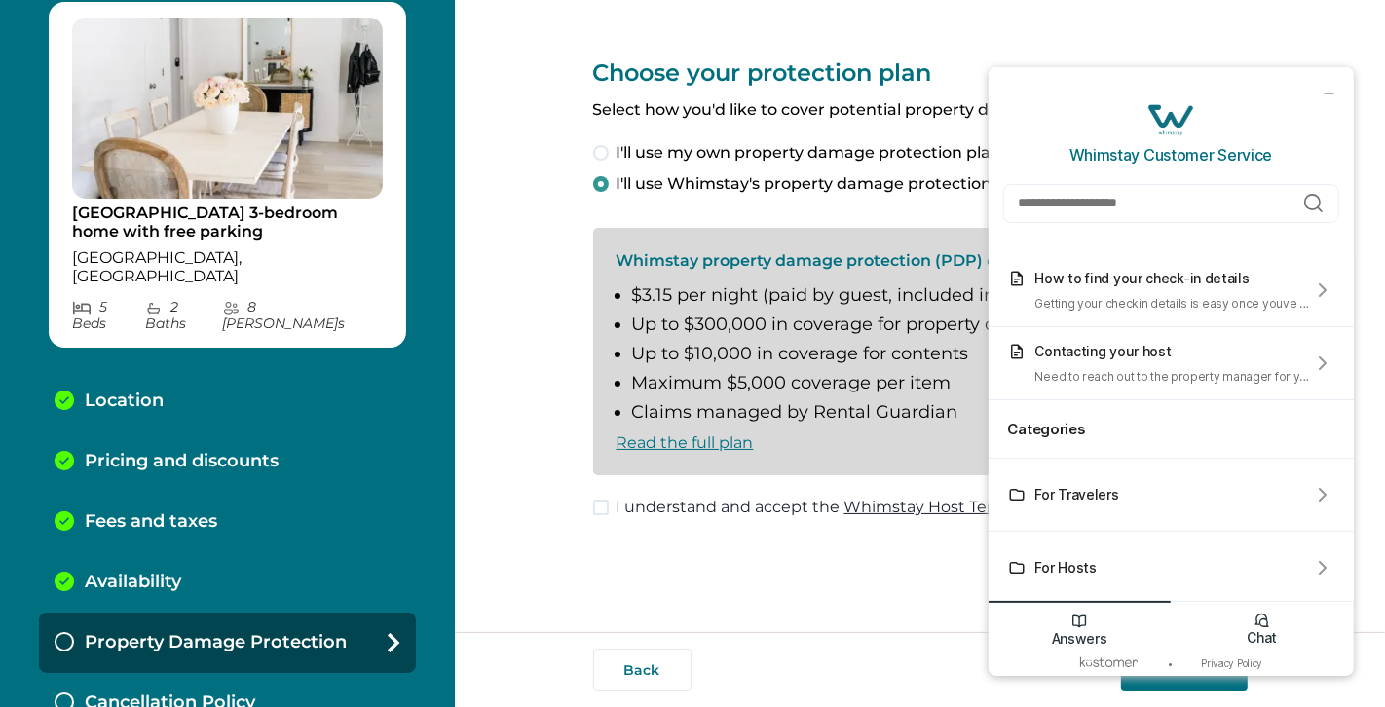
click at [1245, 625] on div "Chat" at bounding box center [1260, 625] width 183 height 50
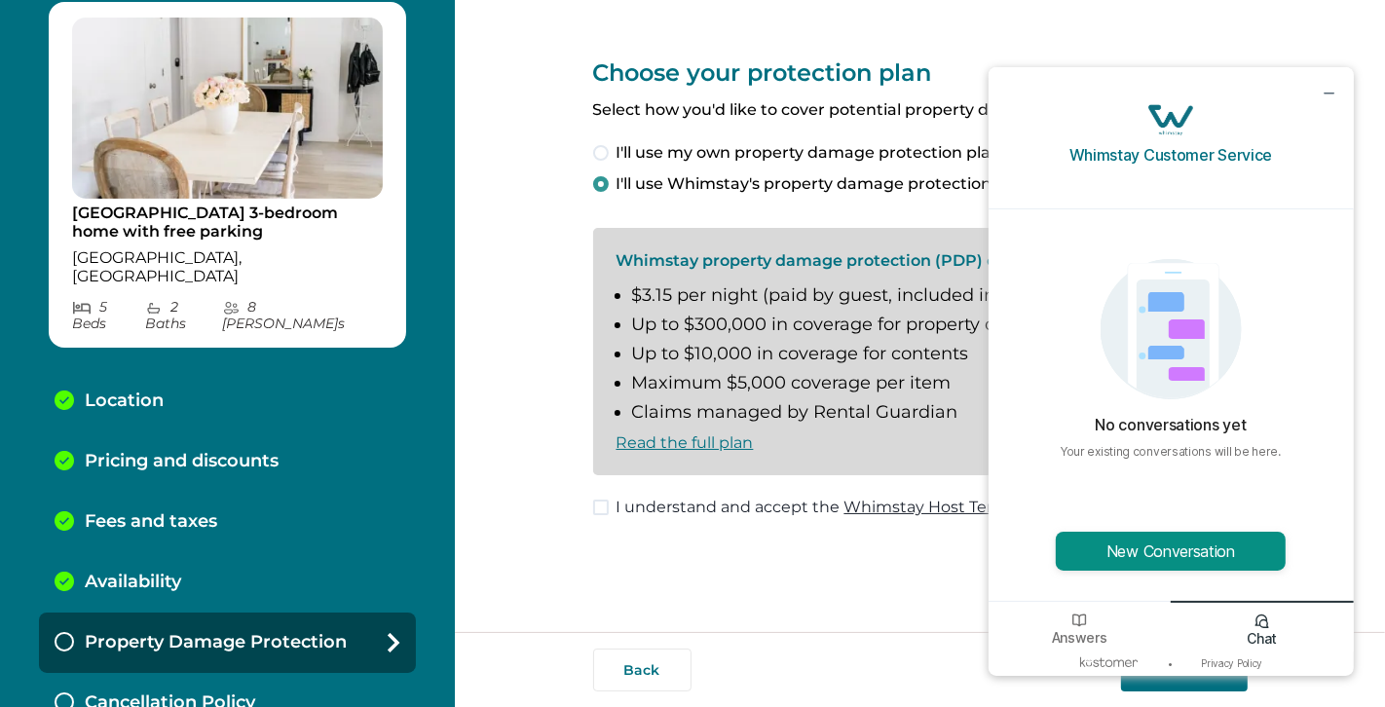
click at [1163, 550] on button "New Conversation" at bounding box center [1169, 550] width 230 height 39
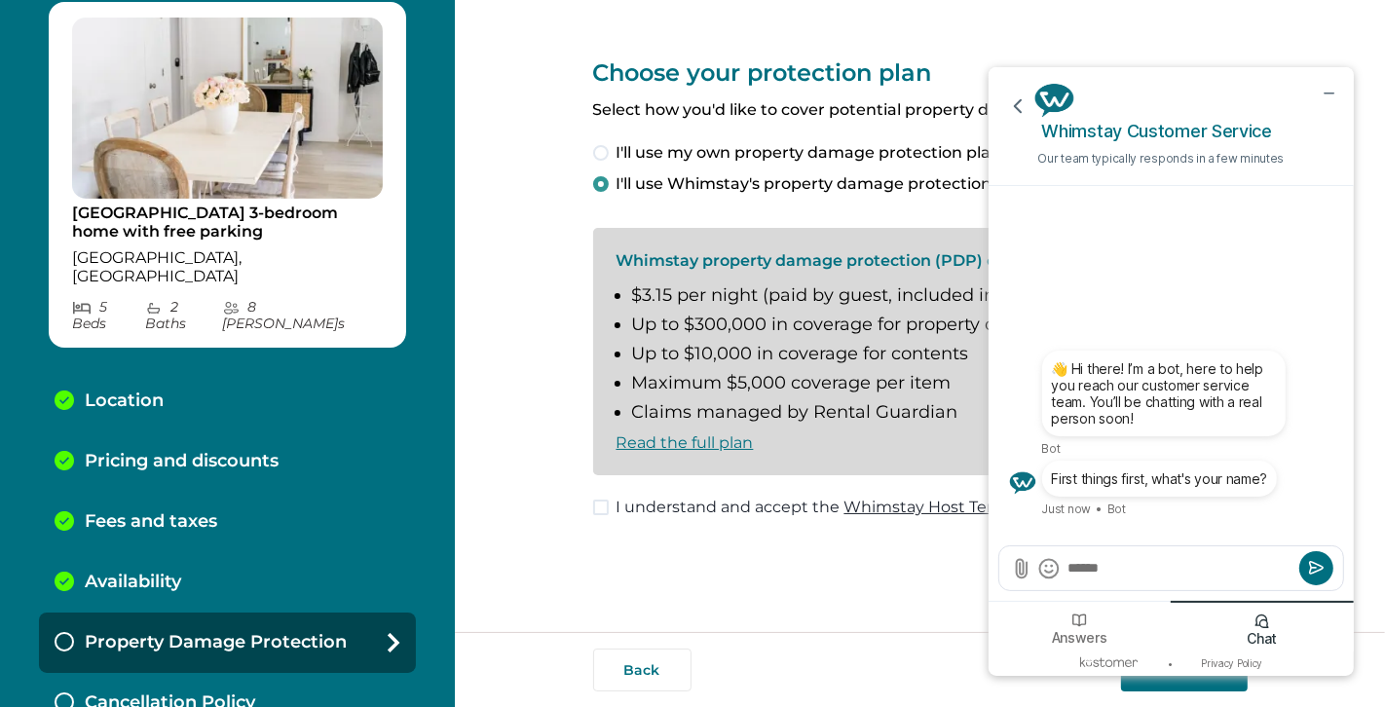
type textarea "*******"
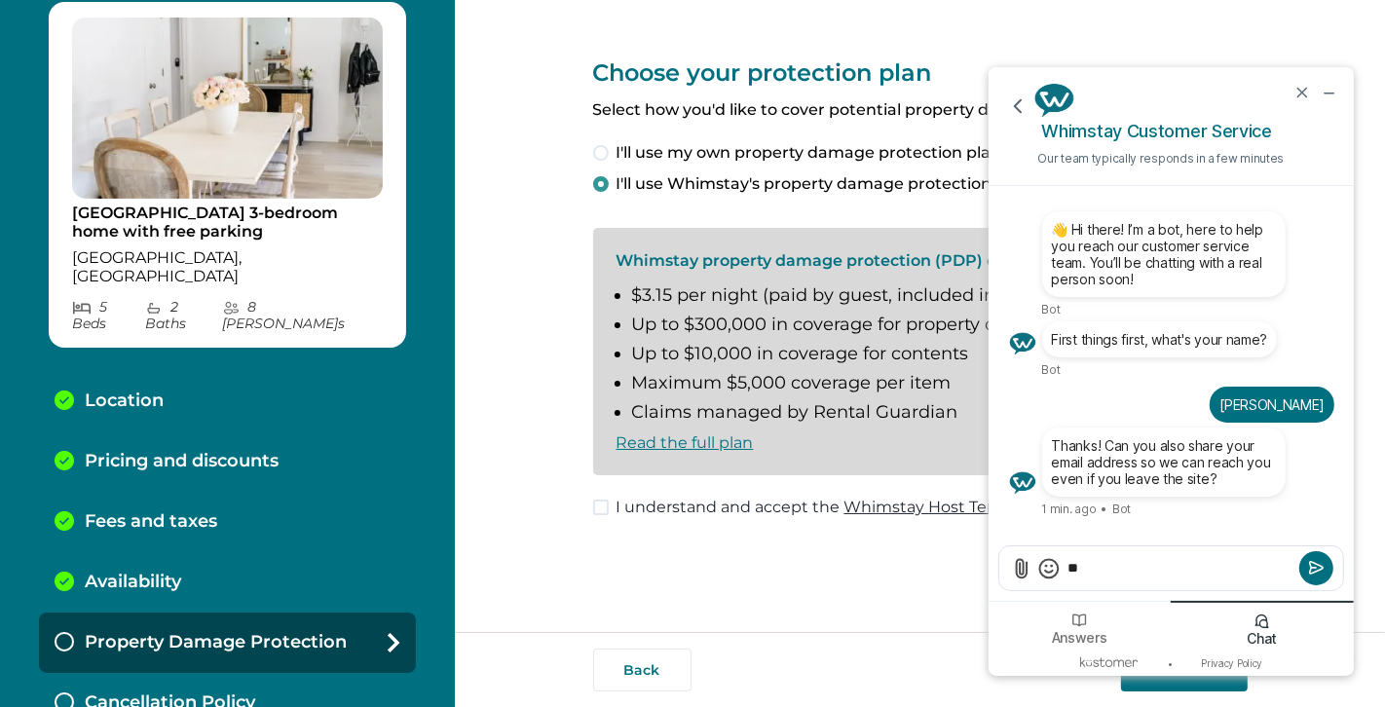
type textarea "*"
paste textarea "**********"
type textarea "**********"
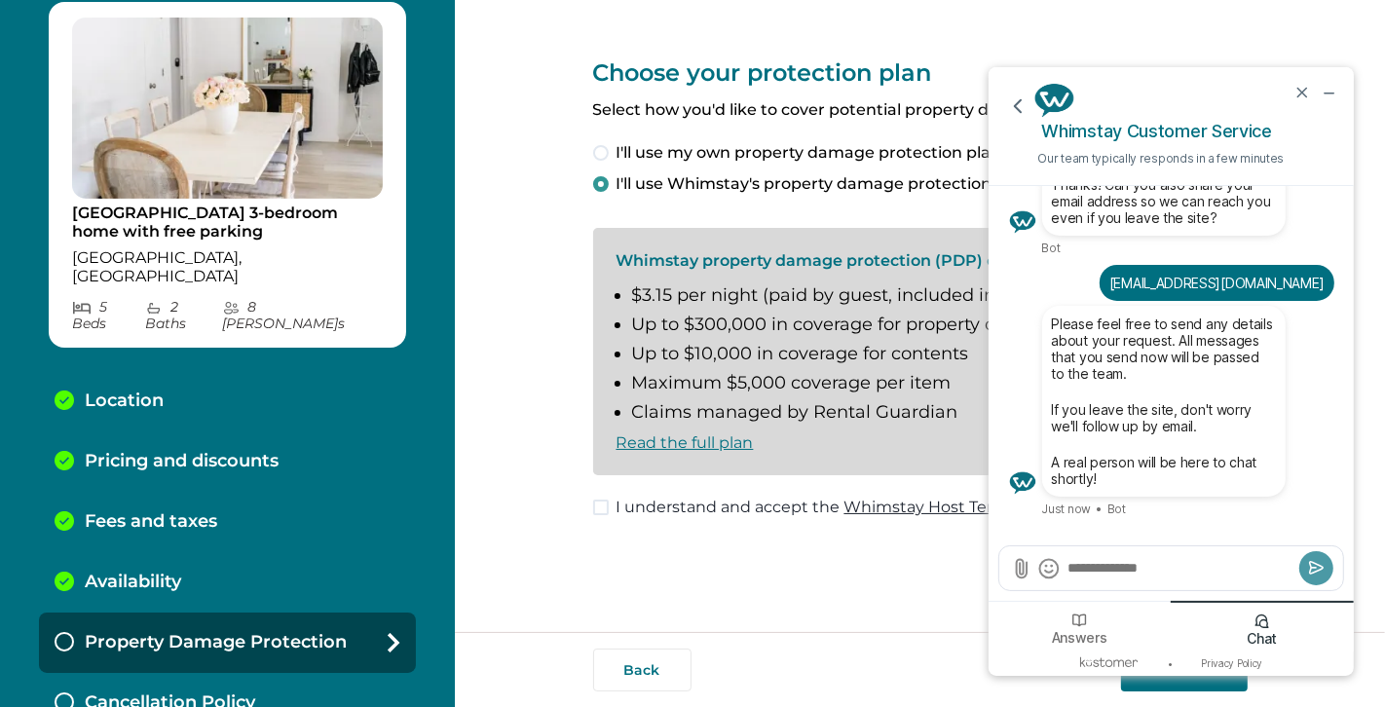
click at [706, 617] on div "Choose your protection plan Select how you'd like to cover potential property d…" at bounding box center [920, 316] width 654 height 632
click at [1245, 100] on button "minimize chat widget" at bounding box center [1326, 91] width 21 height 21
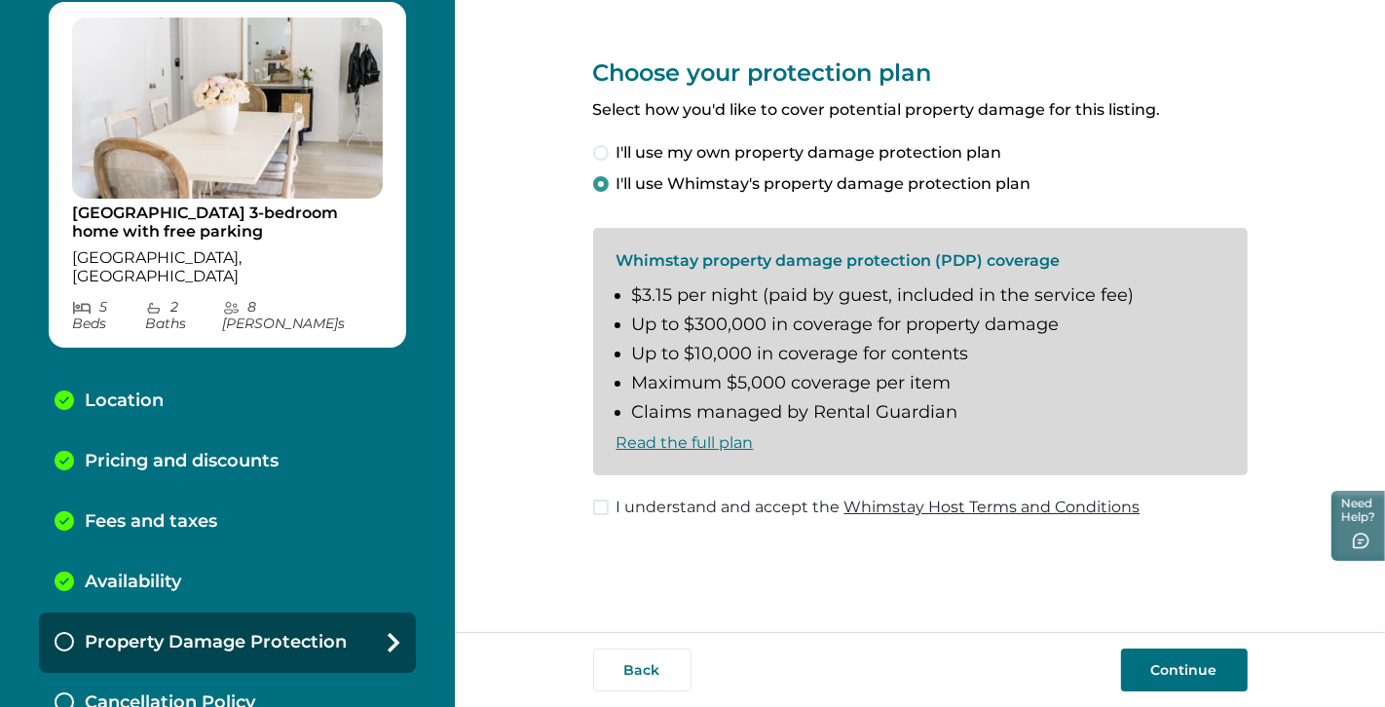
drag, startPoint x: 1178, startPoint y: 507, endPoint x: 677, endPoint y: 511, distance: 501.4
click at [675, 511] on div "Choose your protection plan Select how you'd like to cover potential property d…" at bounding box center [920, 273] width 654 height 546
drag, startPoint x: 1177, startPoint y: 515, endPoint x: 758, endPoint y: 488, distance: 419.6
click at [762, 487] on div "Choose your protection plan Select how you'd like to cover potential property d…" at bounding box center [920, 273] width 654 height 546
drag, startPoint x: 1152, startPoint y: 512, endPoint x: 864, endPoint y: 497, distance: 288.6
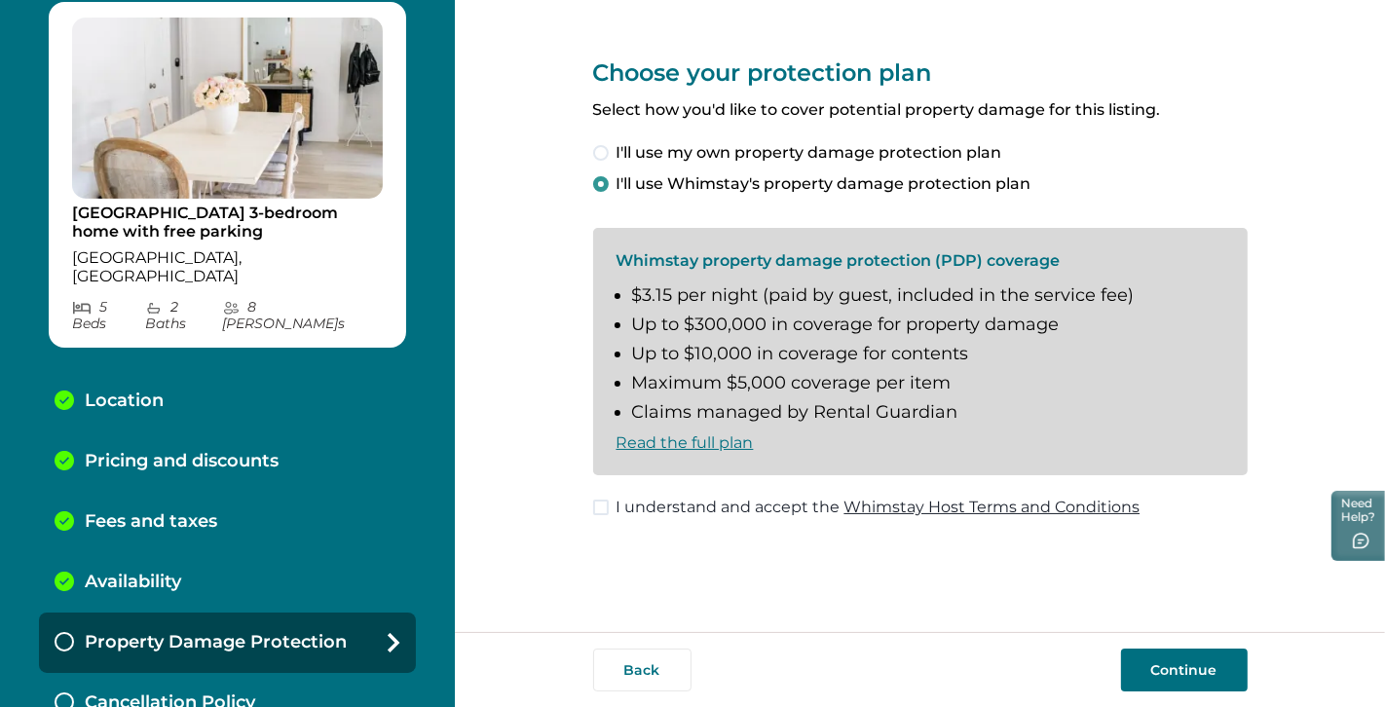
click at [864, 497] on div "Choose your protection plan Select how you'd like to cover potential property d…" at bounding box center [920, 273] width 654 height 546
drag, startPoint x: 594, startPoint y: 432, endPoint x: 763, endPoint y: 517, distance: 189.4
click at [763, 517] on div "Choose your protection plan Select how you'd like to cover potential property d…" at bounding box center [920, 273] width 654 height 546
click at [742, 540] on div "Choose your protection plan Select how you'd like to cover potential property d…" at bounding box center [920, 273] width 654 height 546
drag, startPoint x: 614, startPoint y: 507, endPoint x: 884, endPoint y: 529, distance: 270.6
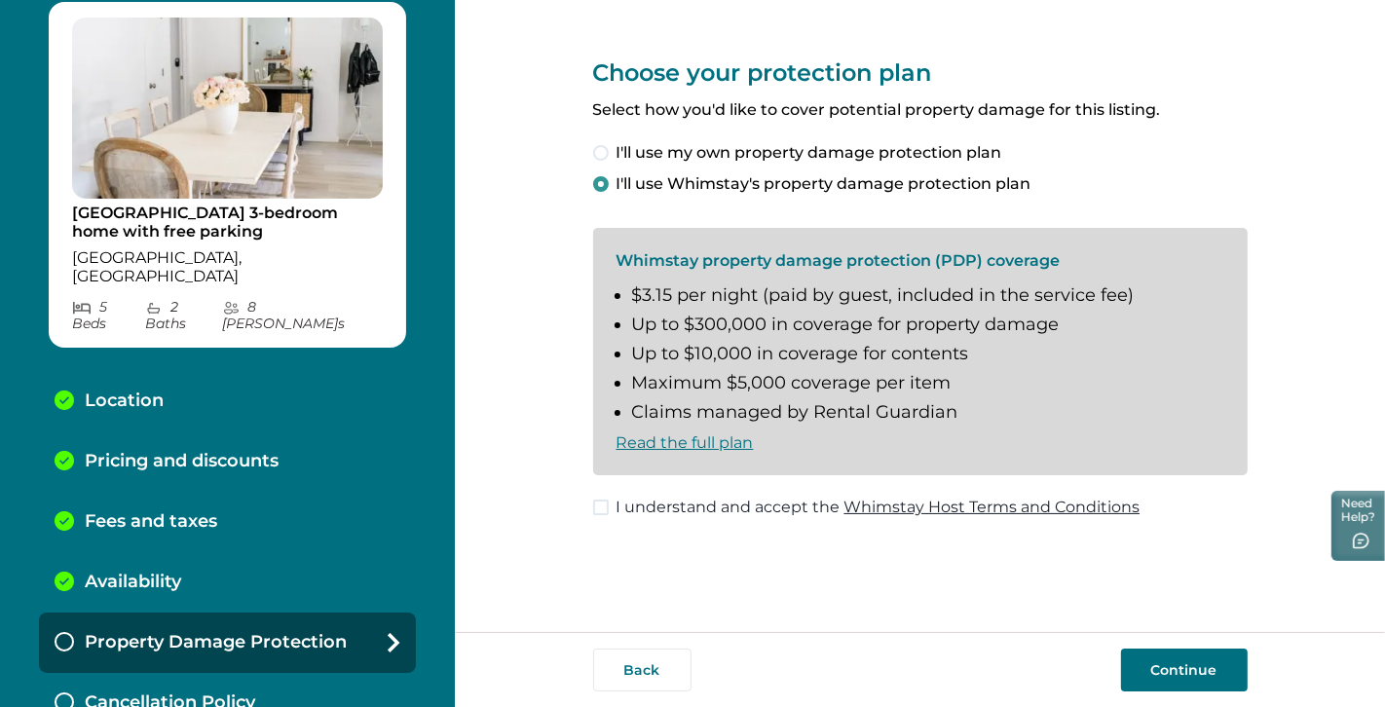
click at [884, 529] on div "Choose your protection plan Select how you'd like to cover potential property d…" at bounding box center [920, 273] width 654 height 546
click at [1174, 515] on div "Choose your protection plan Select how you'd like to cover potential property d…" at bounding box center [920, 273] width 654 height 546
drag, startPoint x: 1127, startPoint y: 500, endPoint x: 774, endPoint y: 523, distance: 353.2
click at [772, 524] on div "Choose your protection plan Select how you'd like to cover potential property d…" at bounding box center [920, 273] width 654 height 546
click at [1245, 513] on button "Need Help?" at bounding box center [1355, 524] width 58 height 73
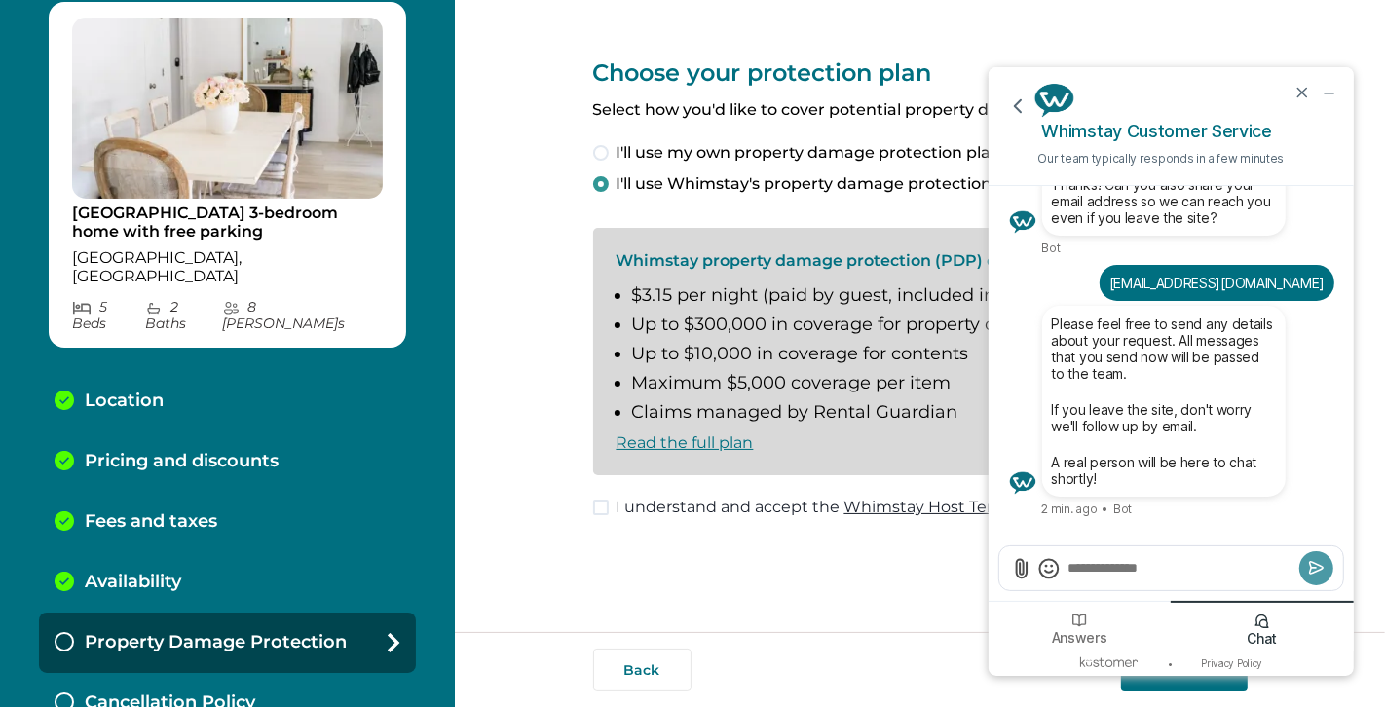
click at [1089, 573] on textarea "Send a message" at bounding box center [1179, 566] width 228 height 19
type textarea "******"
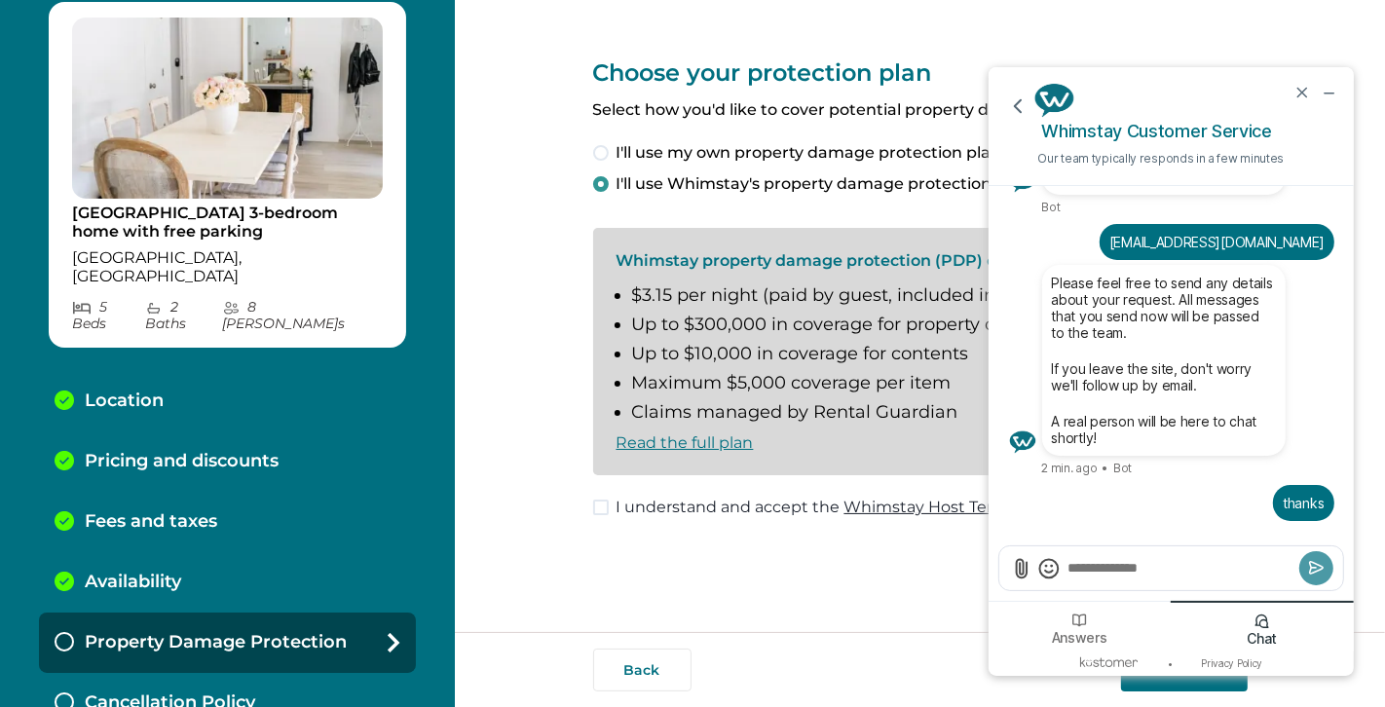
paste textarea "**********"
type textarea "**********"
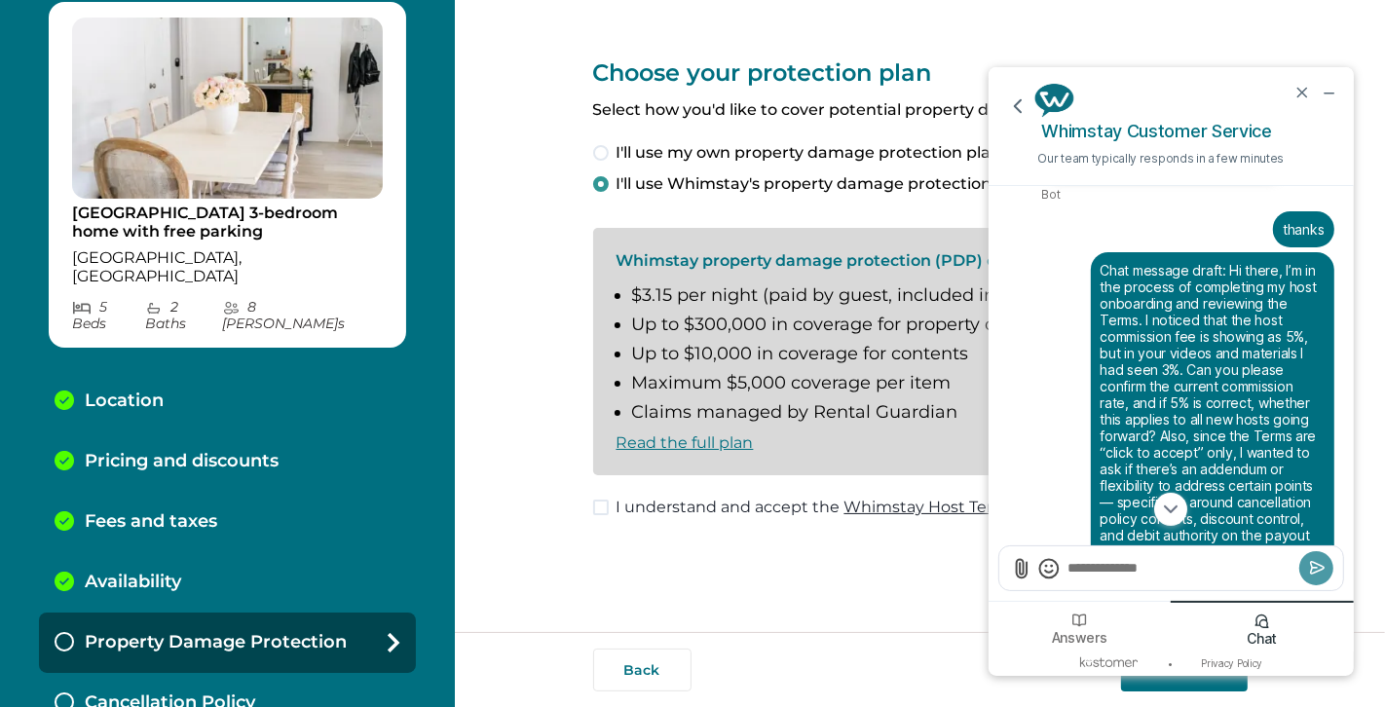
scroll to position [-26, 0]
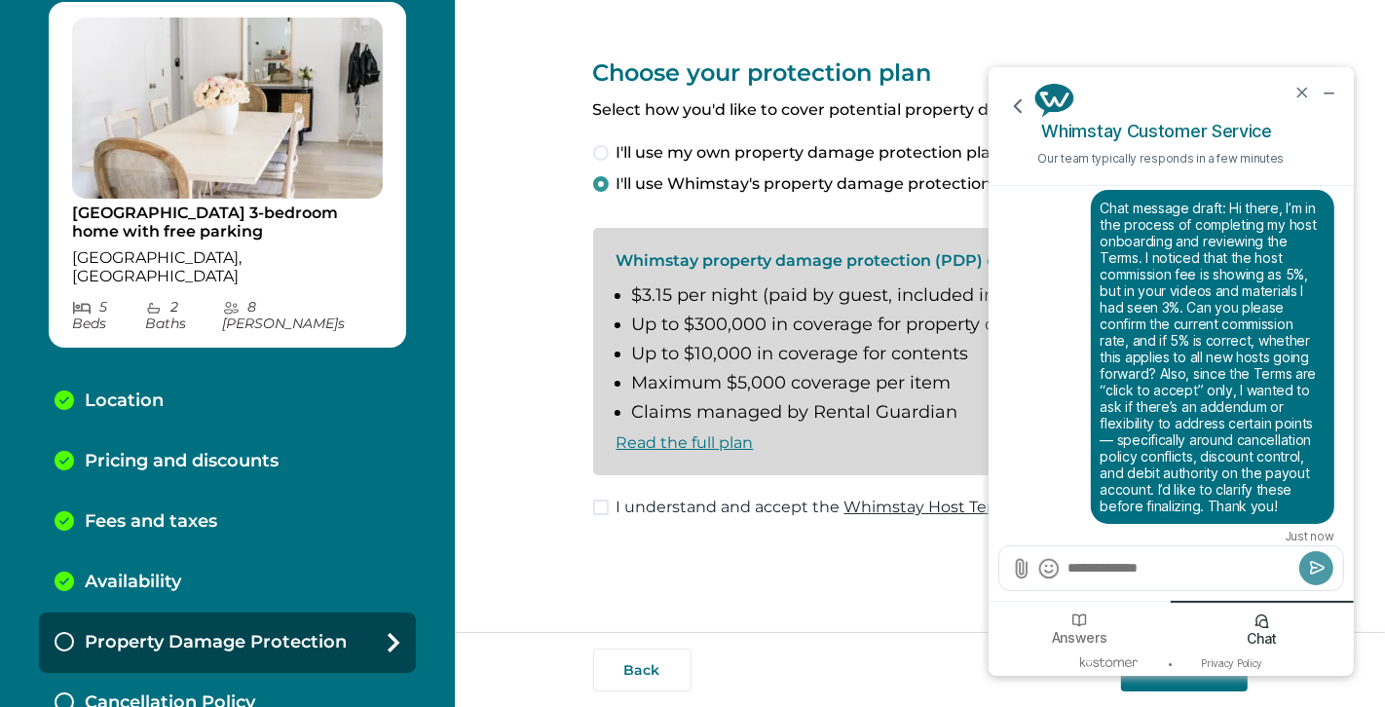
click at [1042, 333] on div "from me: Chat message draft: Hi there, I’m in the process of completing my host…" at bounding box center [1170, 365] width 326 height 353
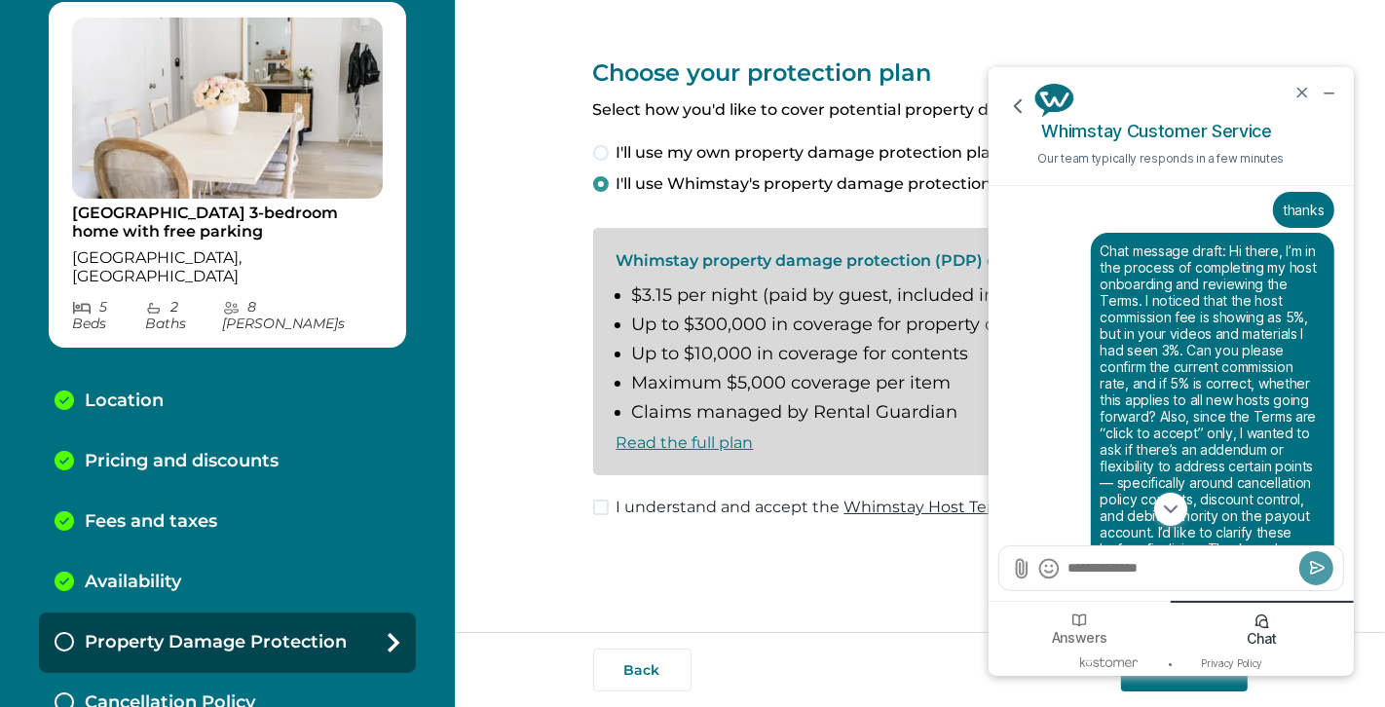
scroll to position [0, 0]
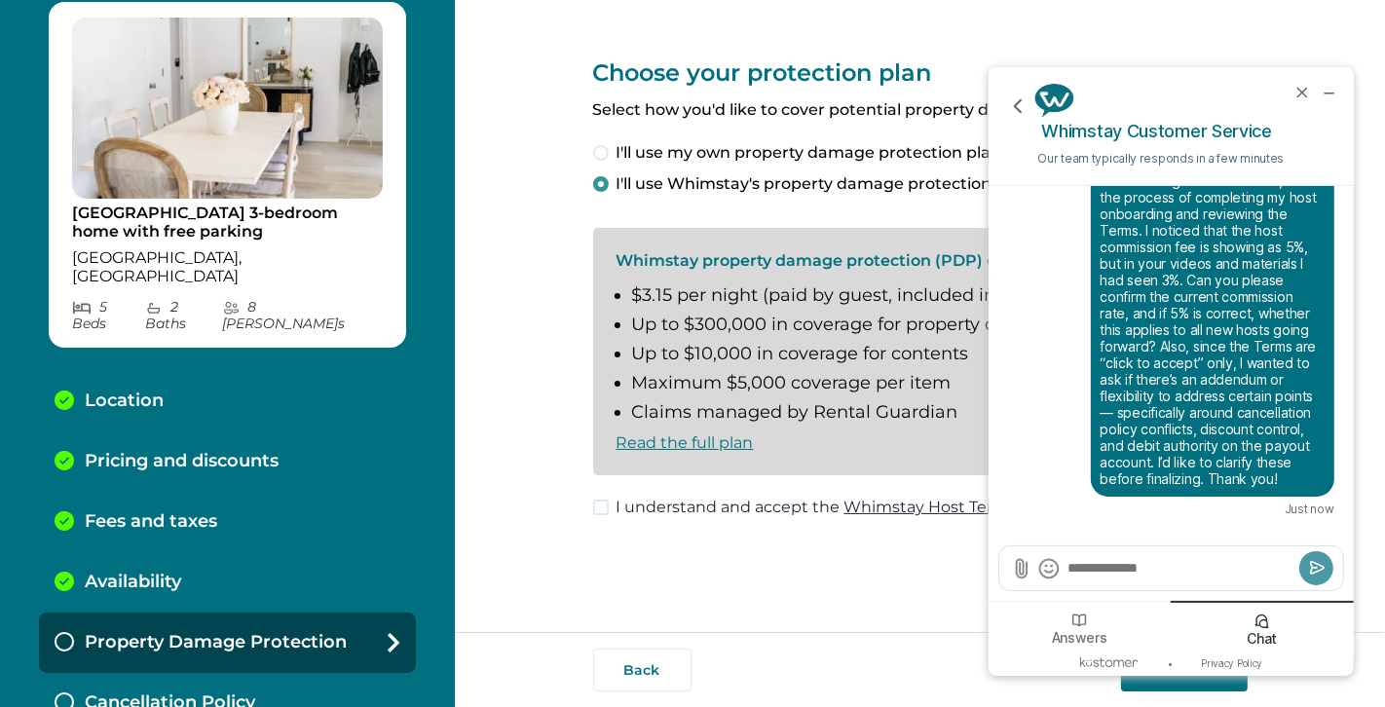
click at [761, 536] on div "Choose your protection plan Select how you'd like to cover potential property d…" at bounding box center [920, 273] width 654 height 546
click at [1119, 573] on textarea "Send a message" at bounding box center [1179, 567] width 229 height 20
type textarea "***"
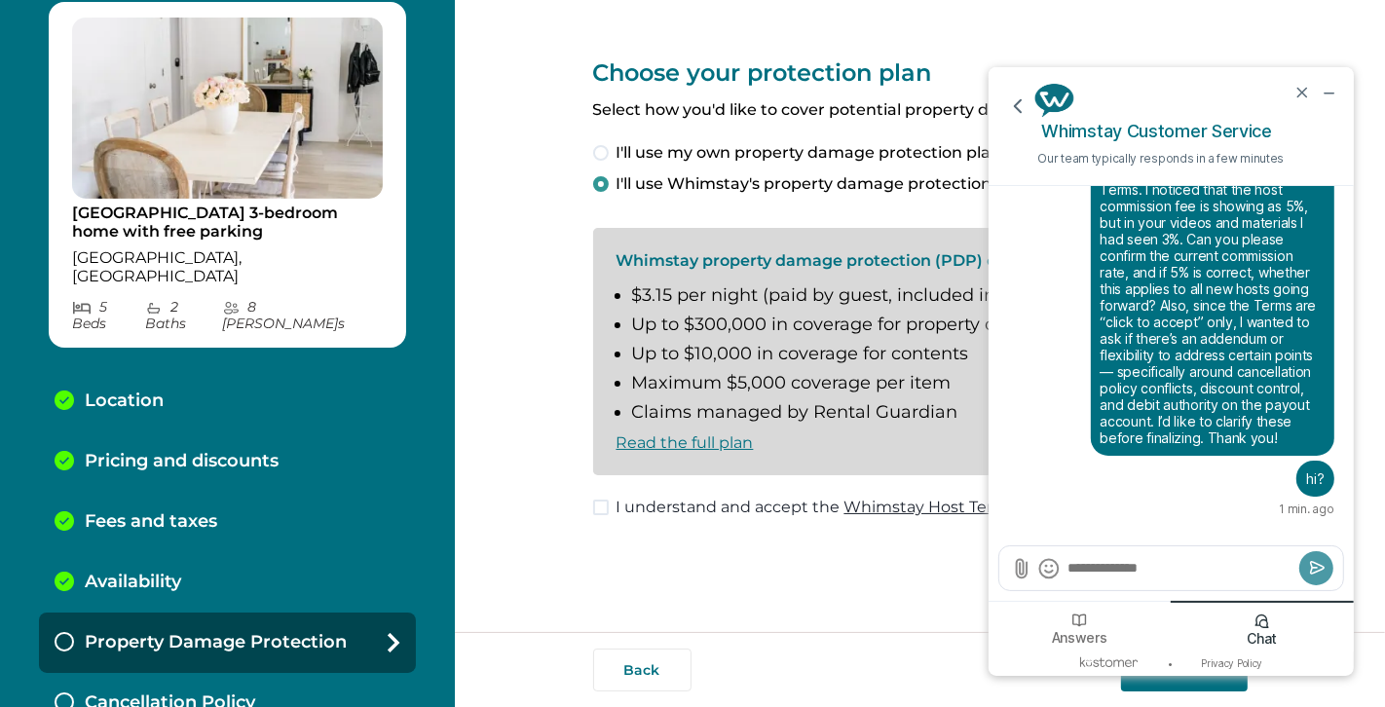
click at [1021, 243] on div "from me: Chat message draft: Hi there, I’m in the process of completing my host…" at bounding box center [1170, 288] width 326 height 334
click at [1245, 88] on icon "end chat" at bounding box center [1301, 92] width 18 height 18
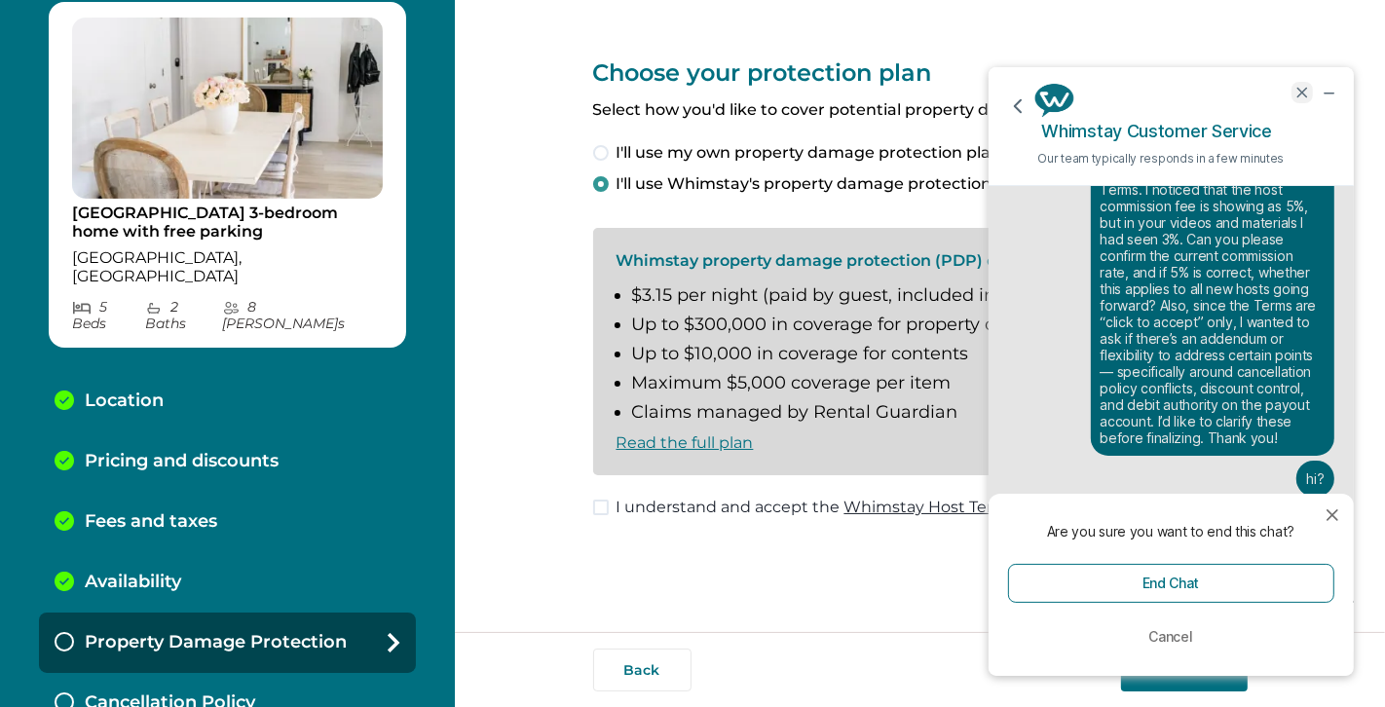
click at [1245, 93] on icon "end chat" at bounding box center [1301, 92] width 18 height 18
click at [1245, 90] on icon "end chat" at bounding box center [1301, 92] width 18 height 18
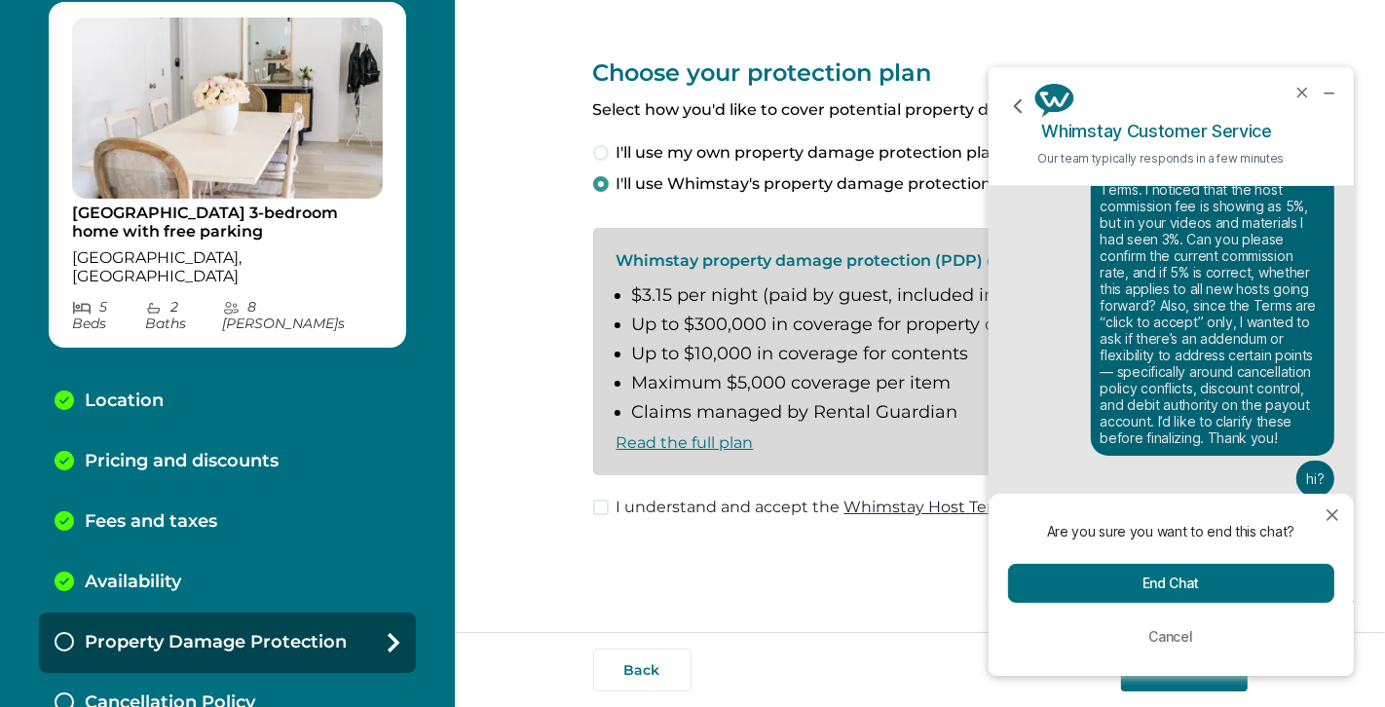
click at [1160, 572] on button "End Chat" at bounding box center [1170, 582] width 326 height 39
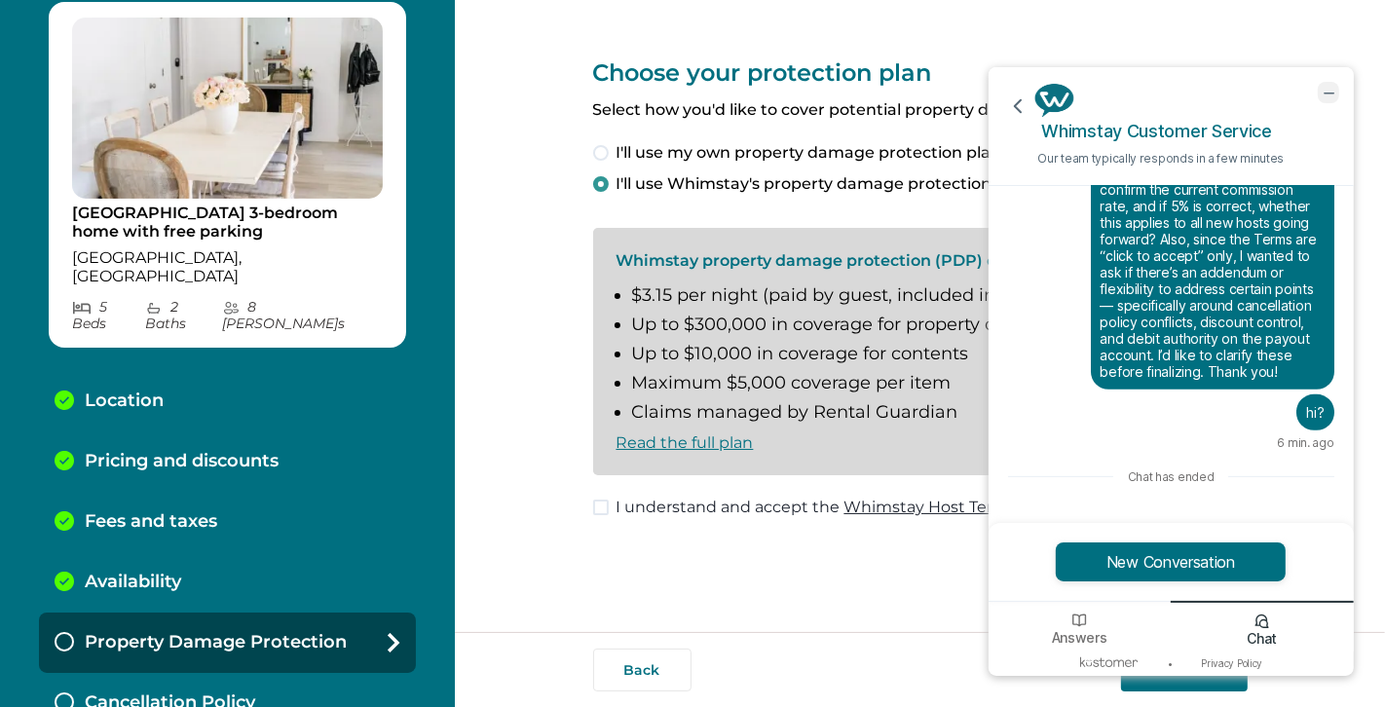
click at [1245, 94] on icon "minimize chat widget" at bounding box center [1327, 92] width 18 height 18
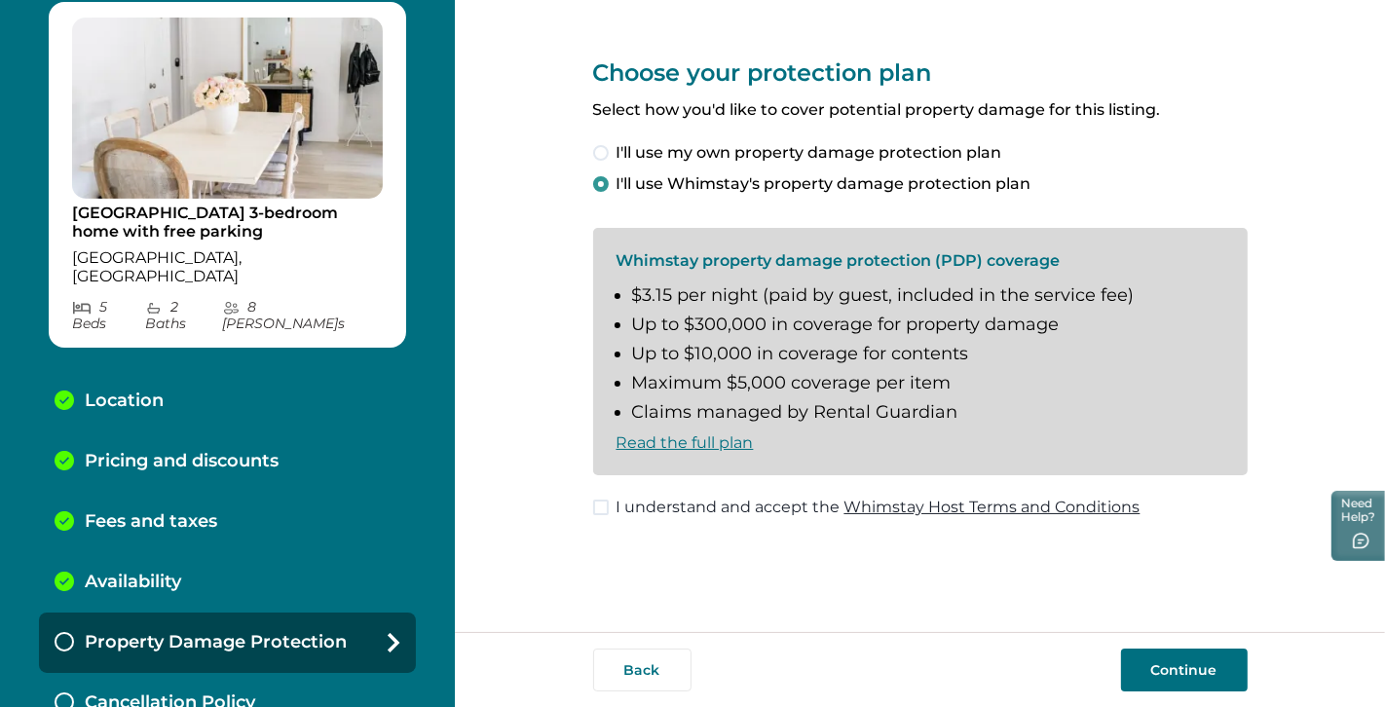
click at [599, 509] on span at bounding box center [601, 507] width 16 height 16
click at [164, 451] on p "Pricing and discounts" at bounding box center [182, 461] width 194 height 21
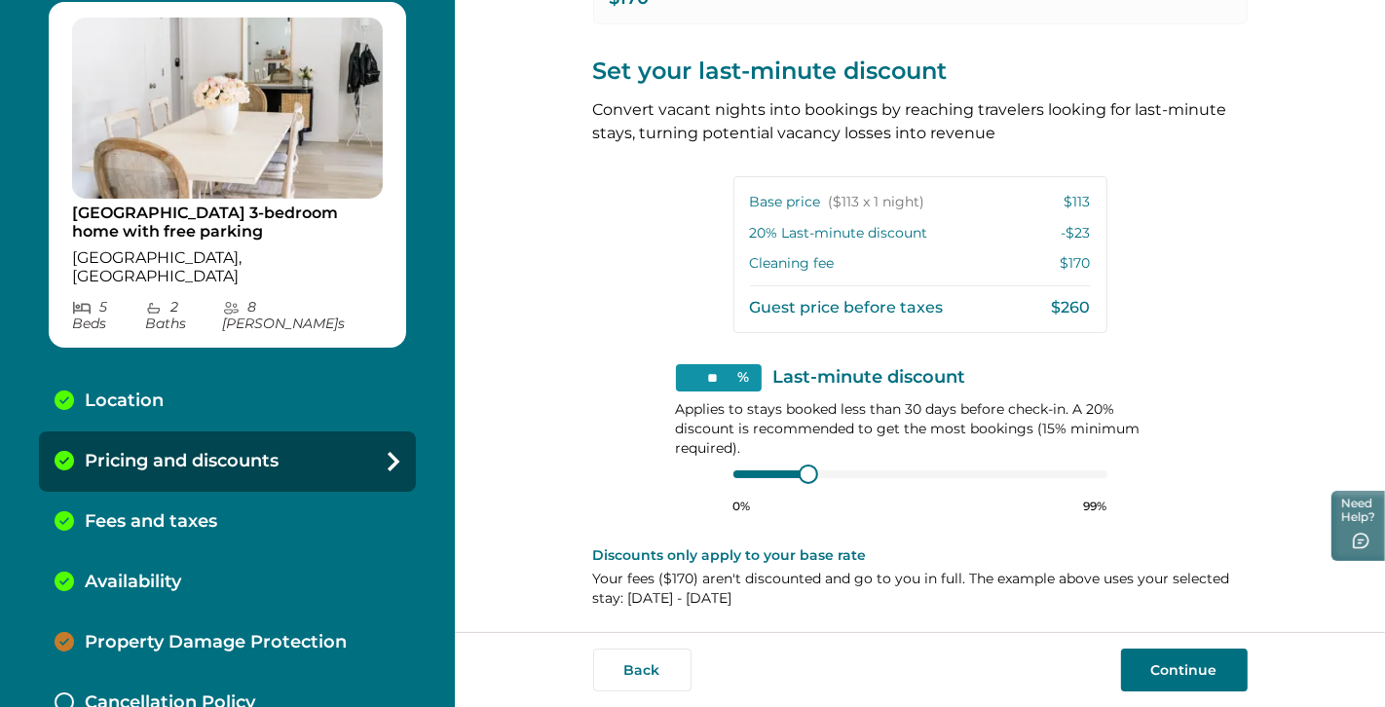
scroll to position [399, 0]
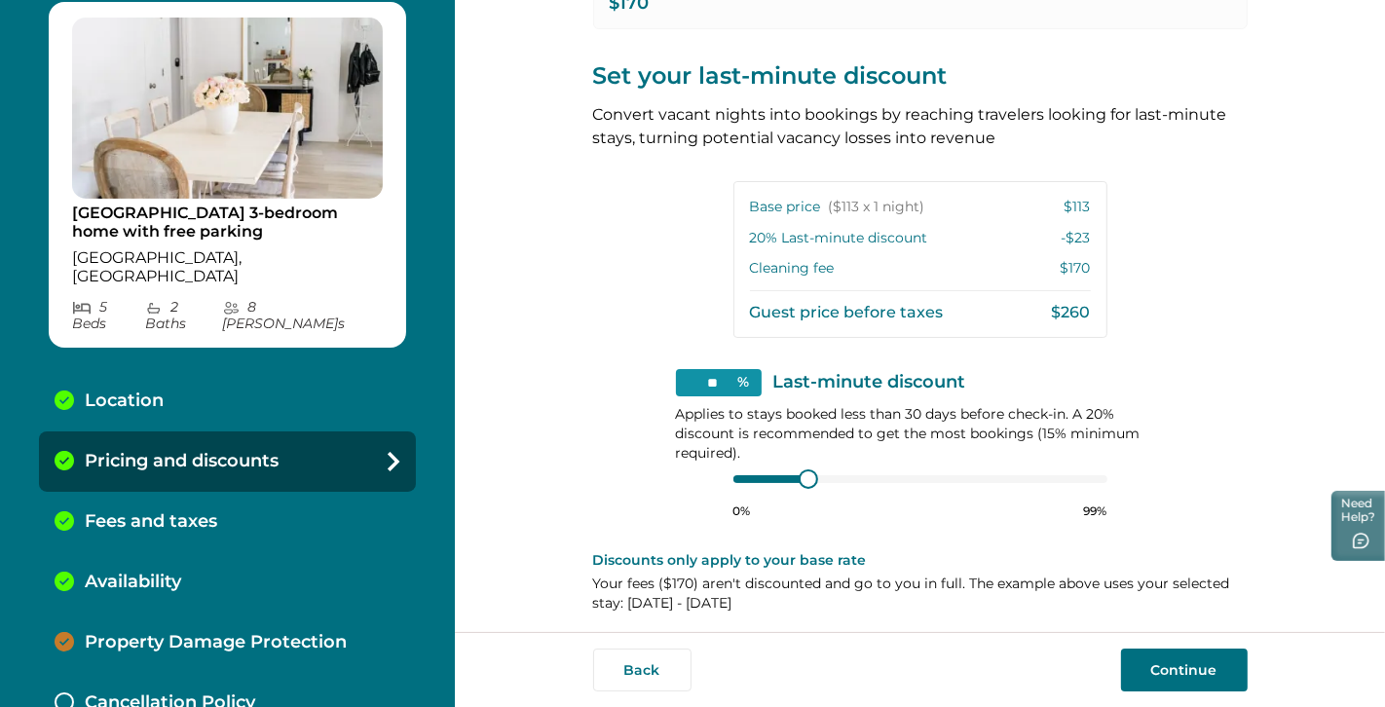
click at [1181, 636] on button "Continue" at bounding box center [1184, 669] width 127 height 43
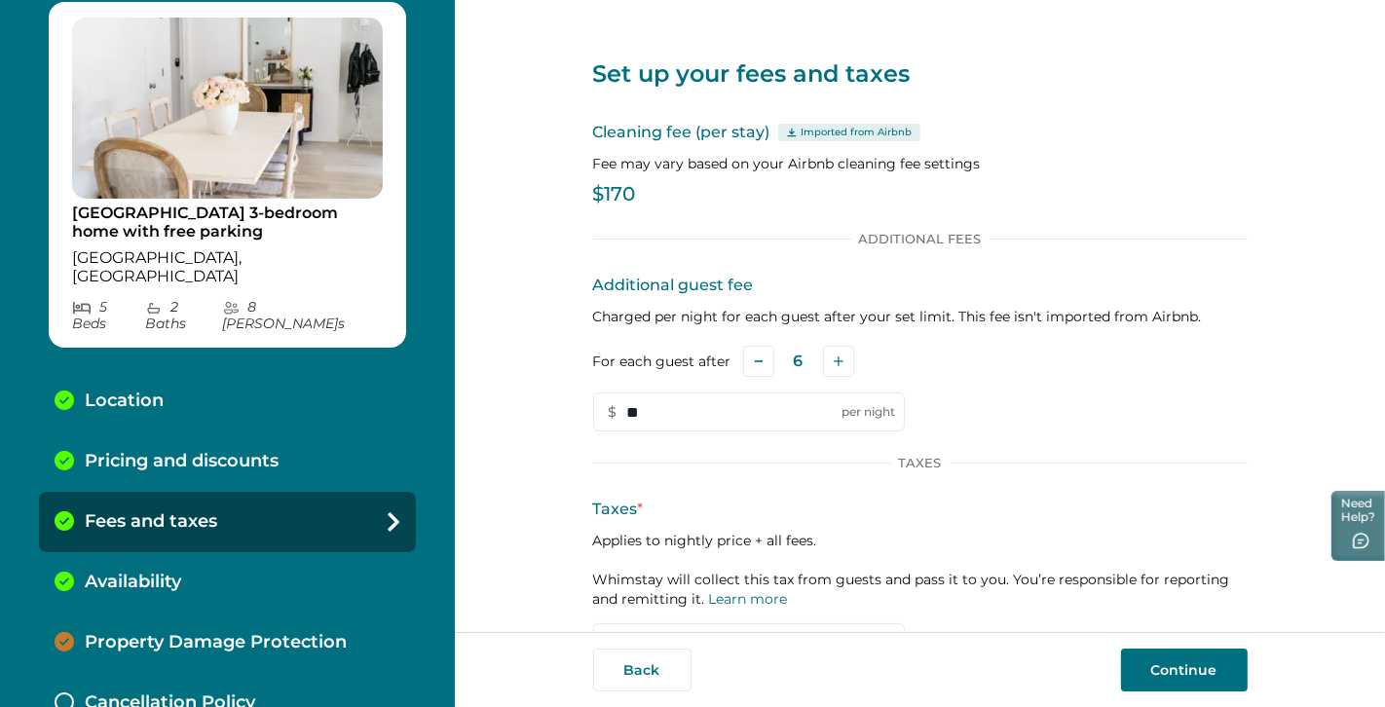
scroll to position [94, 0]
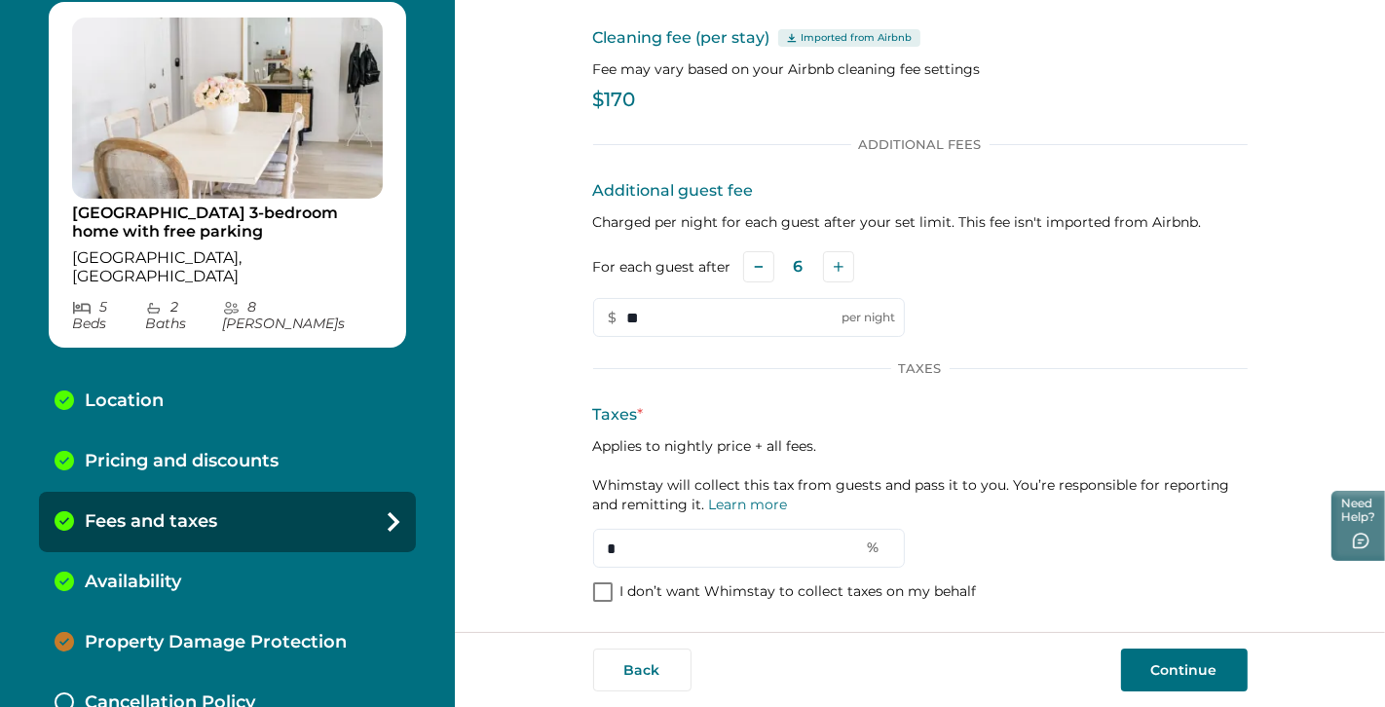
click at [1181, 636] on button "Continue" at bounding box center [1184, 669] width 127 height 43
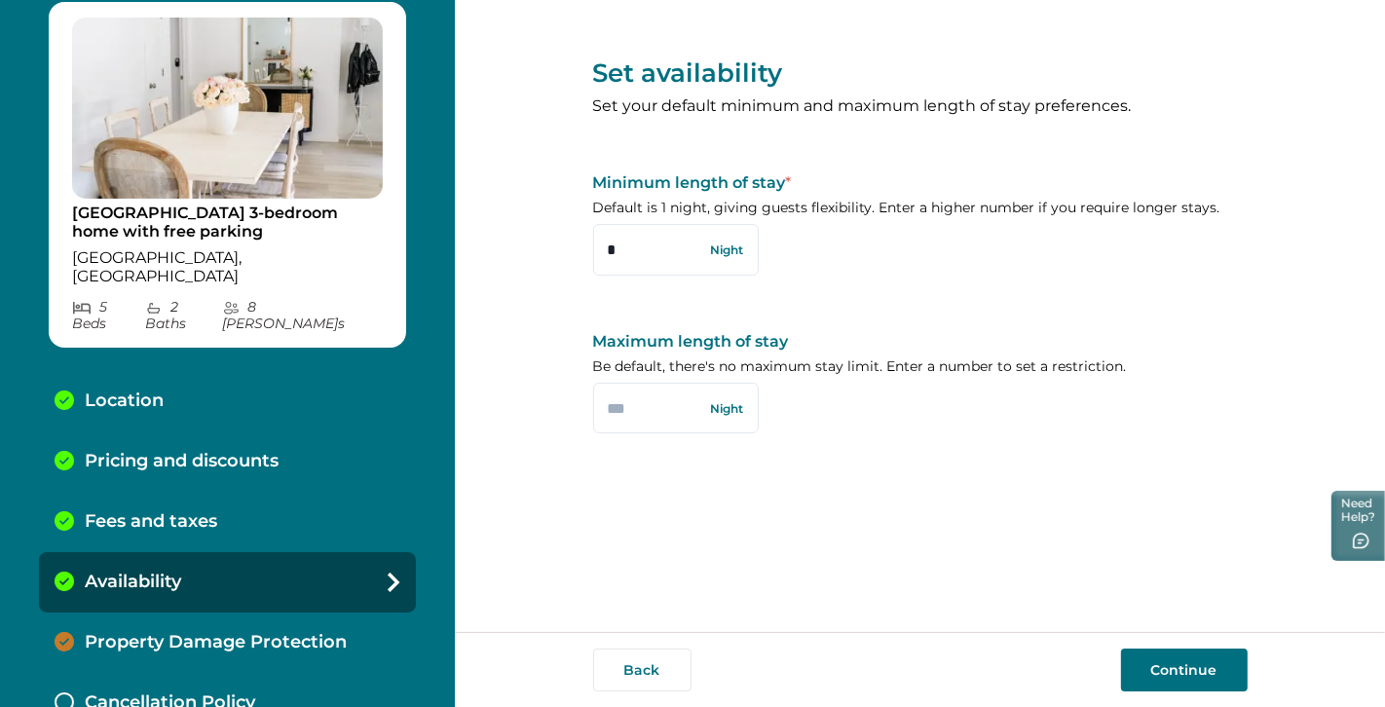
click at [1179, 636] on button "Continue" at bounding box center [1184, 669] width 127 height 43
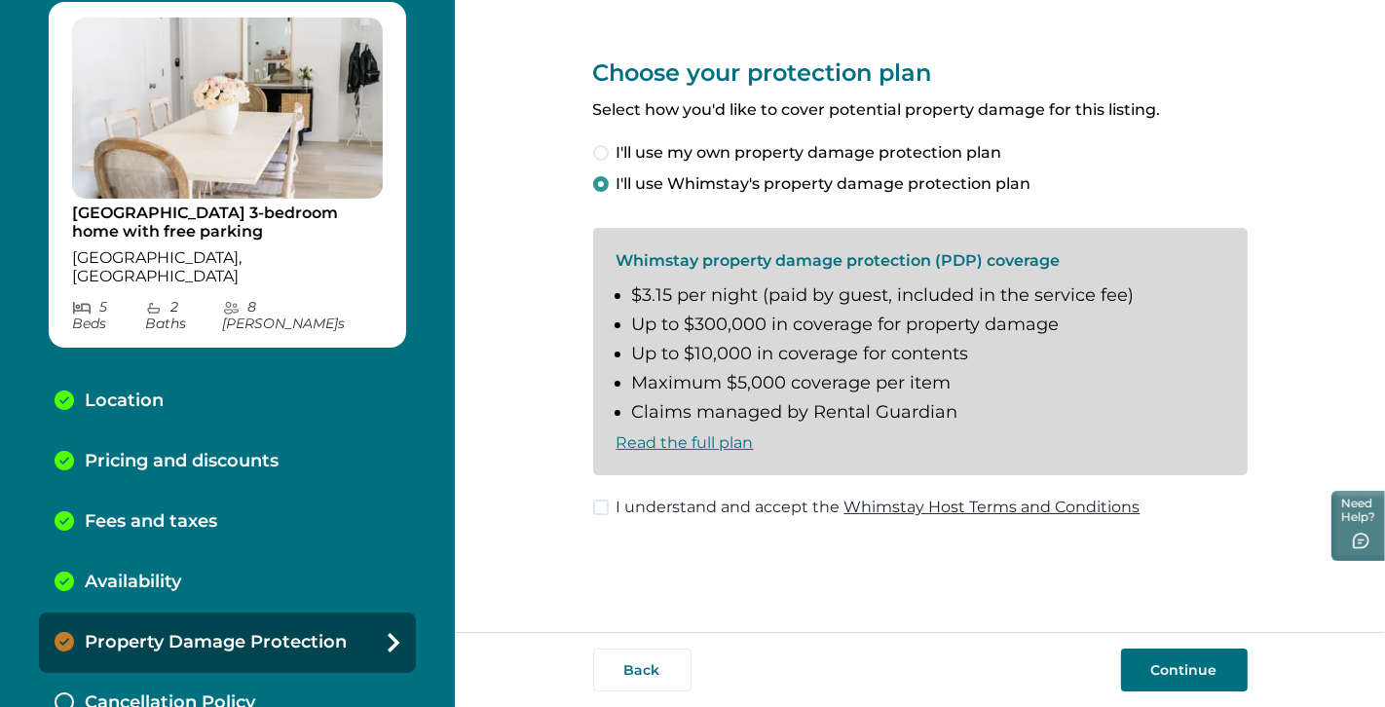
click at [602, 152] on span at bounding box center [601, 153] width 16 height 16
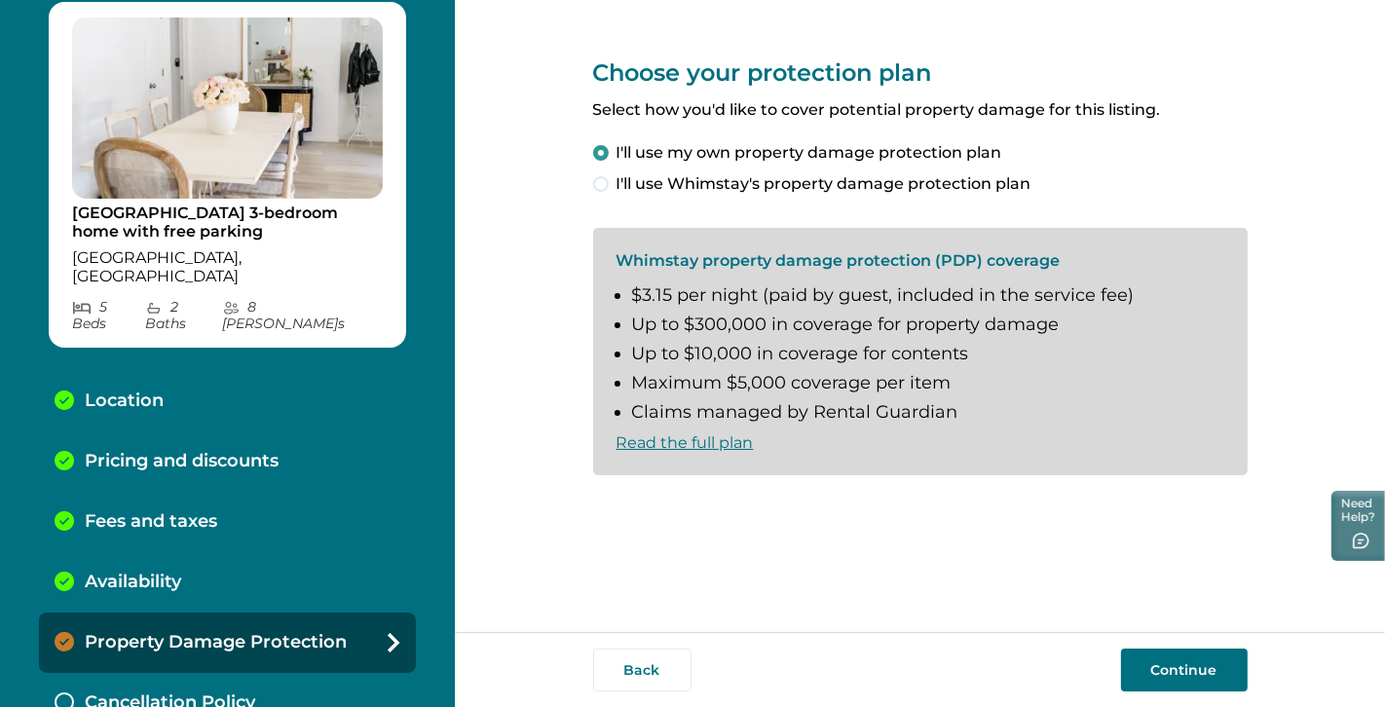
click at [598, 188] on span at bounding box center [601, 184] width 16 height 16
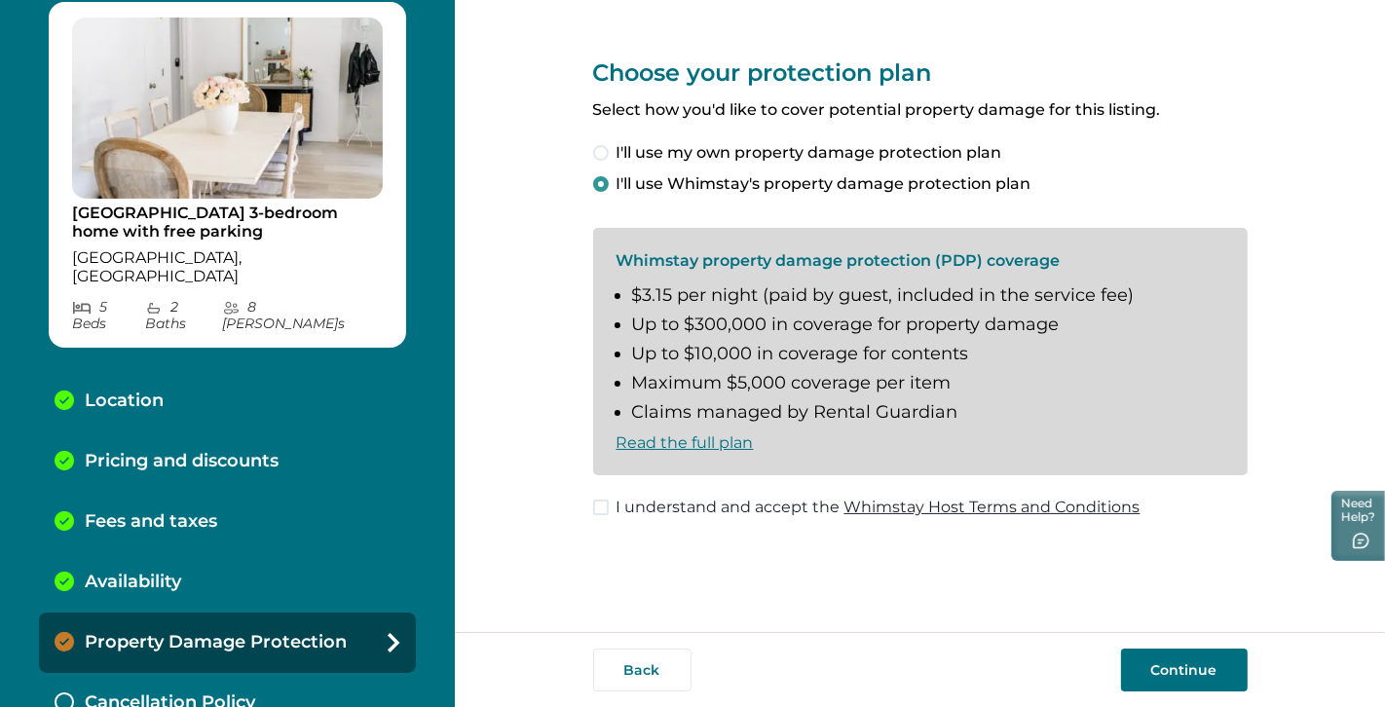
click at [598, 151] on span at bounding box center [601, 153] width 16 height 16
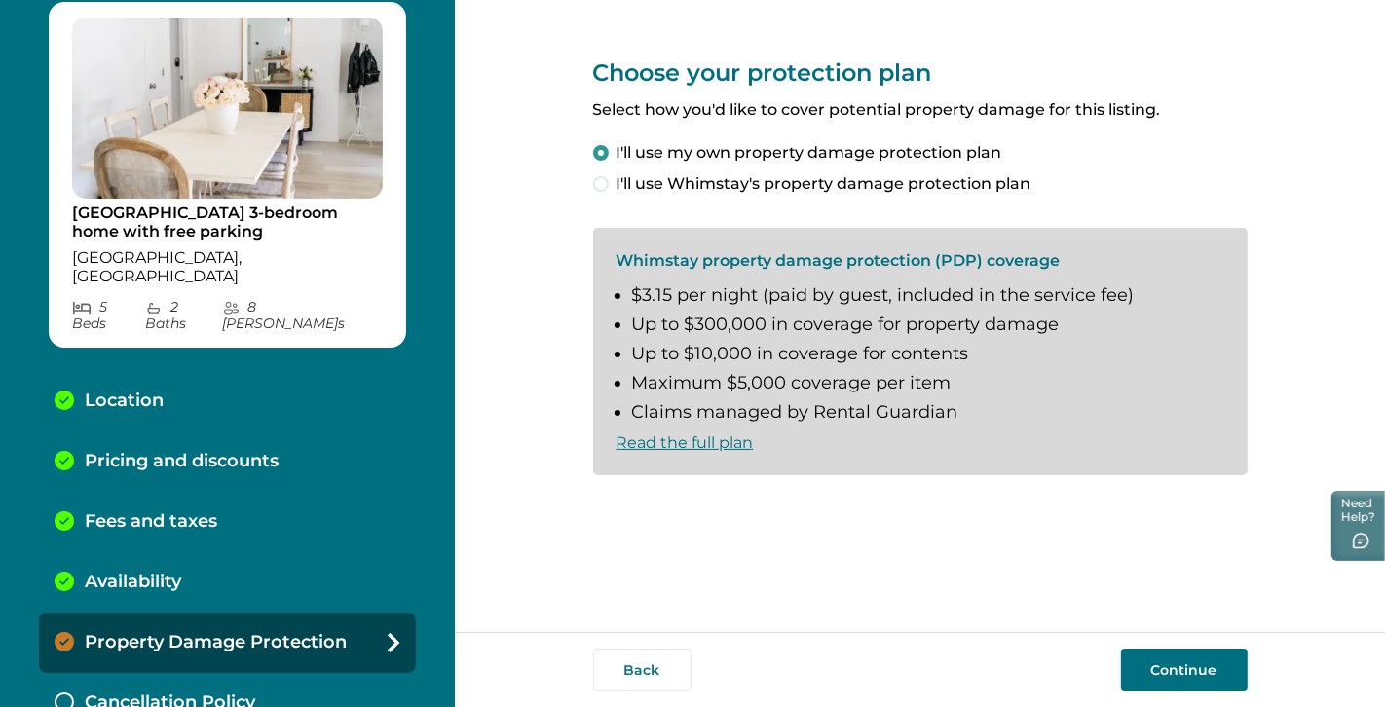
click at [604, 179] on span at bounding box center [601, 184] width 16 height 16
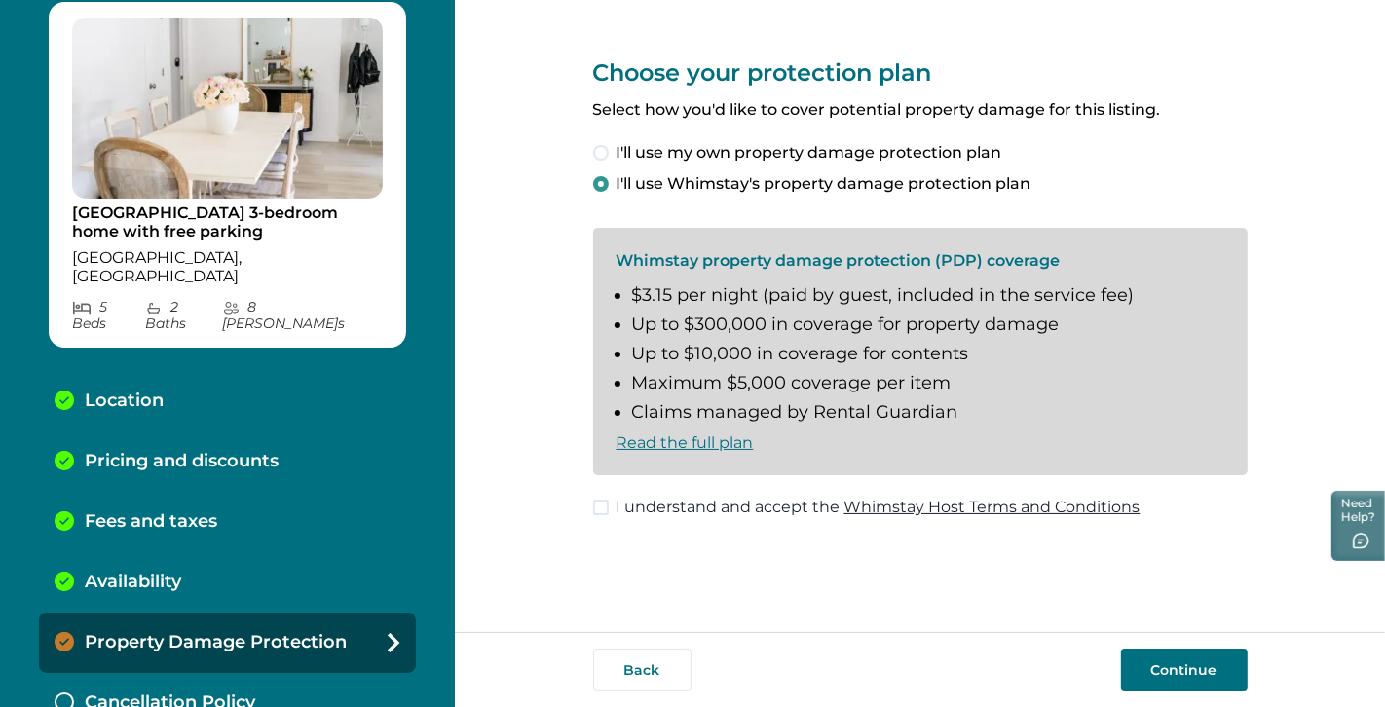
click at [606, 152] on span at bounding box center [601, 153] width 16 height 16
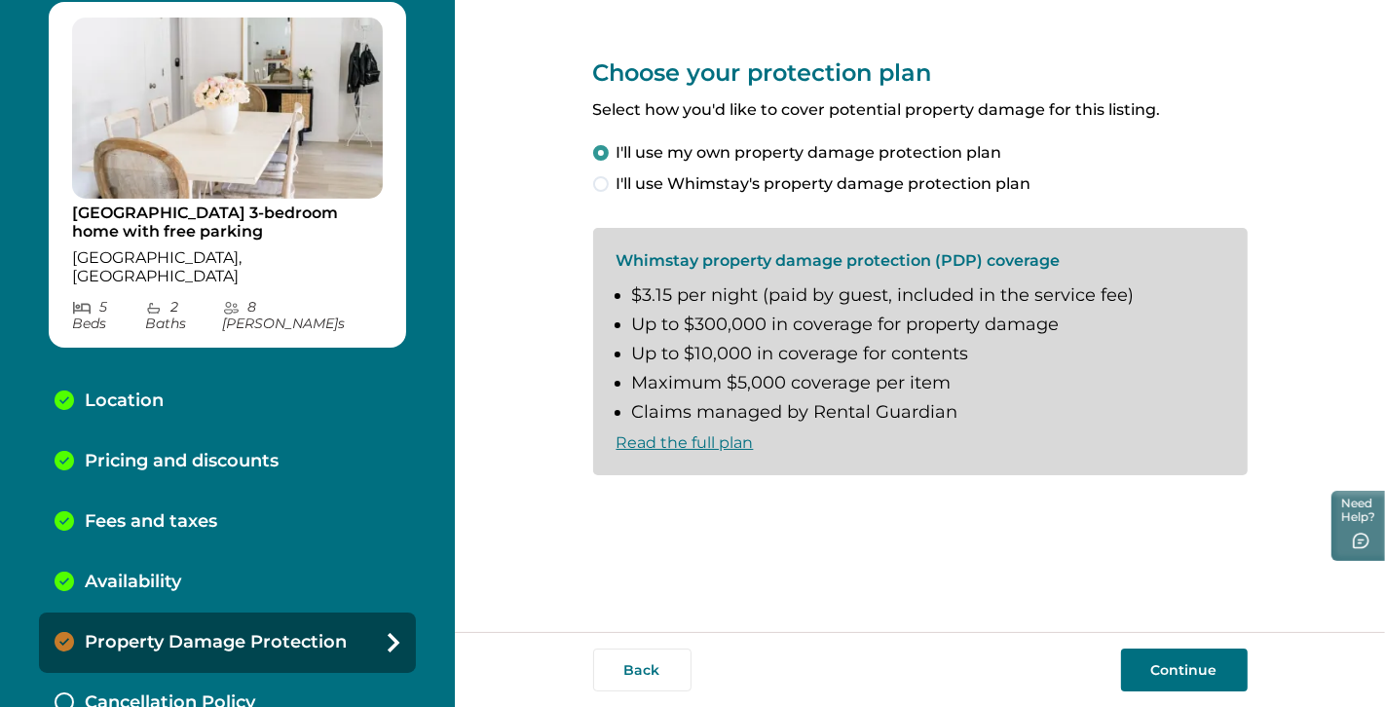
click at [1179, 636] on button "Continue" at bounding box center [1184, 669] width 127 height 43
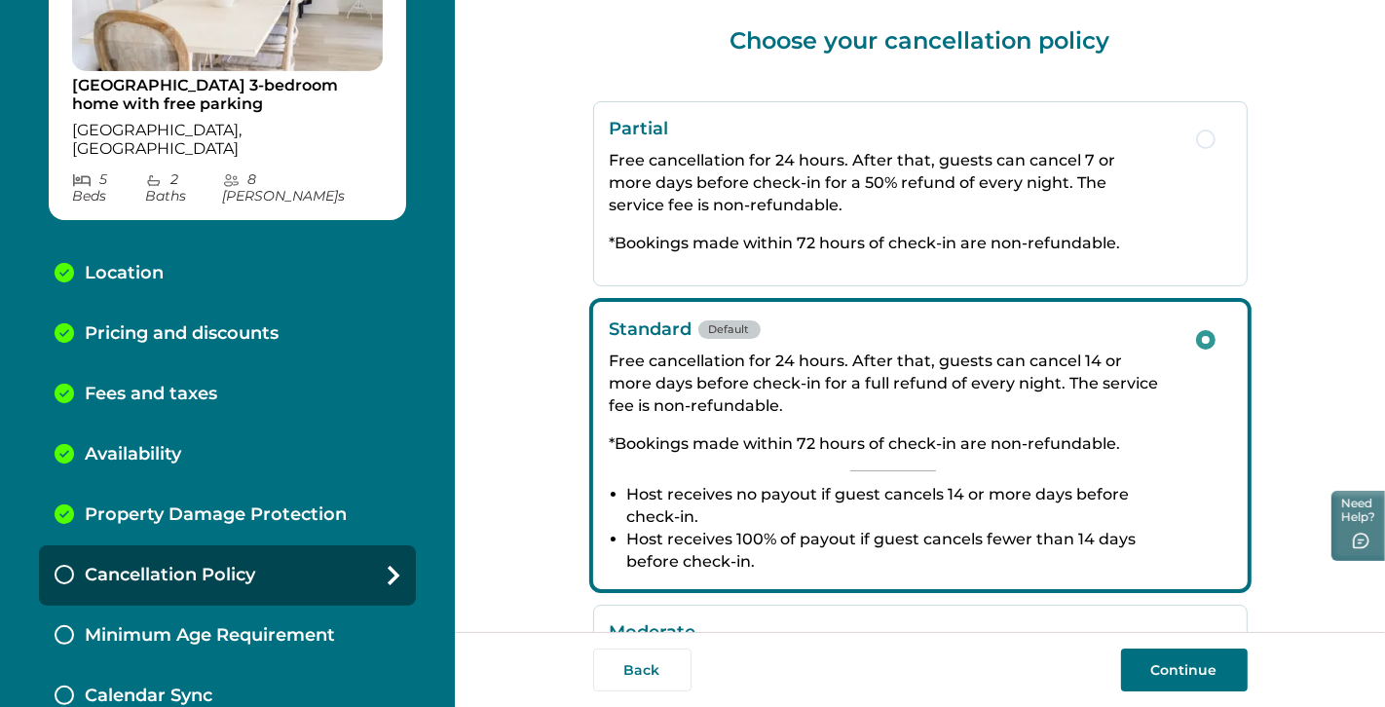
scroll to position [30, 0]
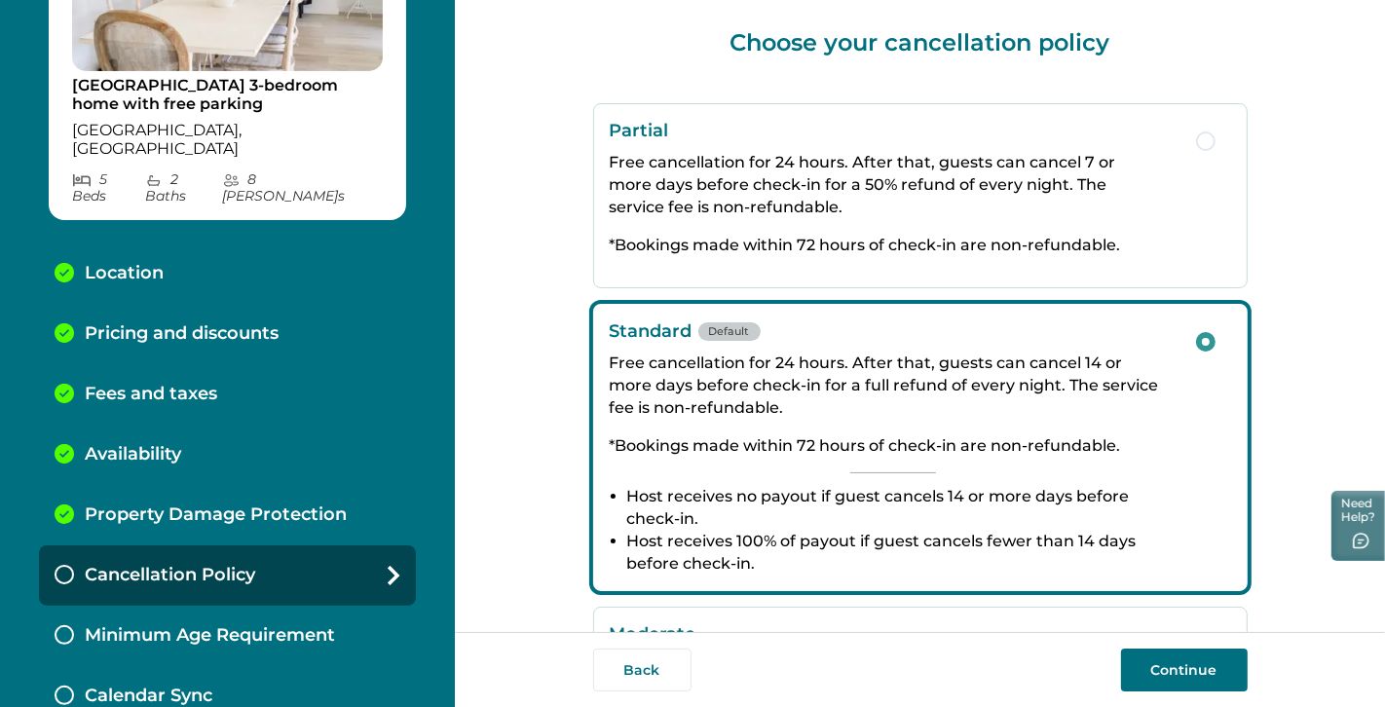
click at [538, 124] on div "Choose your cancellation policy Partial Free cancellation for 24 hours. After t…" at bounding box center [920, 316] width 930 height 632
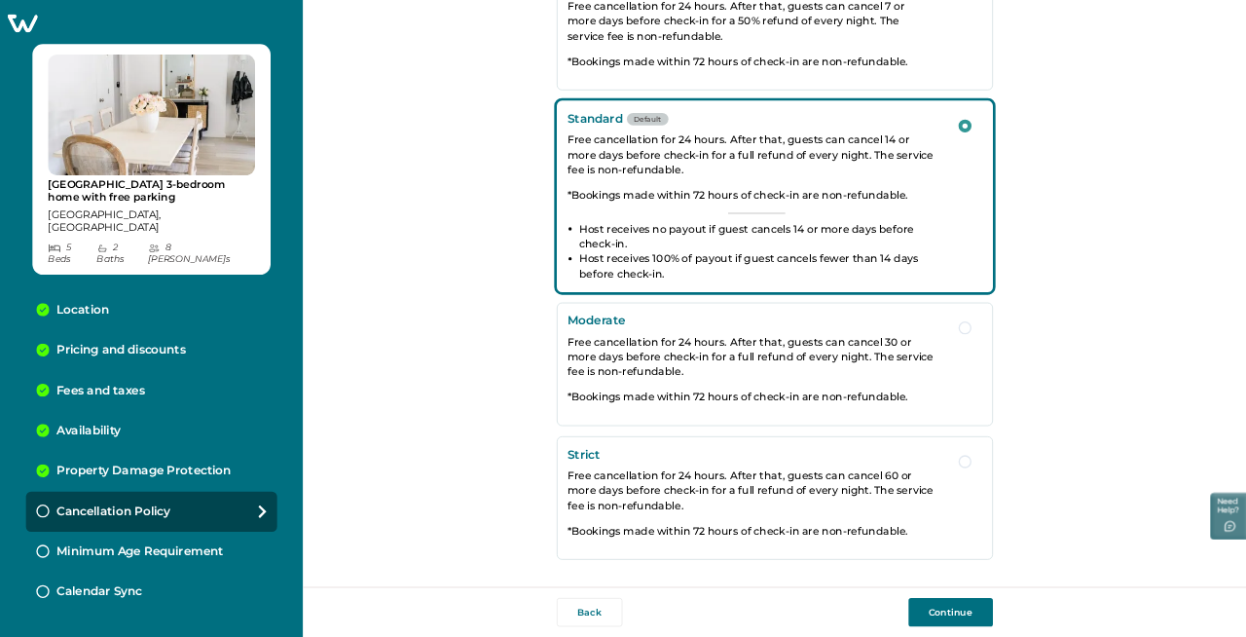
scroll to position [0, 0]
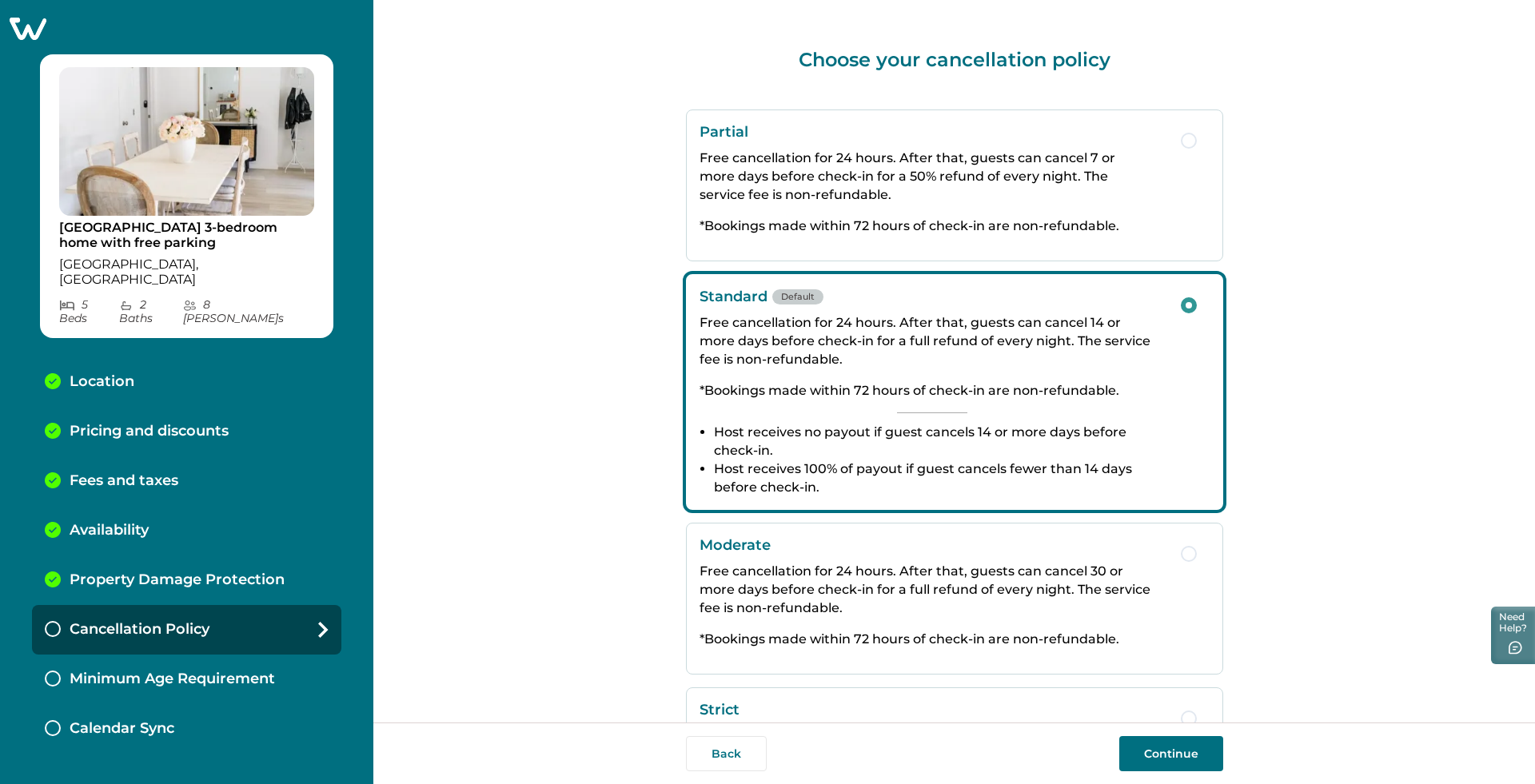
click at [1023, 522] on button "Continue" at bounding box center [1171, 754] width 104 height 35
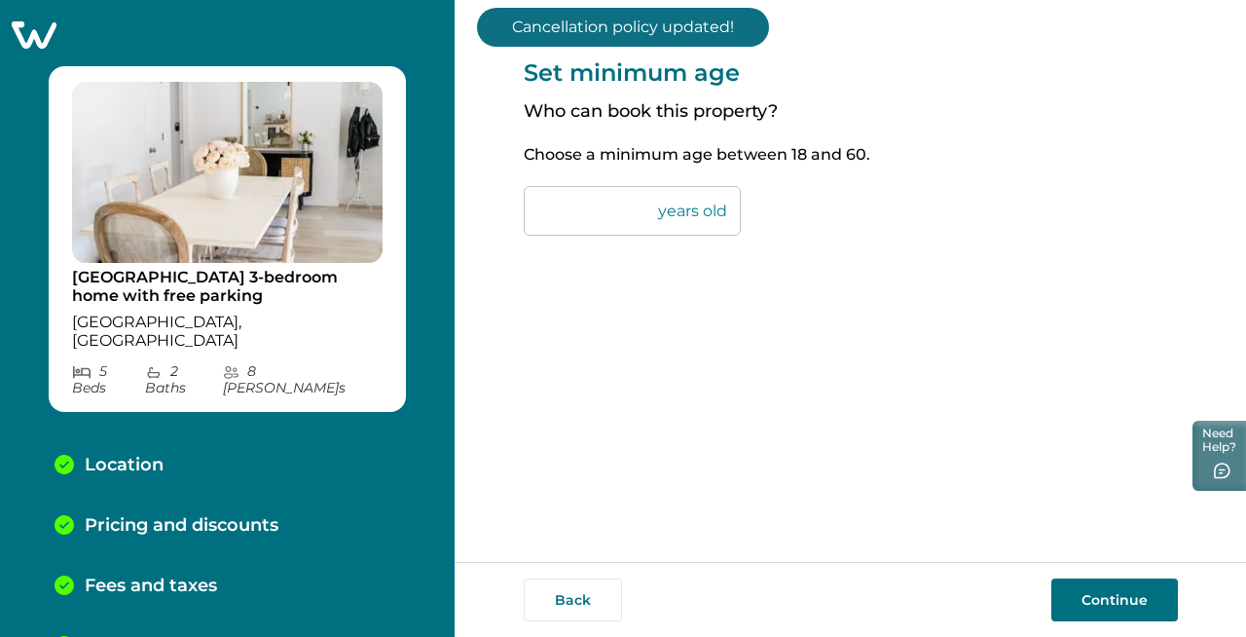
click at [846, 290] on div "Set minimum age Who can book this property? Choose a minimum age between 18 and…" at bounding box center [851, 281] width 654 height 562
drag, startPoint x: 560, startPoint y: 212, endPoint x: 537, endPoint y: 213, distance: 22.4
click at [537, 213] on input "**" at bounding box center [632, 211] width 217 height 50
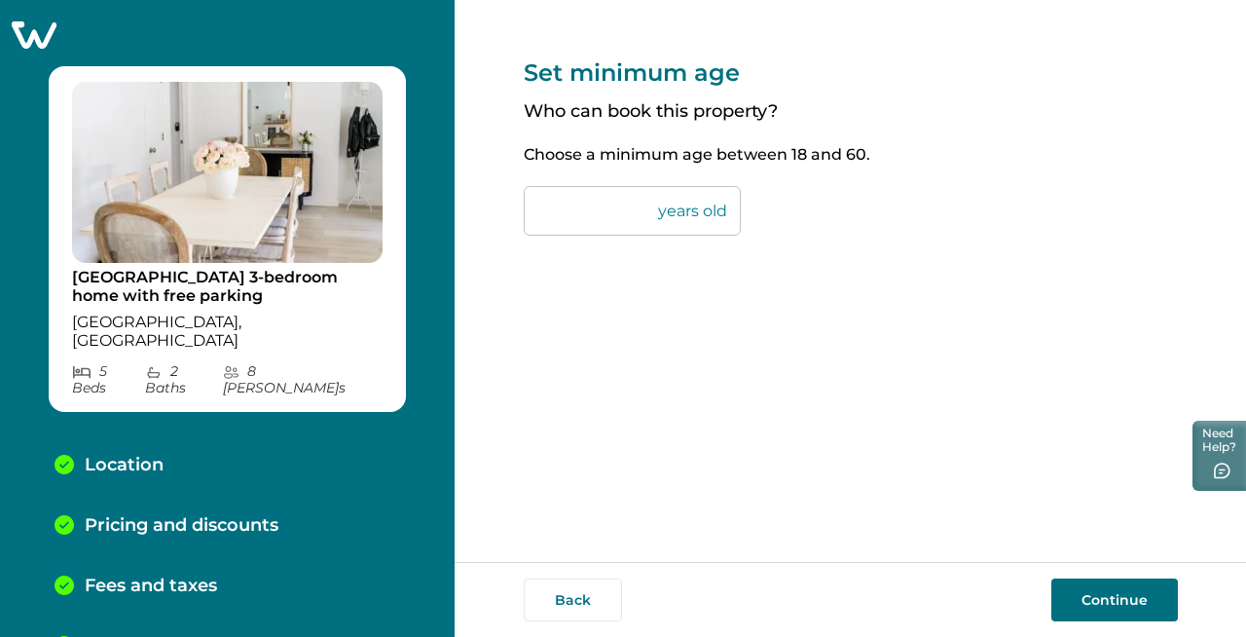
type input "**"
click at [718, 351] on div "Set minimum age Who can book this property? Choose a minimum age between 18 and…" at bounding box center [851, 281] width 654 height 562
click at [1118, 590] on button "Continue" at bounding box center [1115, 599] width 127 height 43
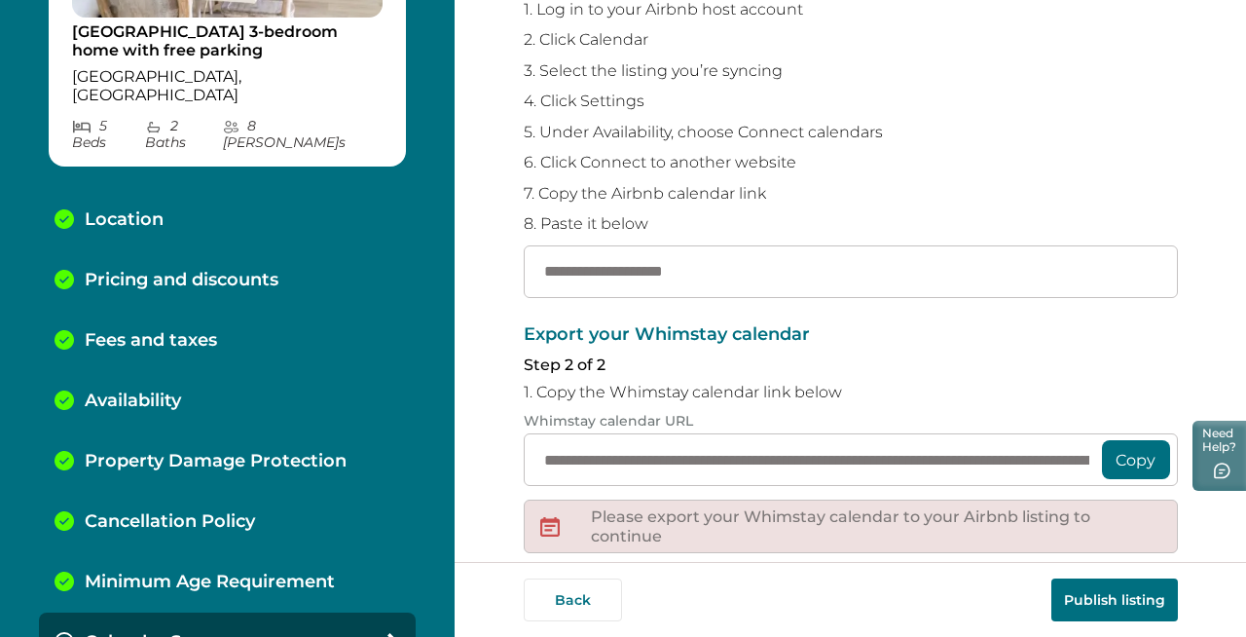
scroll to position [206, 0]
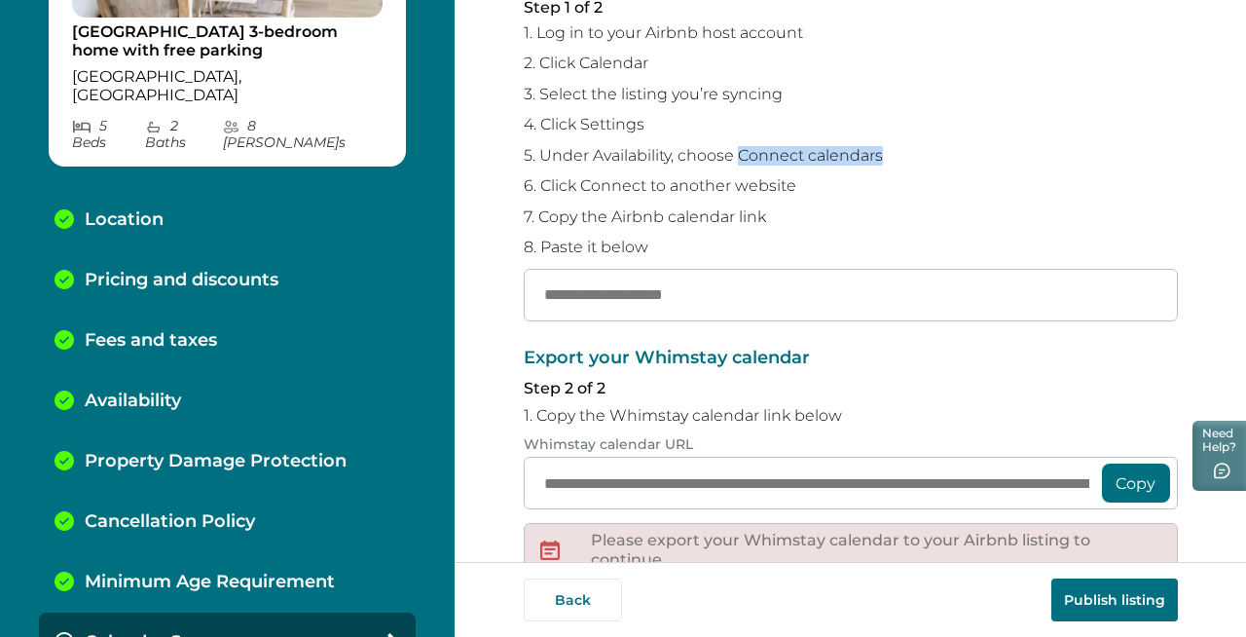
drag, startPoint x: 890, startPoint y: 158, endPoint x: 736, endPoint y: 159, distance: 153.8
click at [736, 159] on p "5. Under Availability, choose Connect calendars" at bounding box center [851, 155] width 654 height 19
copy p "Connect calendars"
click at [868, 184] on p "6. Click Connect to another website" at bounding box center [851, 185] width 654 height 19
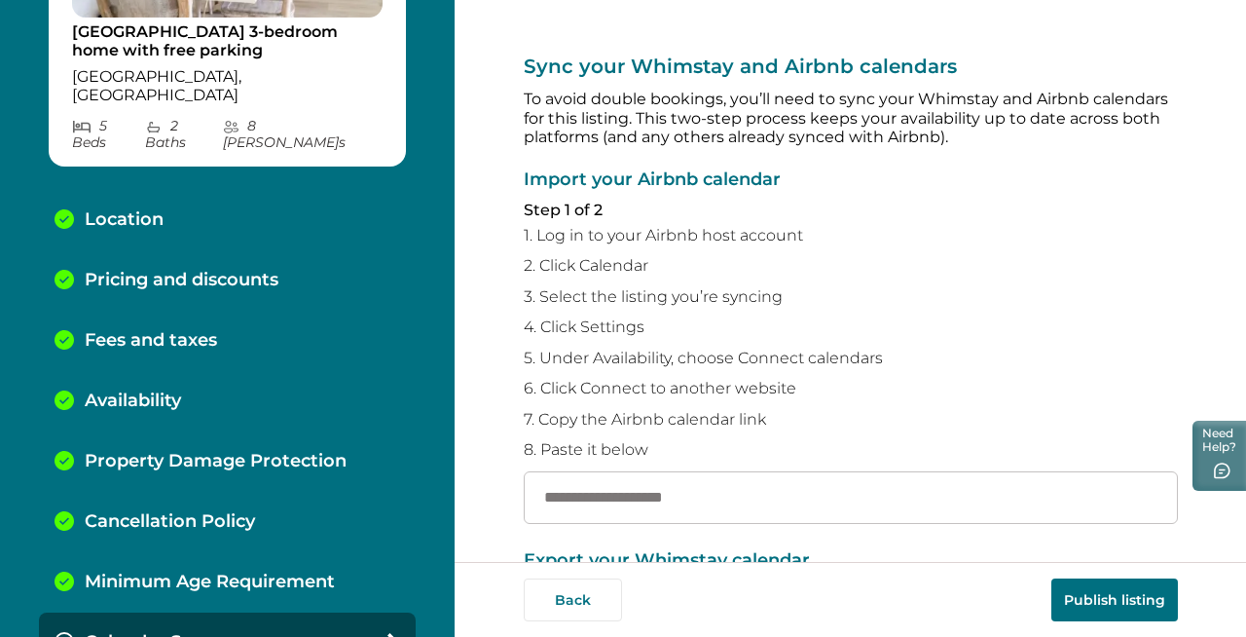
scroll to position [3, 0]
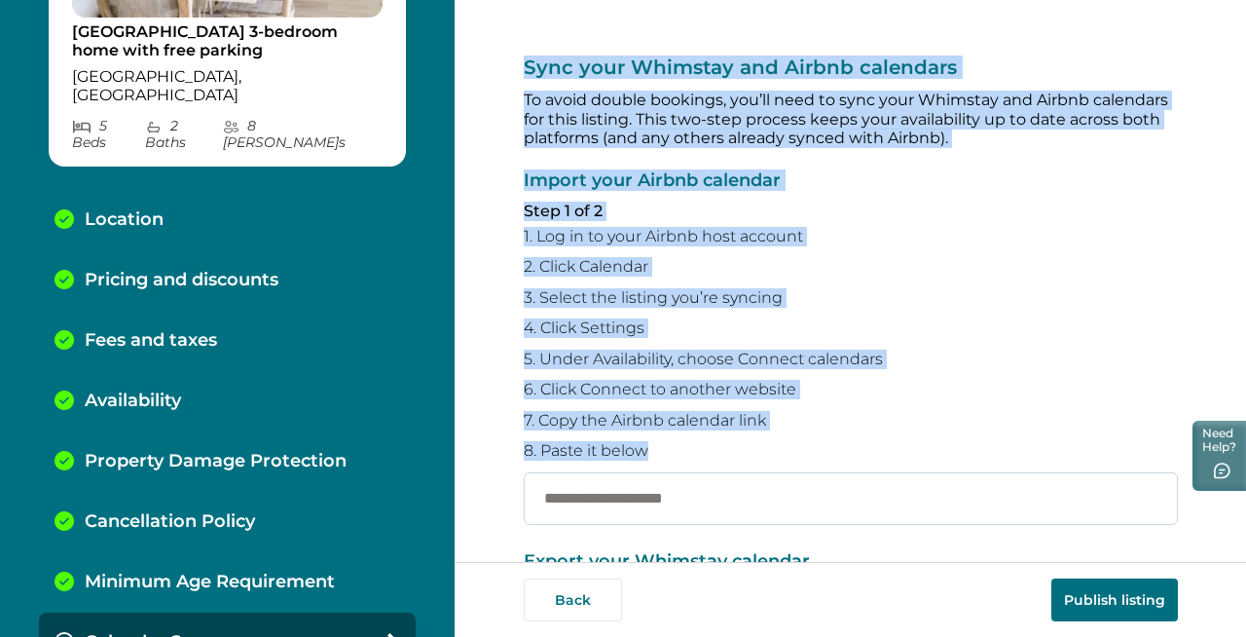
drag, startPoint x: 519, startPoint y: 57, endPoint x: 762, endPoint y: 474, distance: 482.6
click at [762, 474] on div "**********" at bounding box center [851, 485] width 654 height 976
copy div "Sync your Whimstay and Airbnb calendars To avoid double bookings, you’ll need t…"
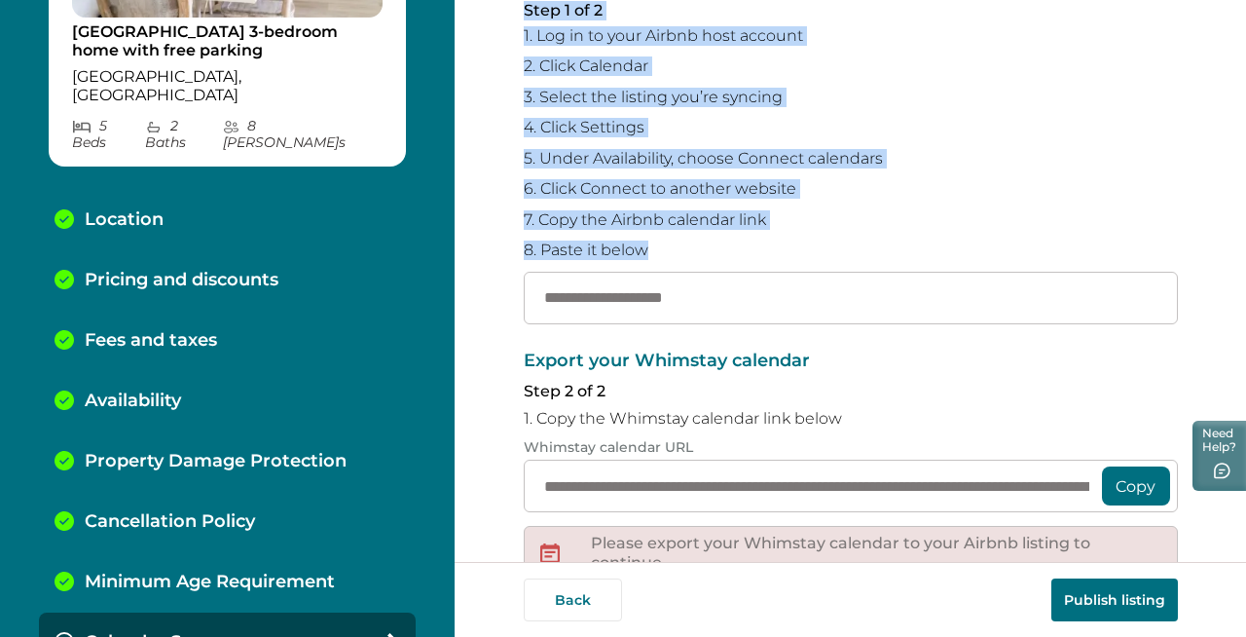
scroll to position [205, 0]
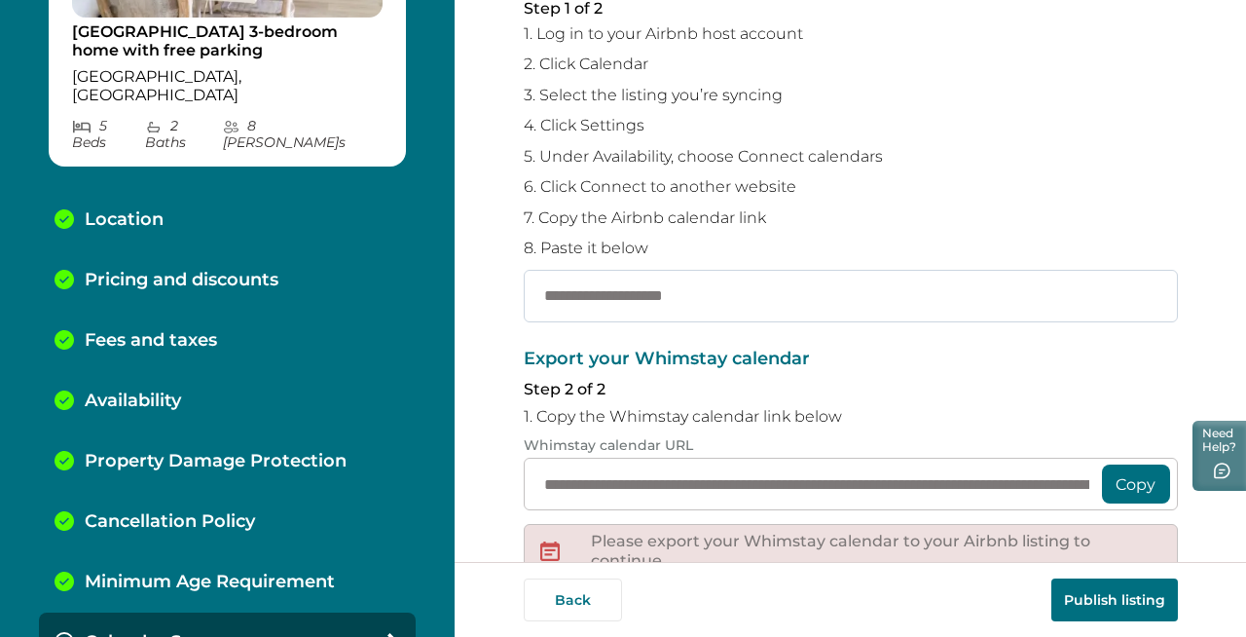
click at [556, 307] on input "text" at bounding box center [851, 296] width 654 height 53
paste input "**********"
type input "**********"
click at [496, 333] on div "**********" at bounding box center [851, 281] width 792 height 562
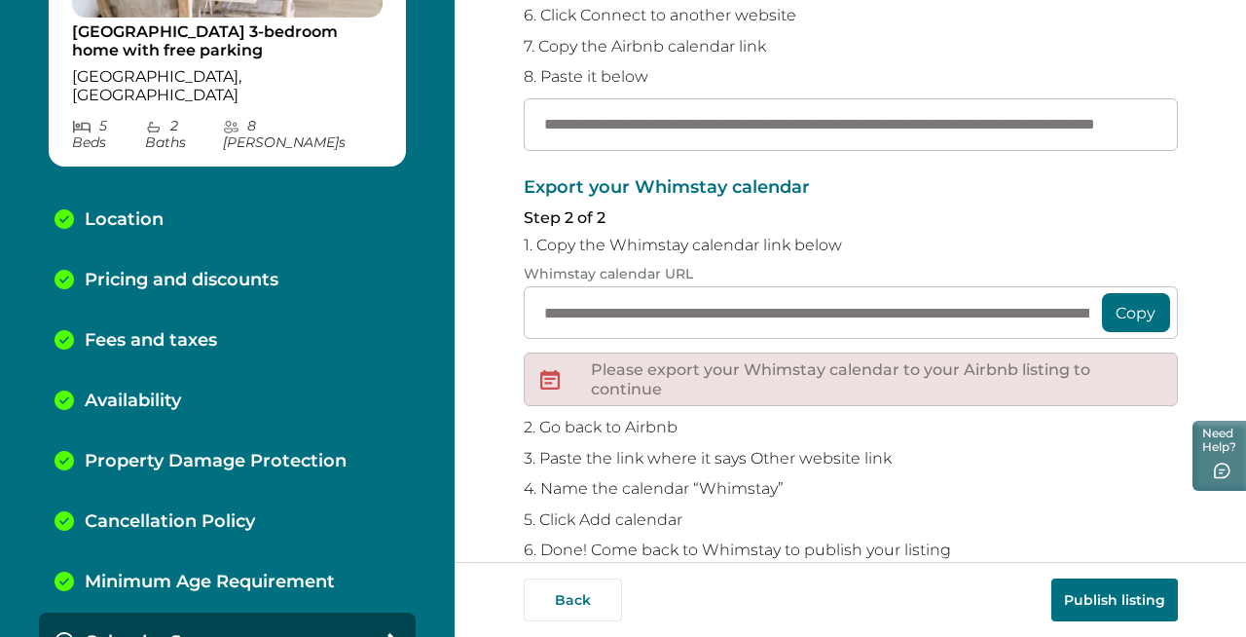
scroll to position [414, 0]
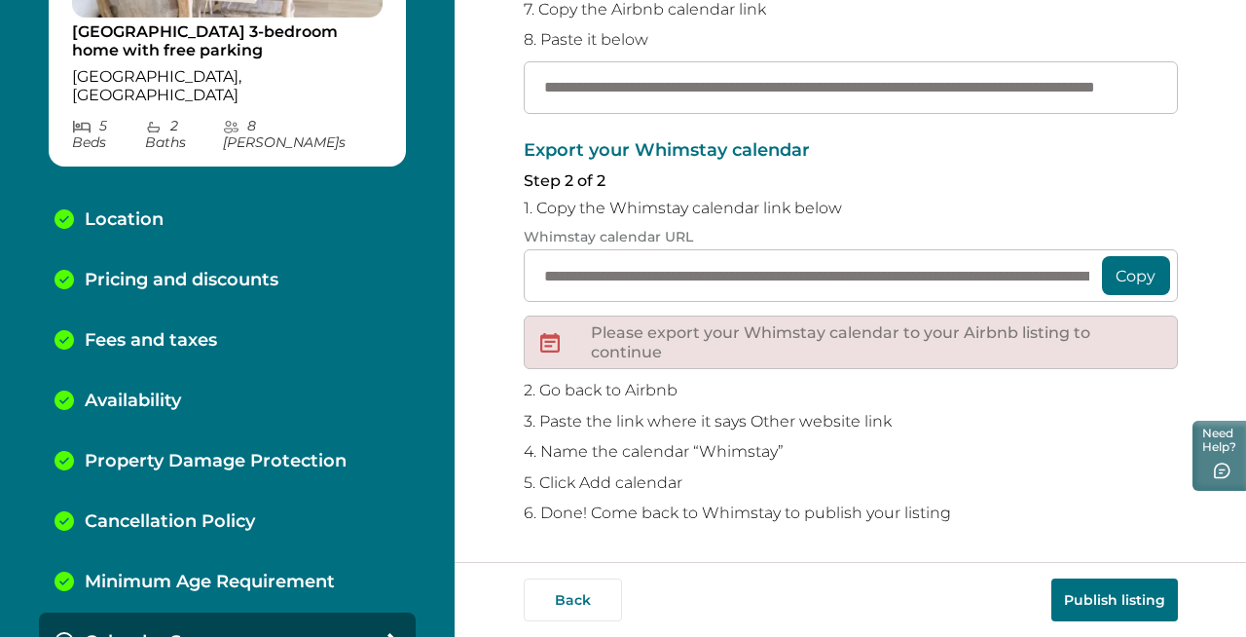
click at [1129, 266] on button "Copy" at bounding box center [1136, 275] width 68 height 39
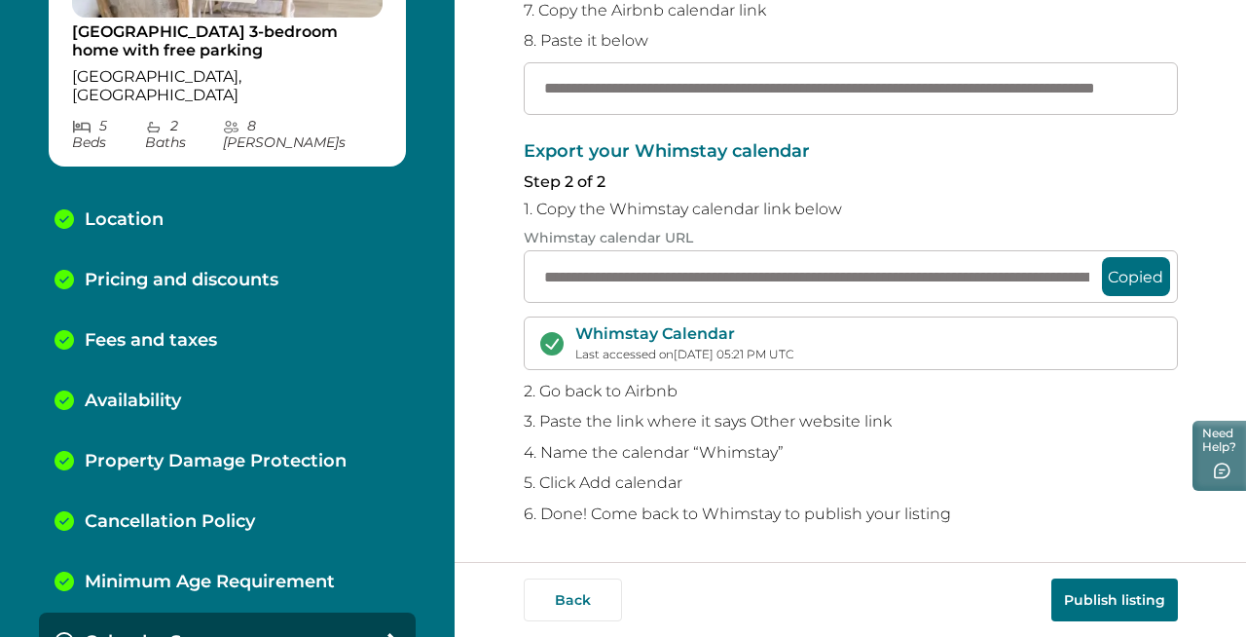
click at [1093, 599] on button "Publish listing" at bounding box center [1115, 599] width 127 height 43
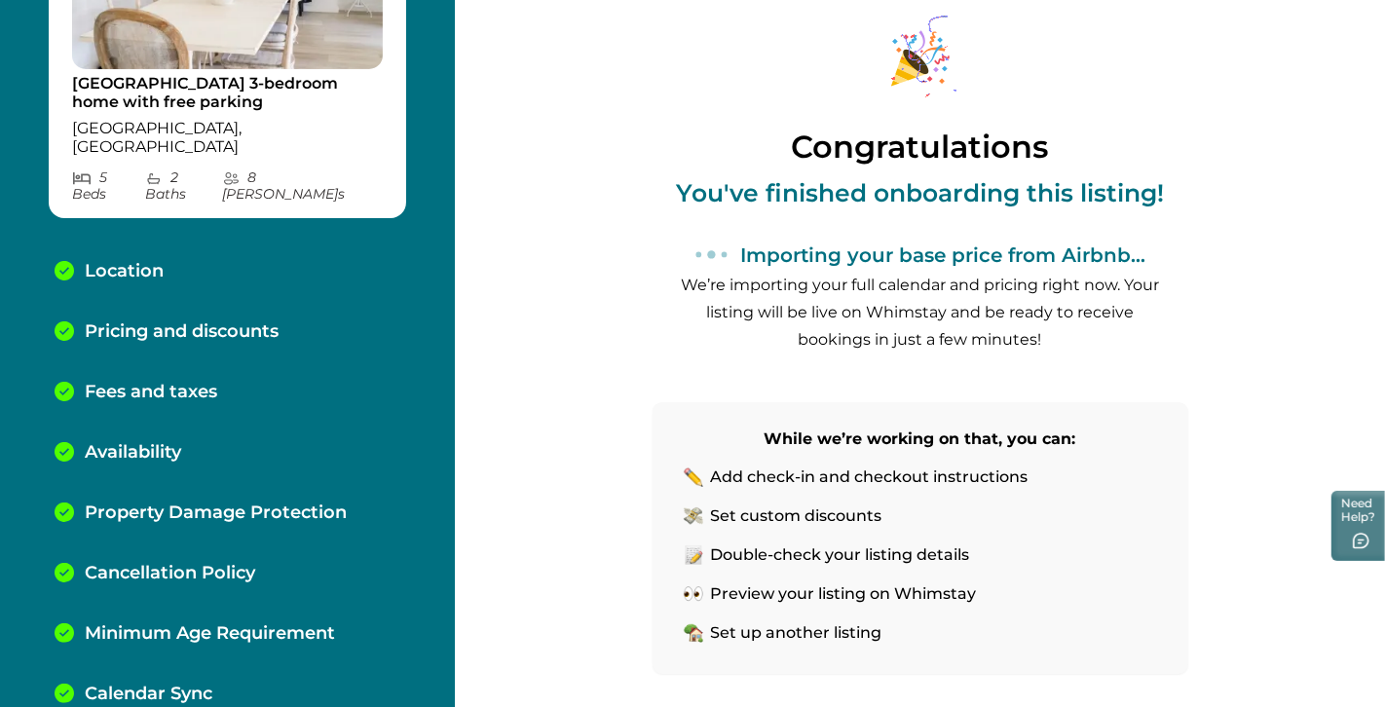
scroll to position [71, 0]
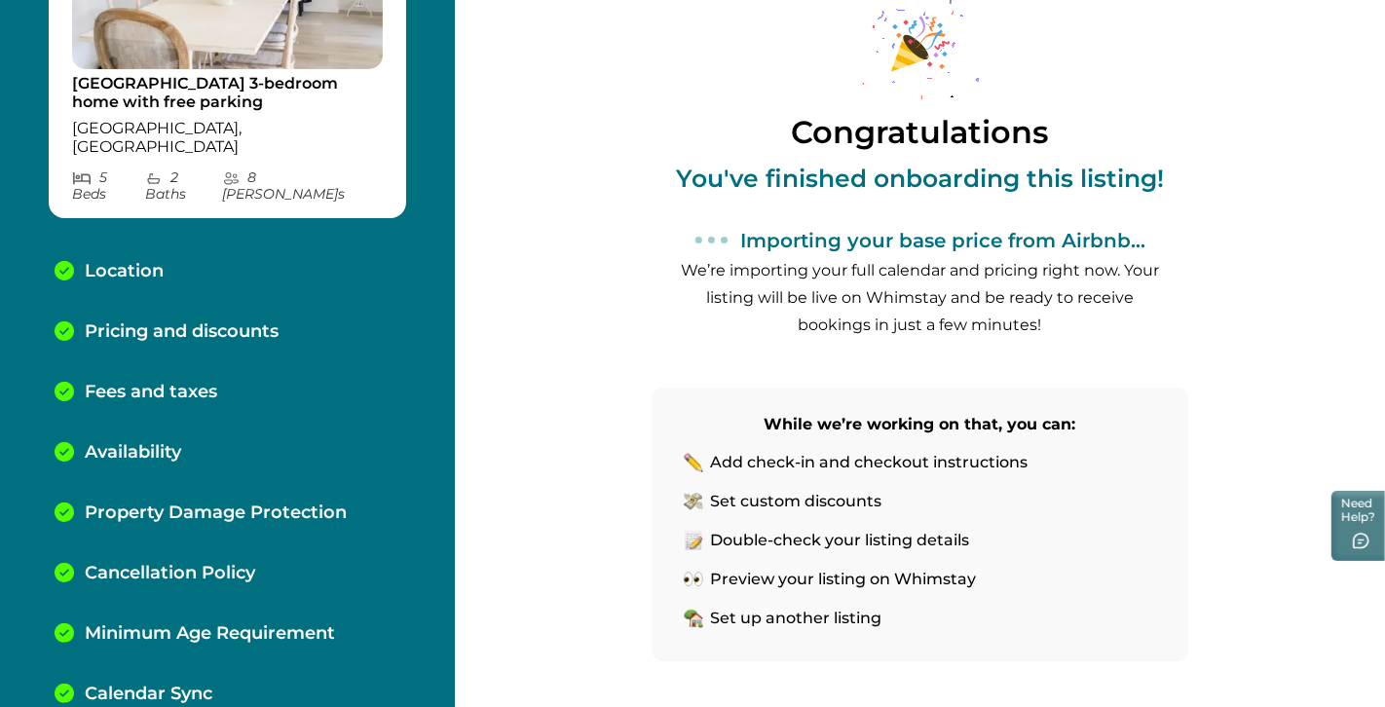
click at [594, 238] on div "Congratulations You've finished onboarding this listing! Importing your base pr…" at bounding box center [920, 282] width 654 height 707
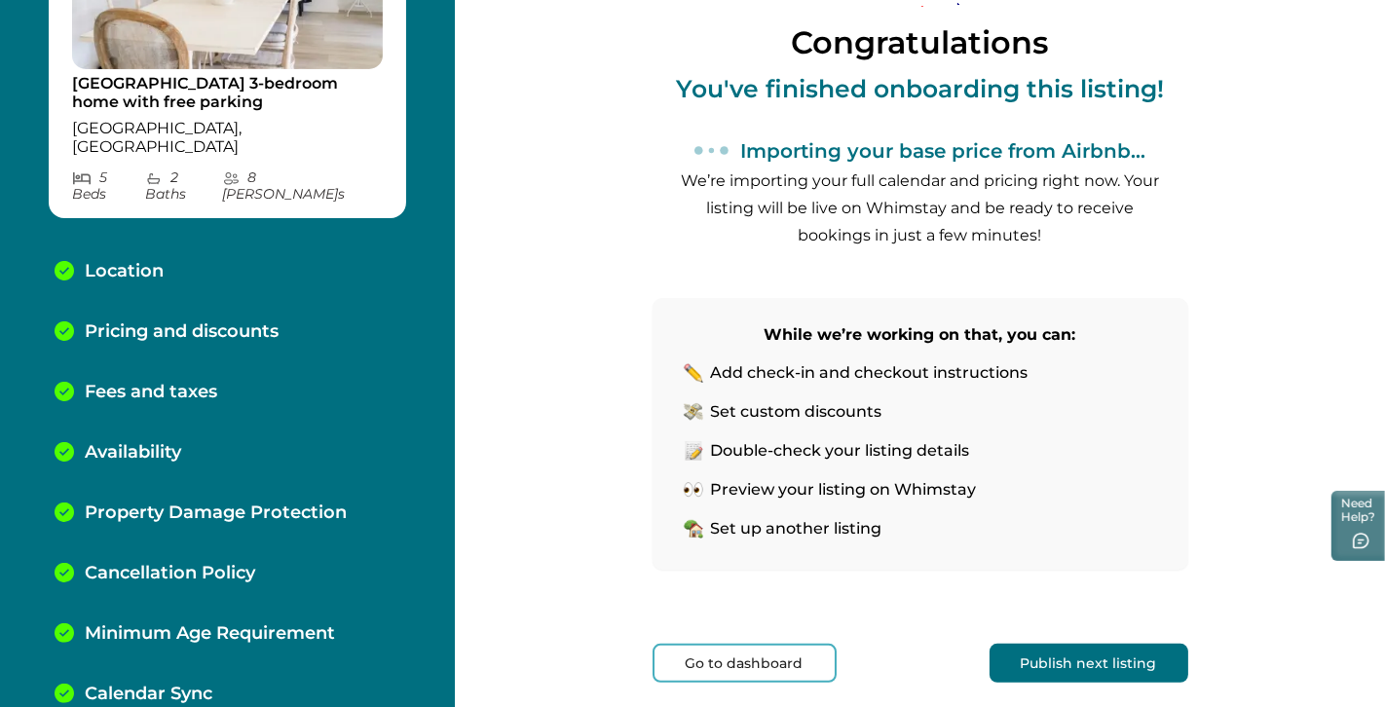
scroll to position [237, 0]
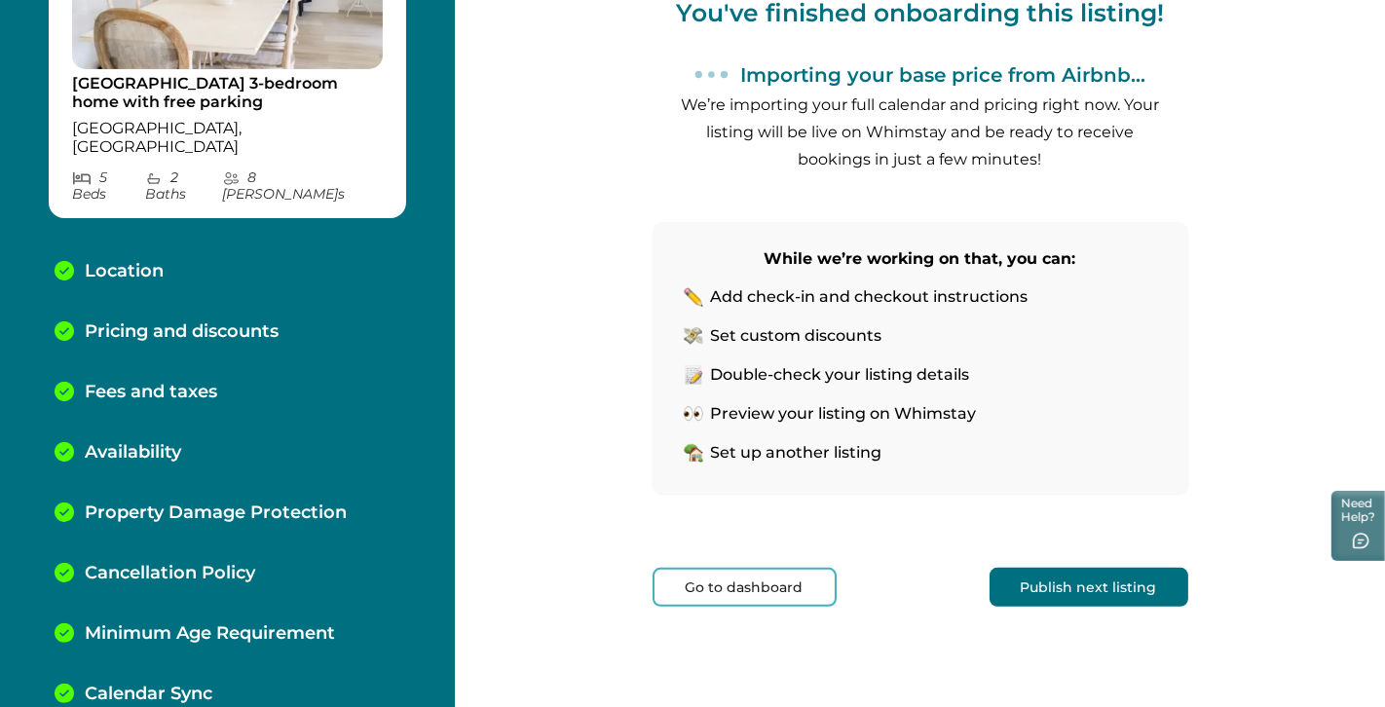
click at [755, 599] on button "Go to dashboard" at bounding box center [744, 587] width 184 height 39
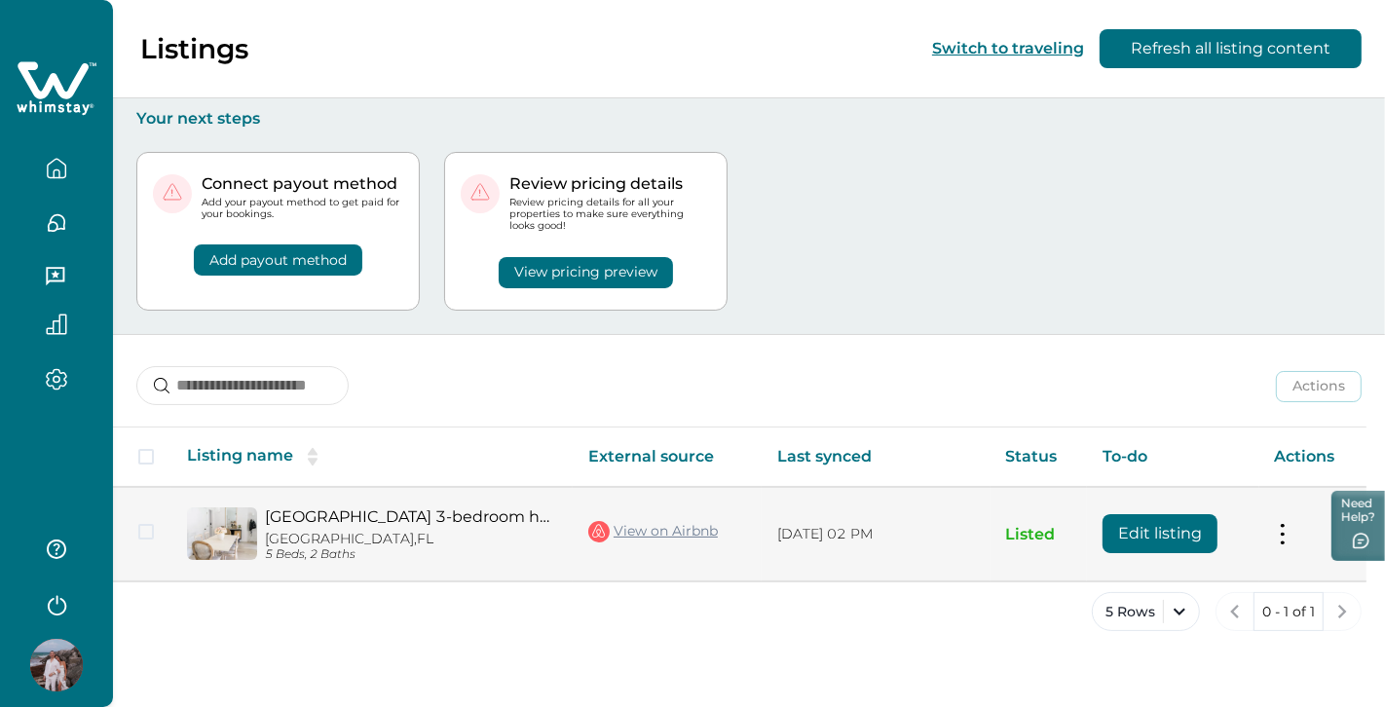
click at [312, 512] on link "[GEOGRAPHIC_DATA] 3-bedroom home with free parking" at bounding box center [411, 516] width 292 height 18
